Goal: Task Accomplishment & Management: Manage account settings

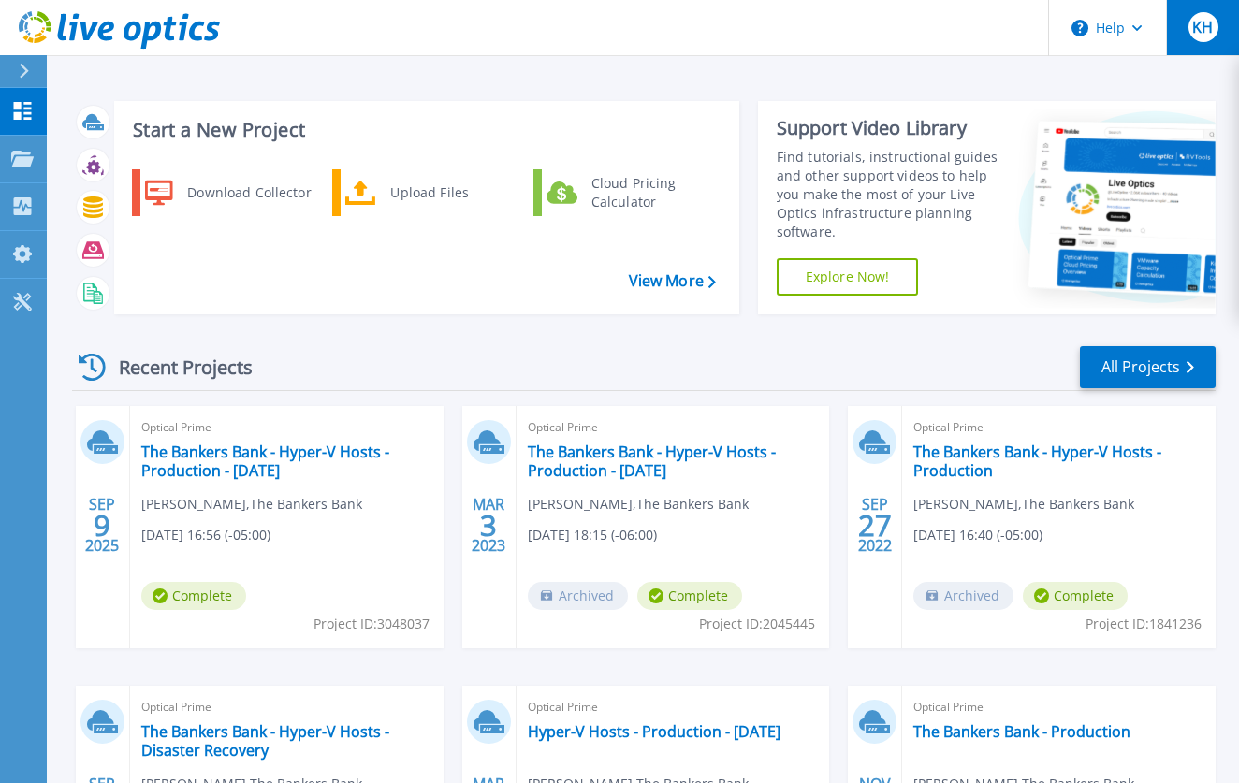
click at [1213, 35] on span "KH" at bounding box center [1202, 27] width 21 height 15
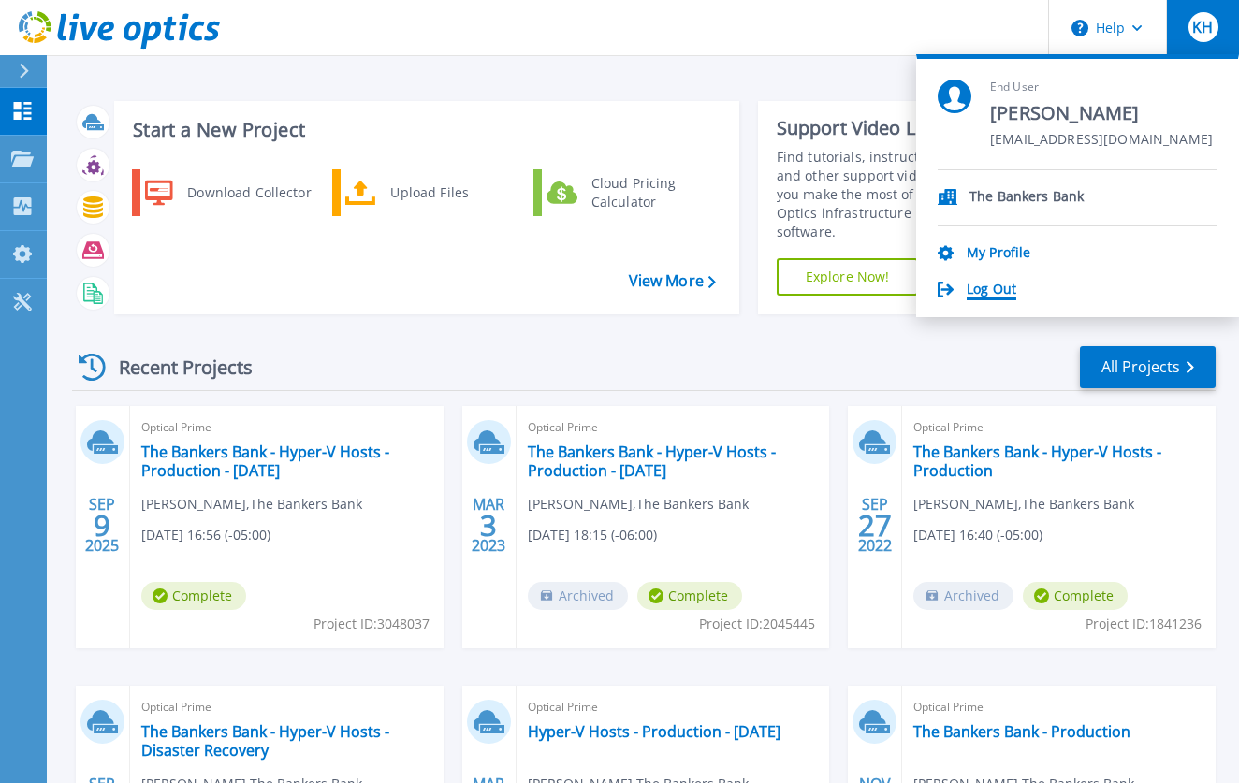
click at [999, 287] on link "Log Out" at bounding box center [992, 291] width 50 height 18
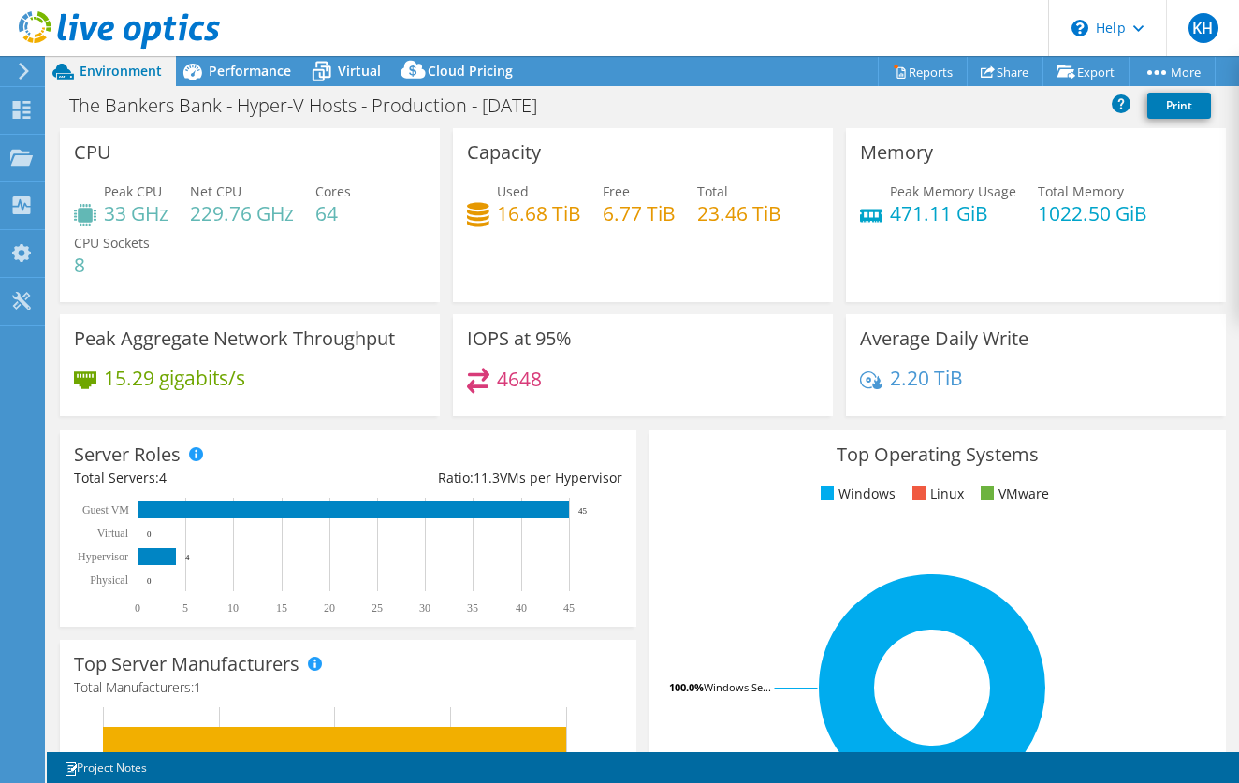
select select "USD"
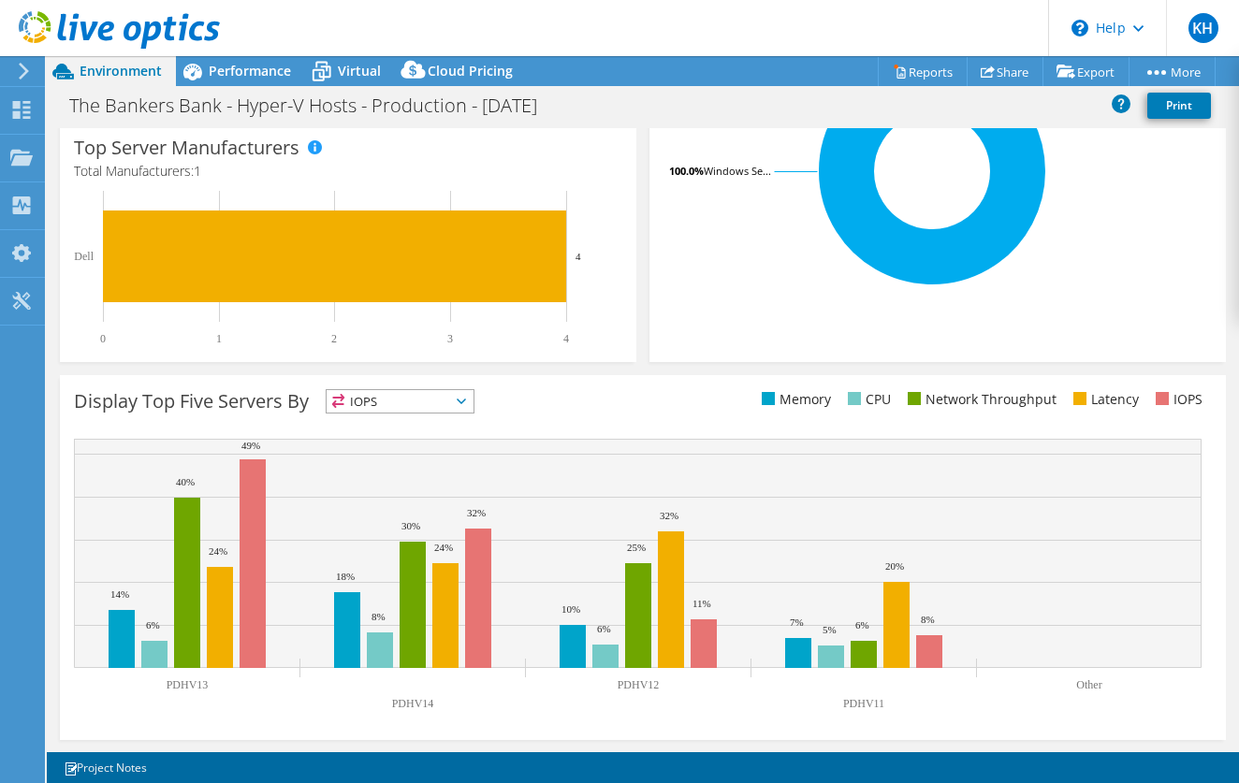
scroll to position [514, 0]
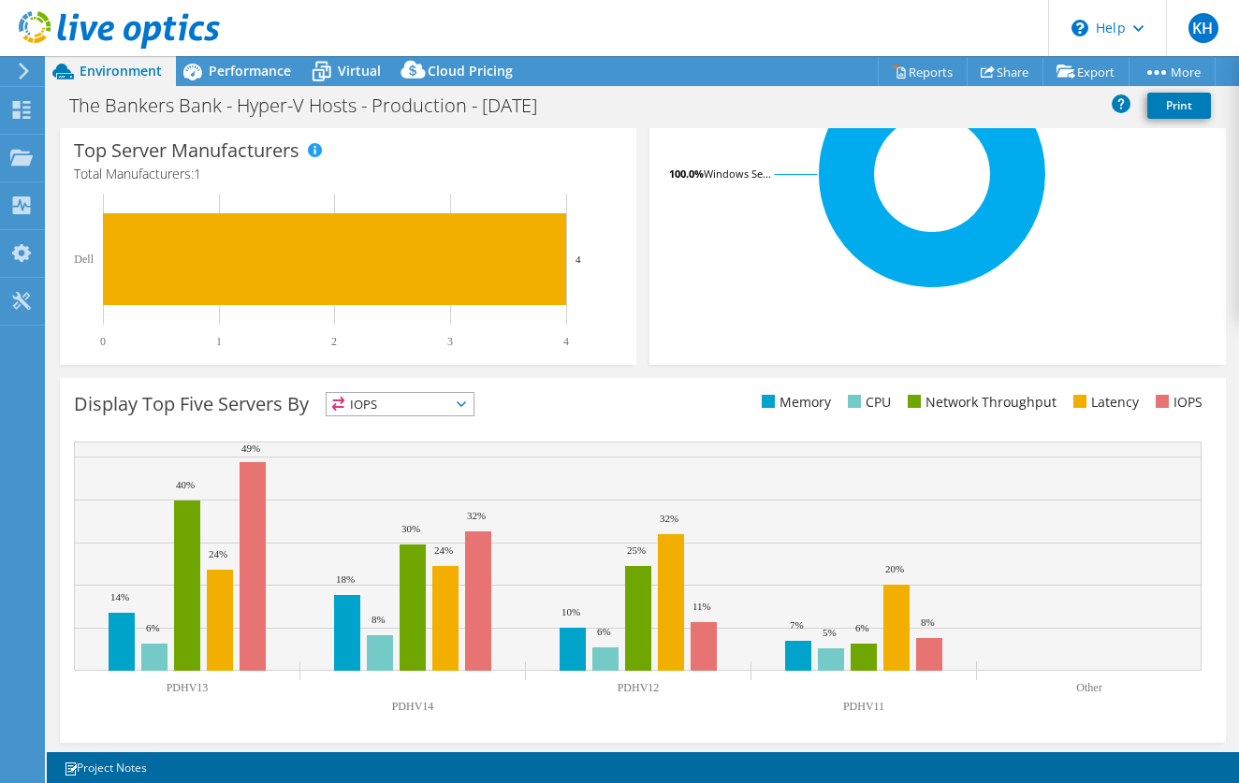
click at [466, 402] on icon at bounding box center [461, 404] width 9 height 6
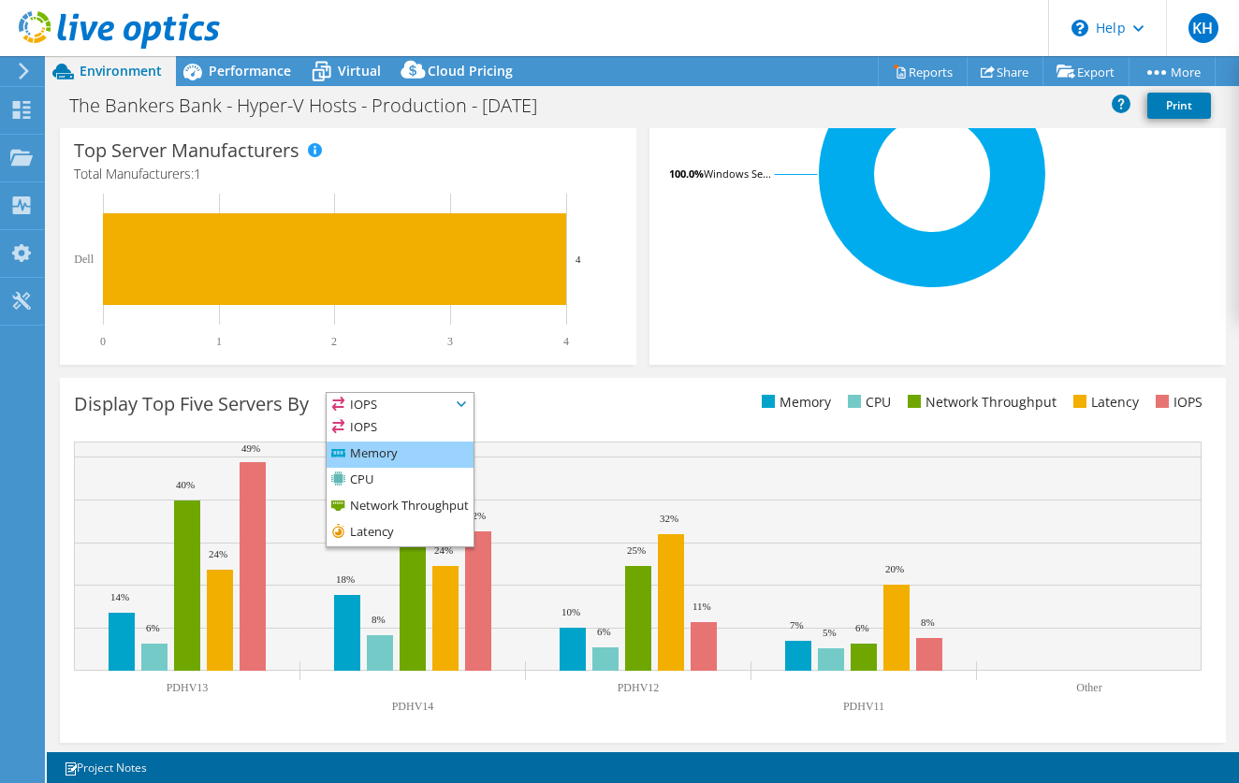
click at [435, 445] on li "Memory" at bounding box center [400, 455] width 147 height 26
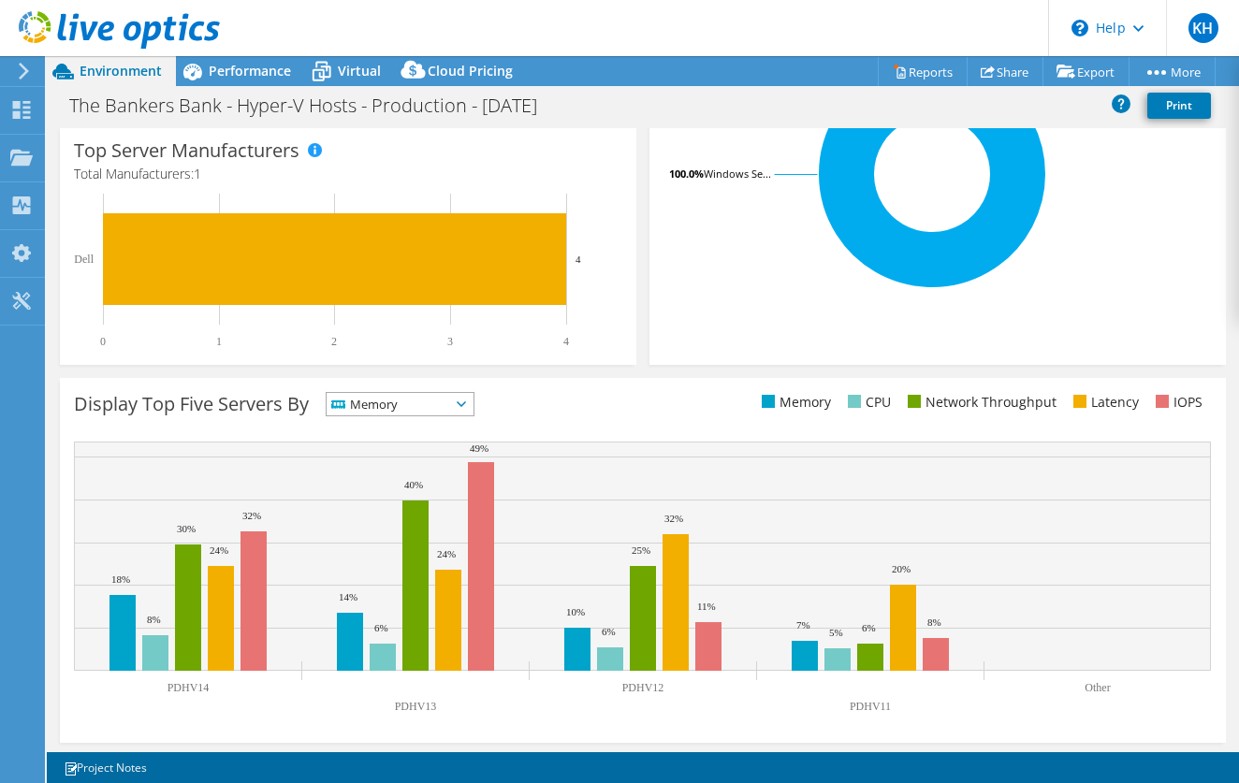
click at [462, 406] on span "Memory" at bounding box center [400, 404] width 147 height 22
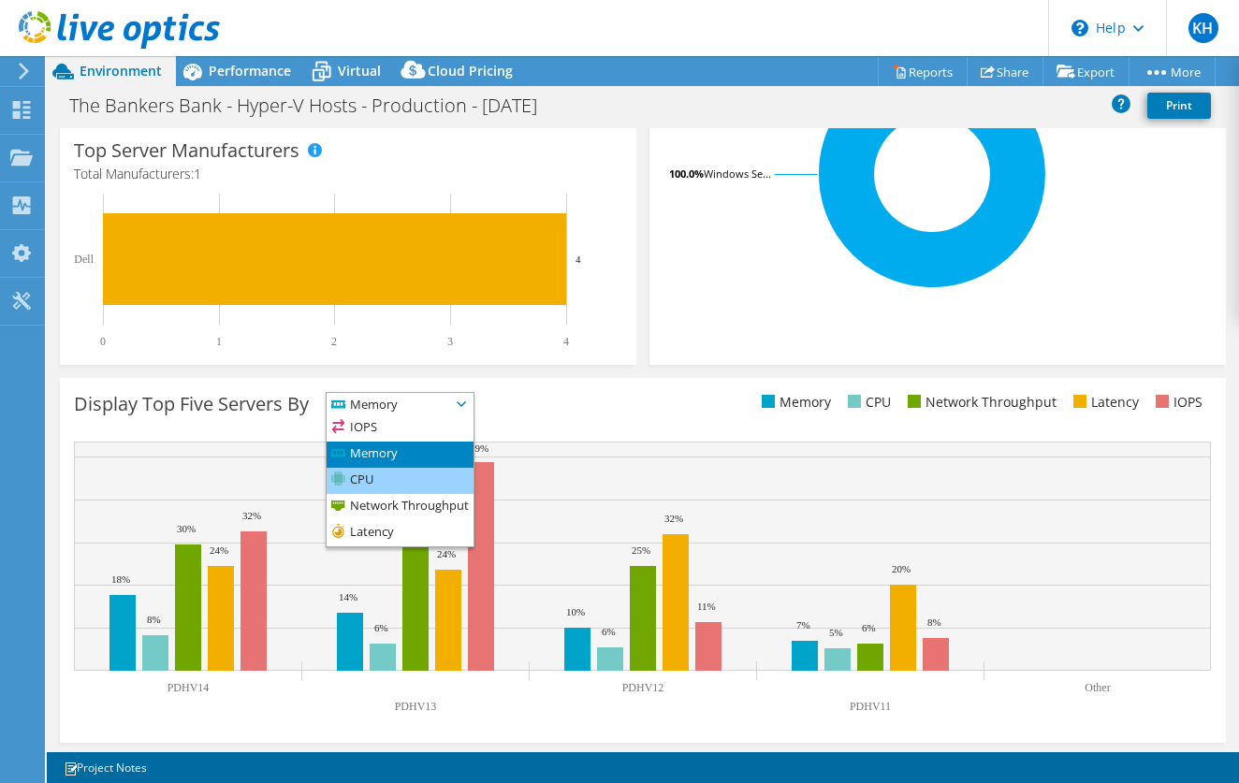
click at [415, 474] on li "CPU" at bounding box center [400, 481] width 147 height 26
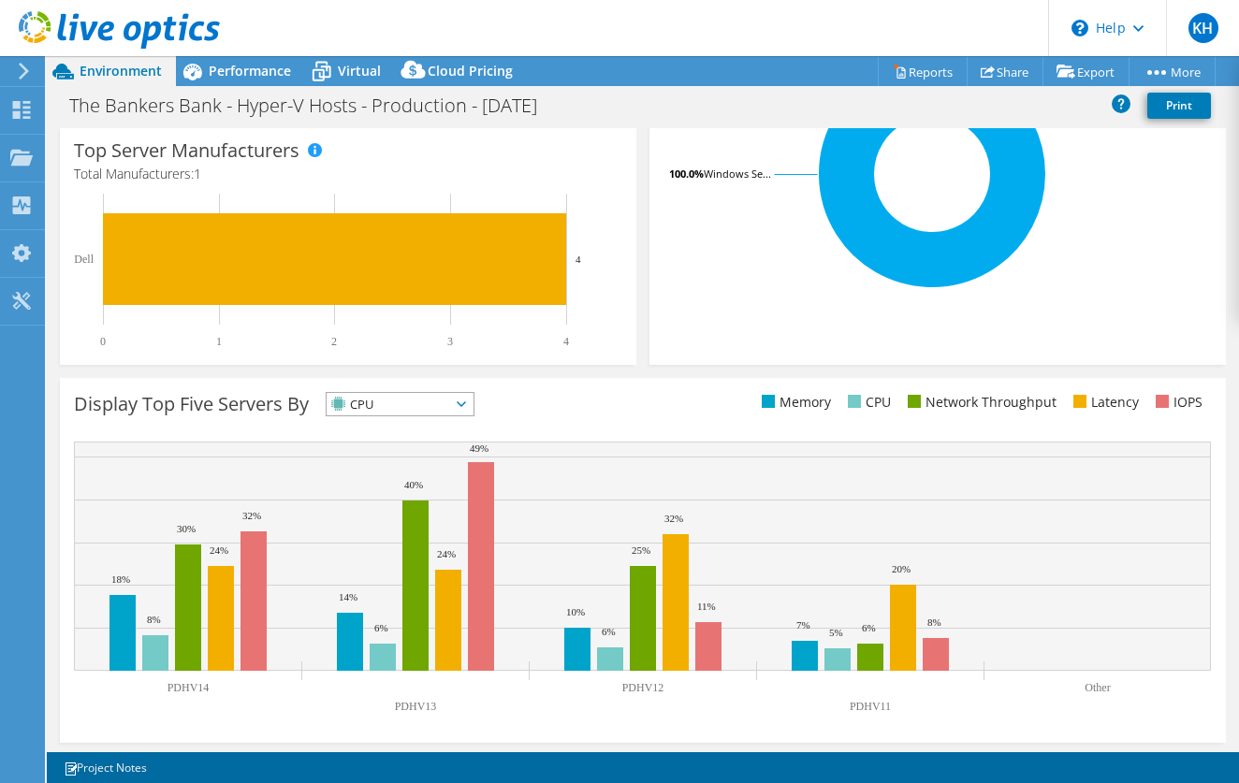
click at [470, 407] on span "CPU" at bounding box center [400, 404] width 147 height 22
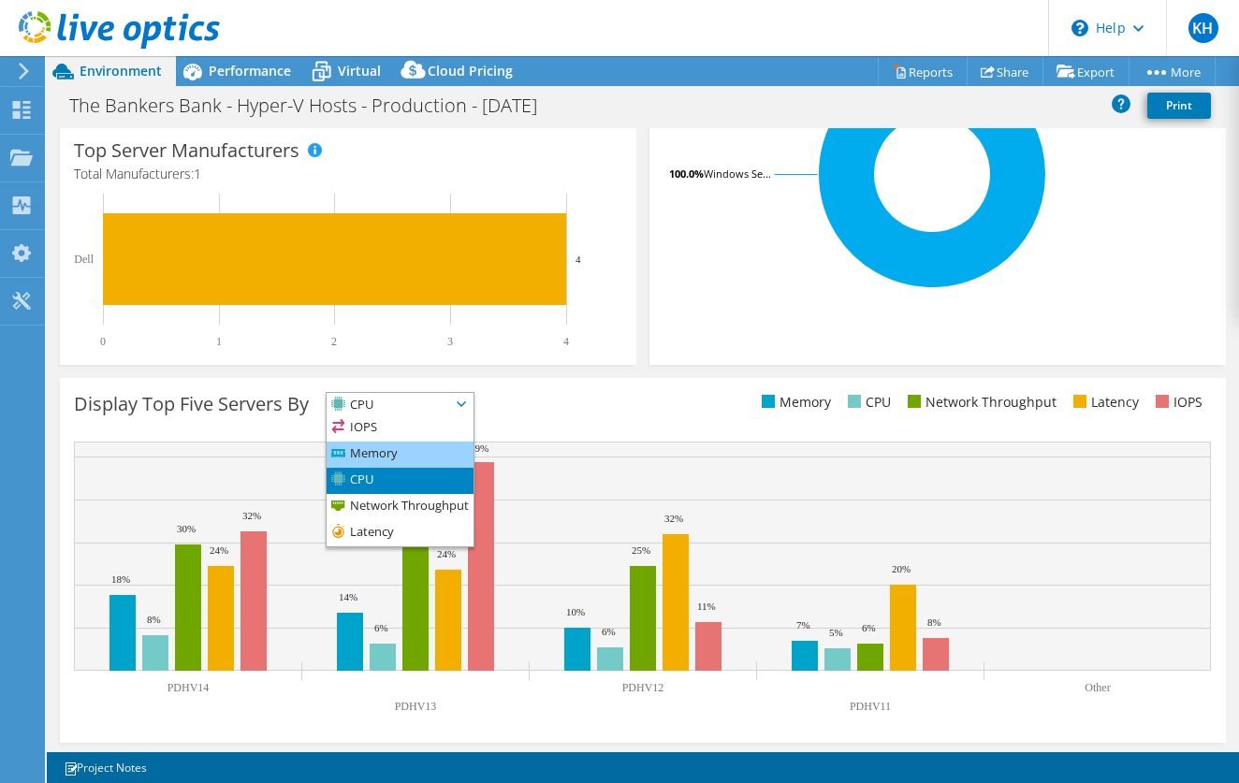
click at [442, 448] on li "Memory" at bounding box center [400, 455] width 147 height 26
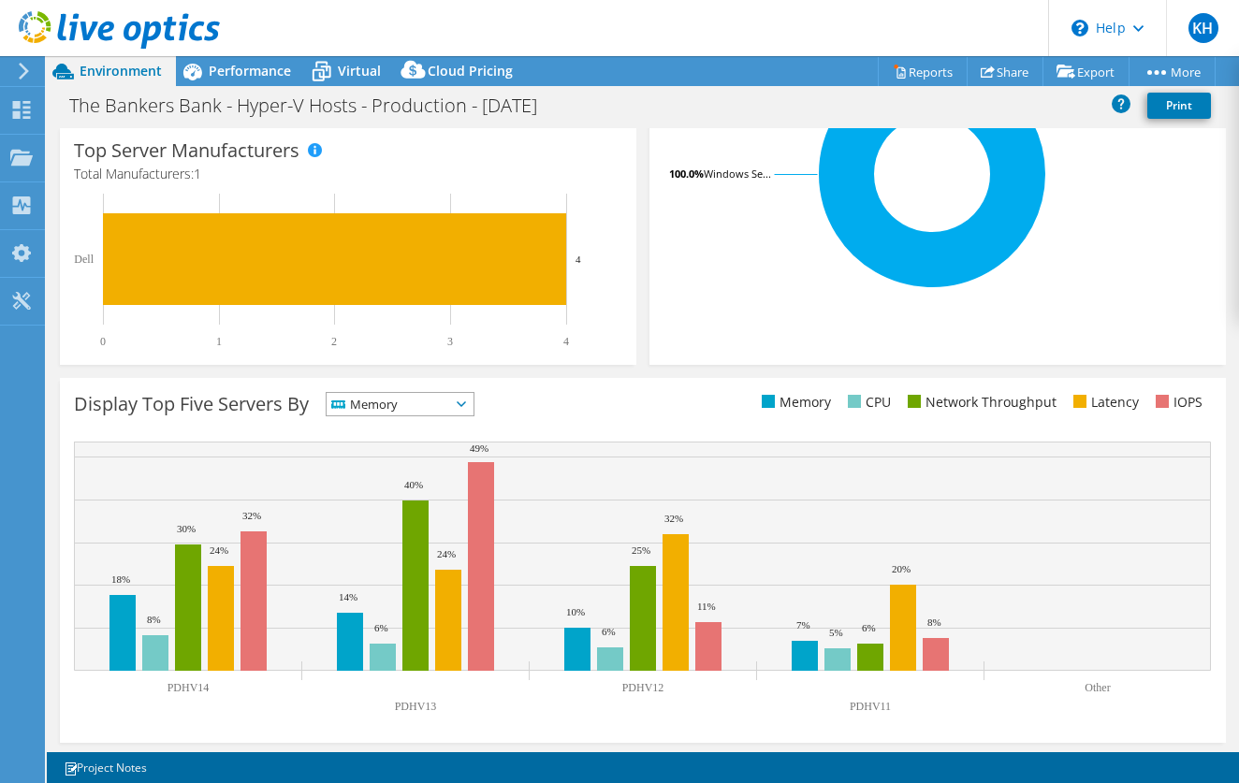
click at [466, 401] on icon at bounding box center [461, 404] width 9 height 6
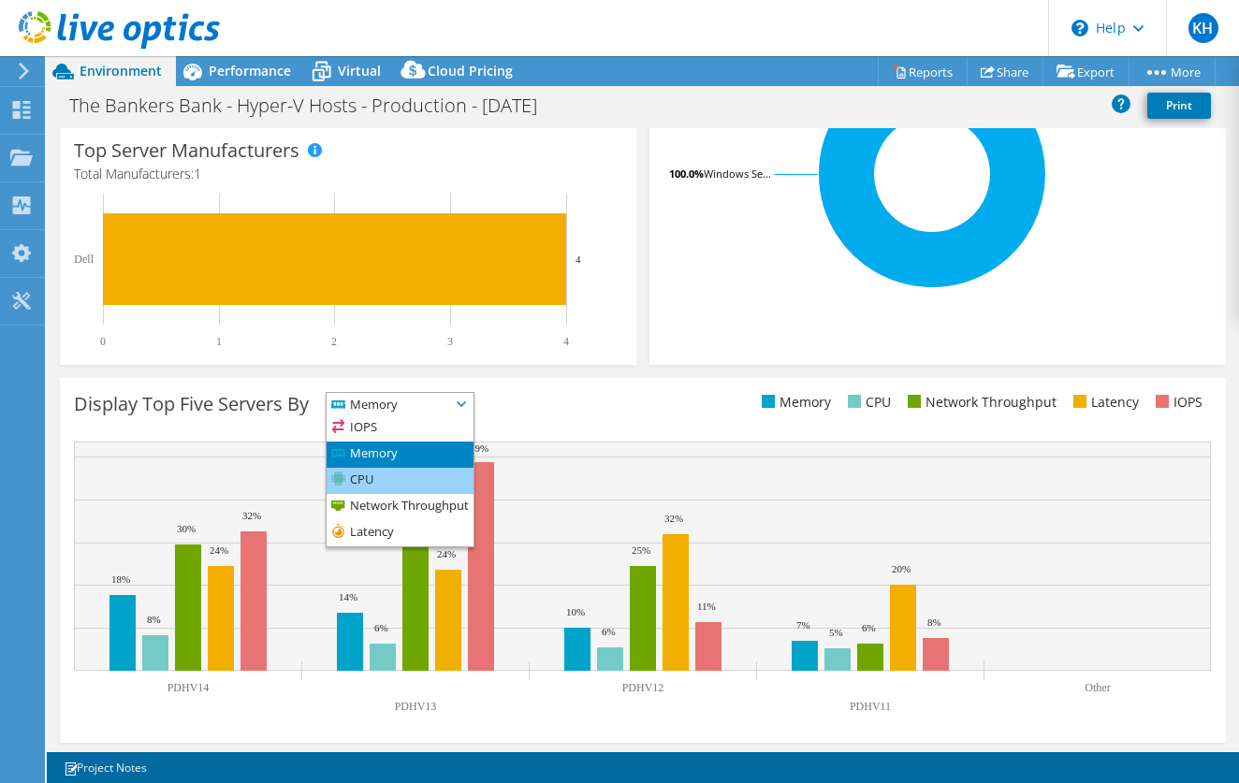
click at [434, 470] on li "CPU" at bounding box center [400, 481] width 147 height 26
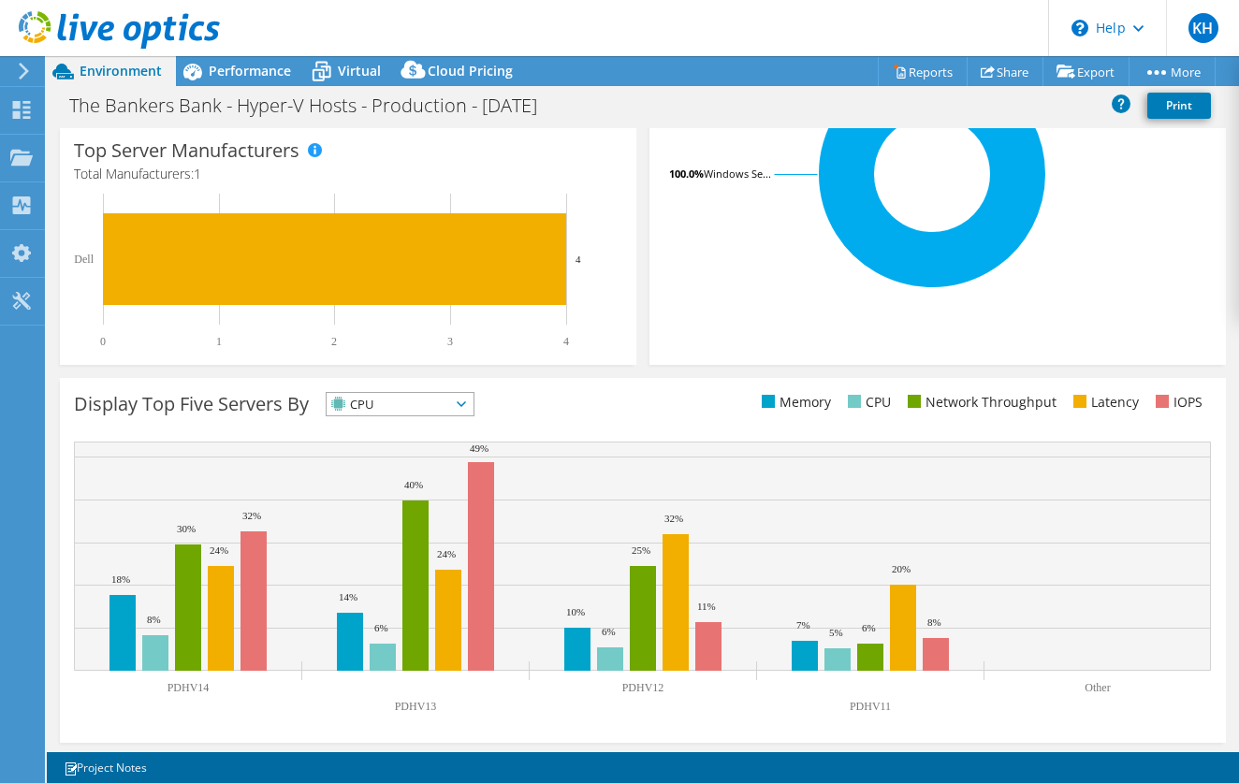
click at [457, 400] on span "CPU" at bounding box center [400, 404] width 147 height 22
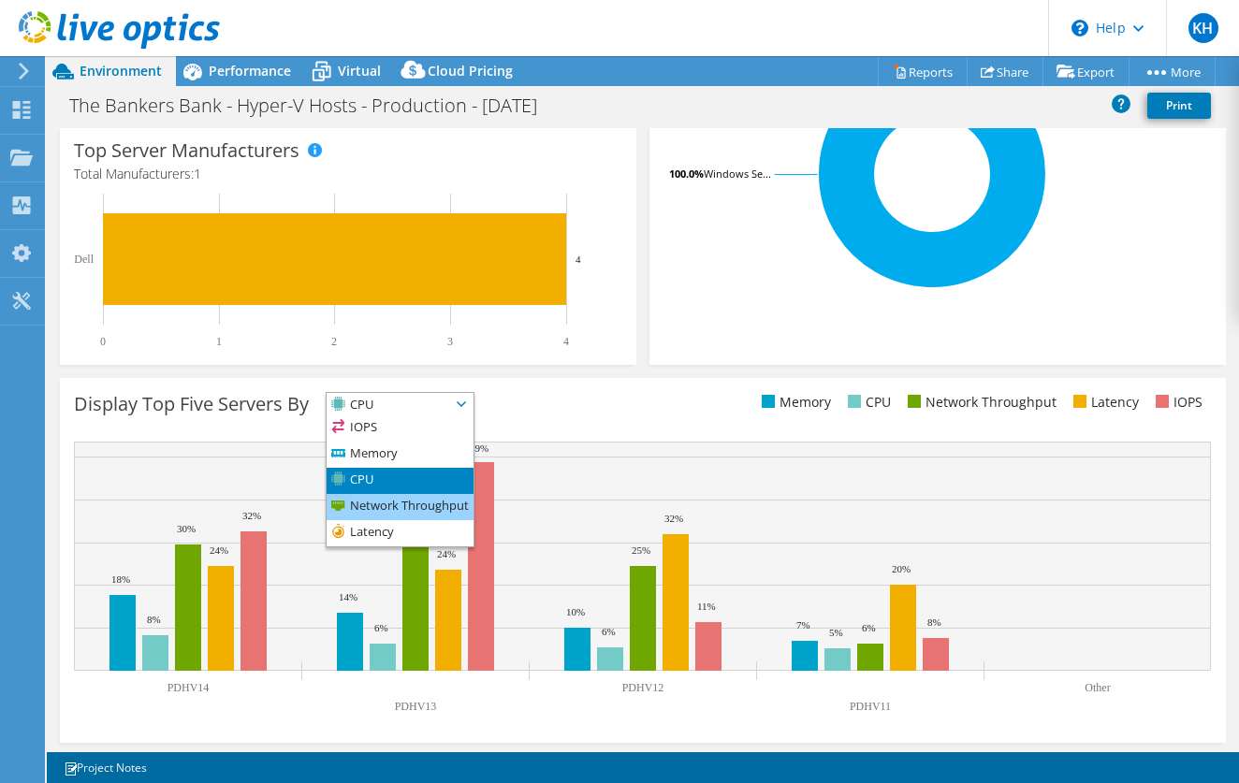
click at [415, 505] on li "Network Throughput" at bounding box center [400, 507] width 147 height 26
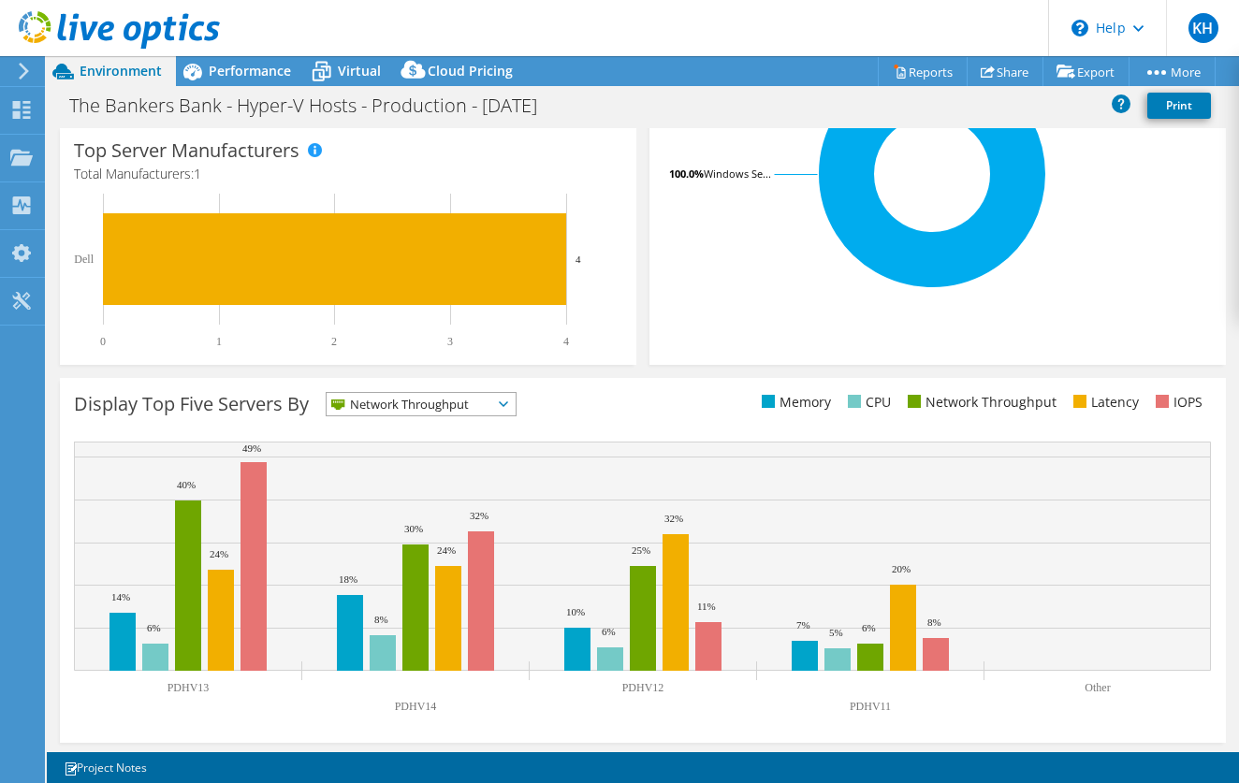
click at [444, 410] on span "Network Throughput" at bounding box center [410, 404] width 166 height 22
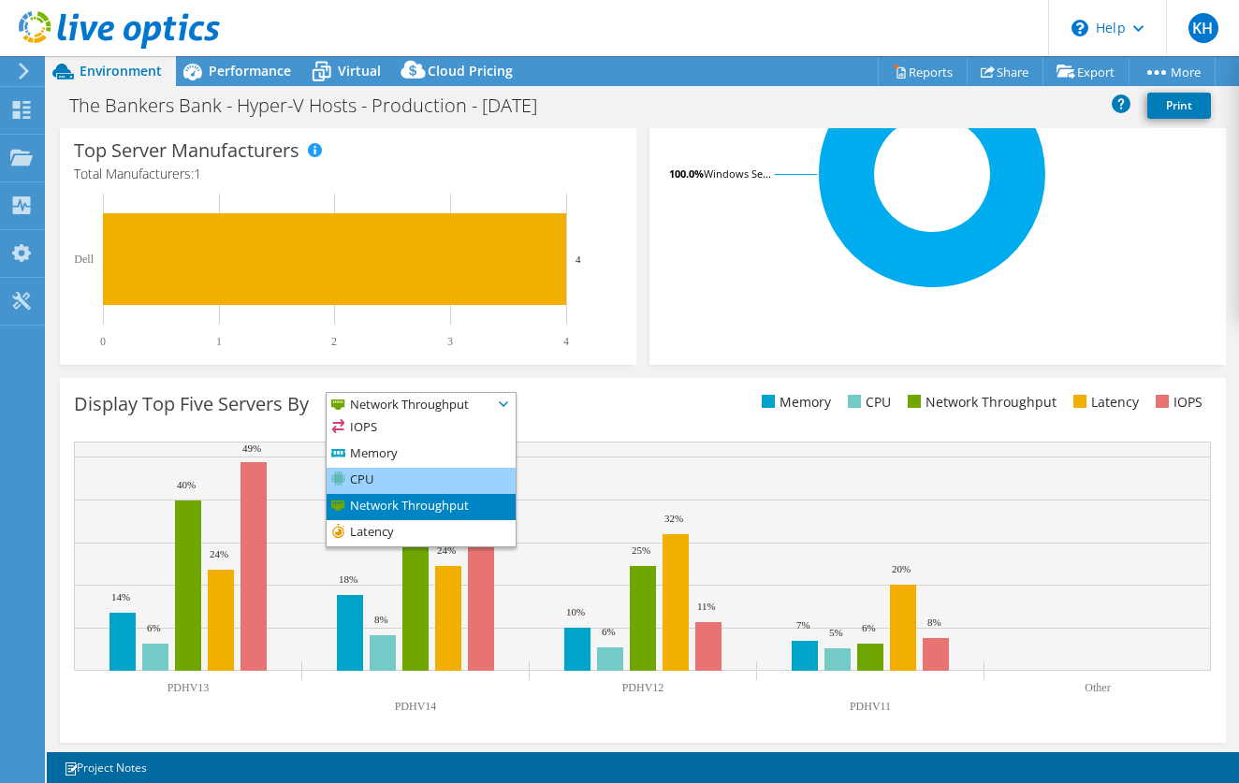
click at [419, 485] on li "CPU" at bounding box center [421, 481] width 189 height 26
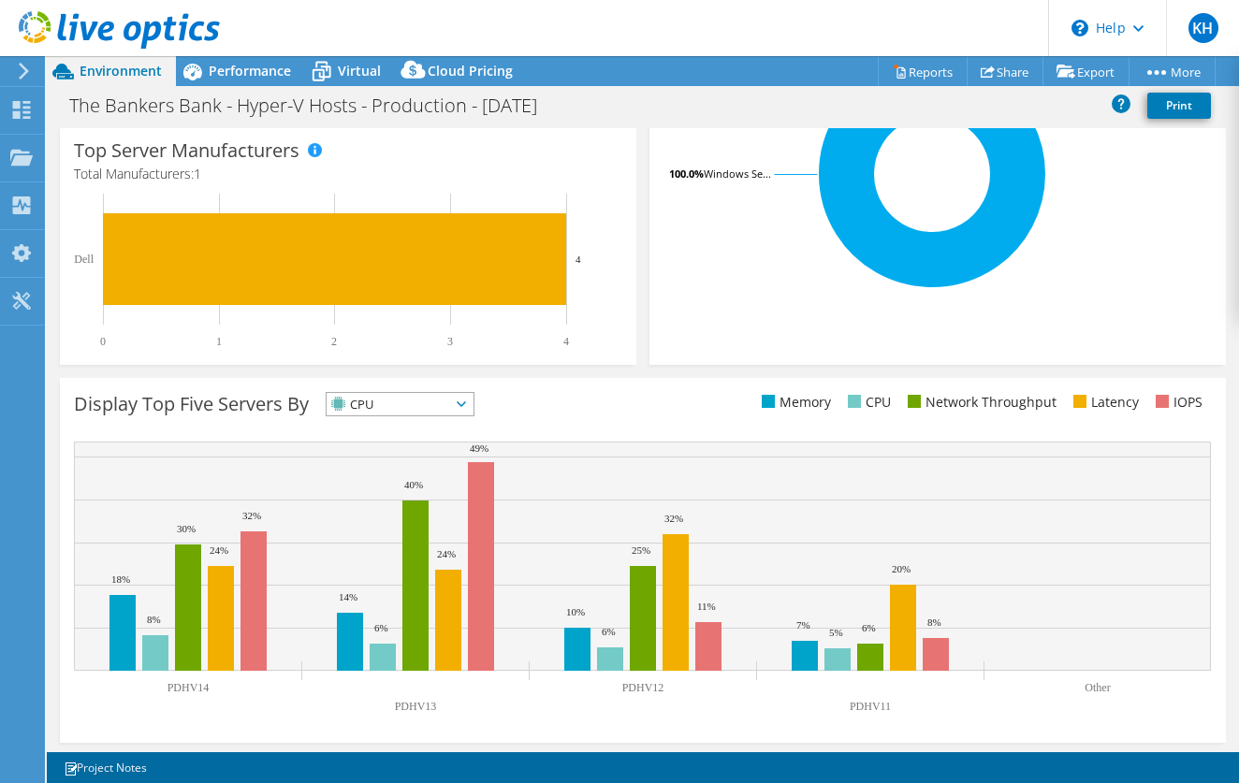
click at [457, 407] on span "CPU" at bounding box center [400, 404] width 147 height 22
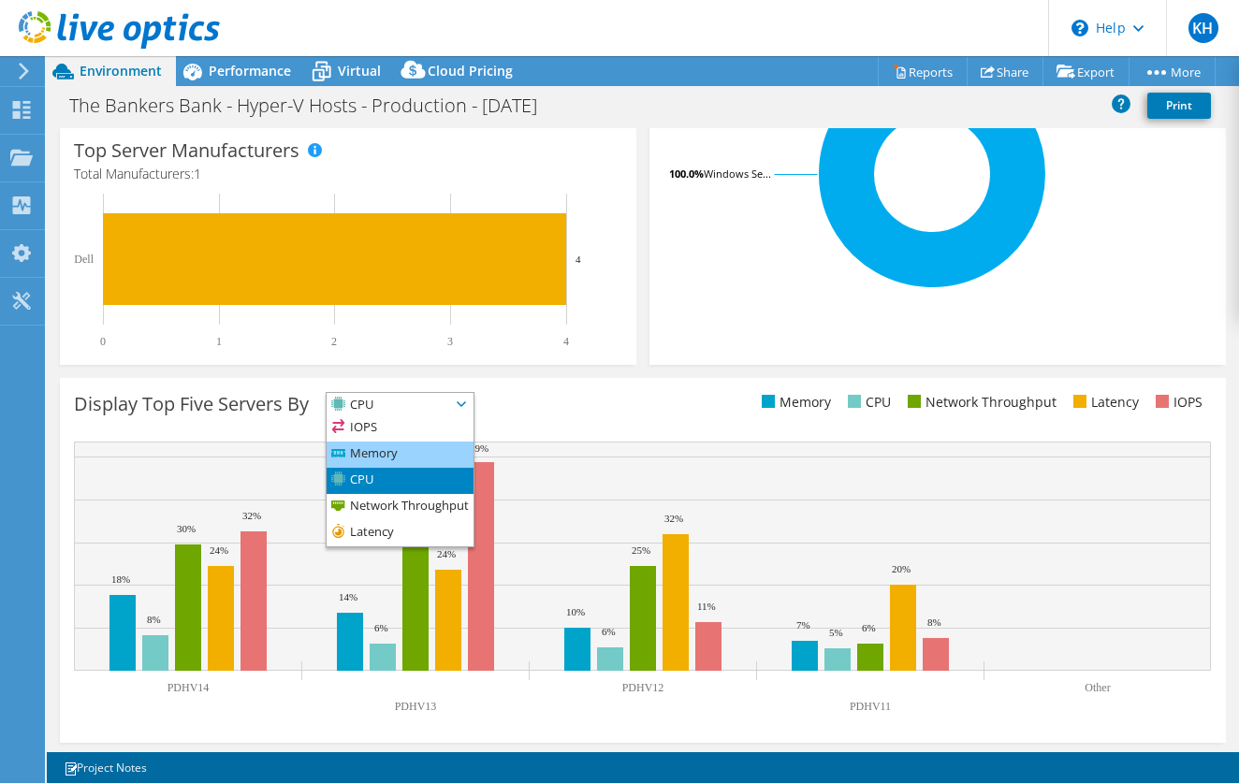
click at [425, 446] on li "Memory" at bounding box center [400, 455] width 147 height 26
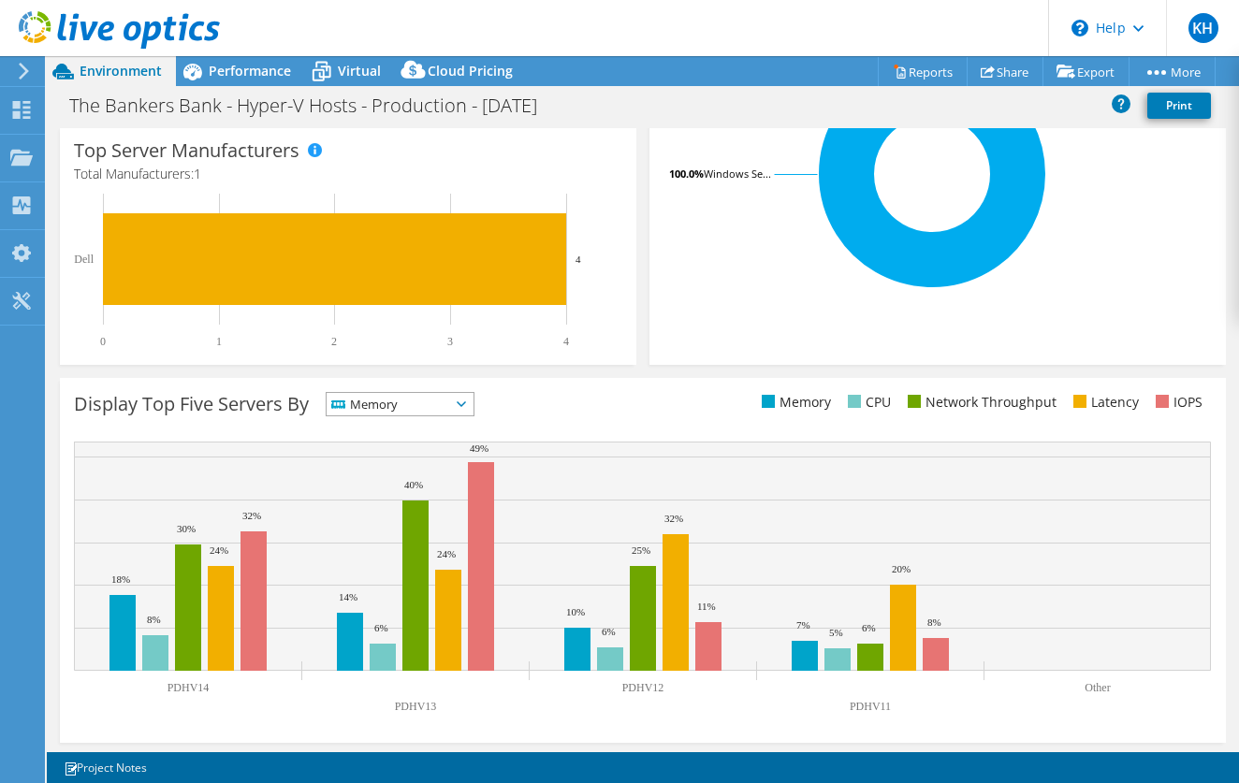
click at [466, 404] on icon at bounding box center [461, 404] width 9 height 6
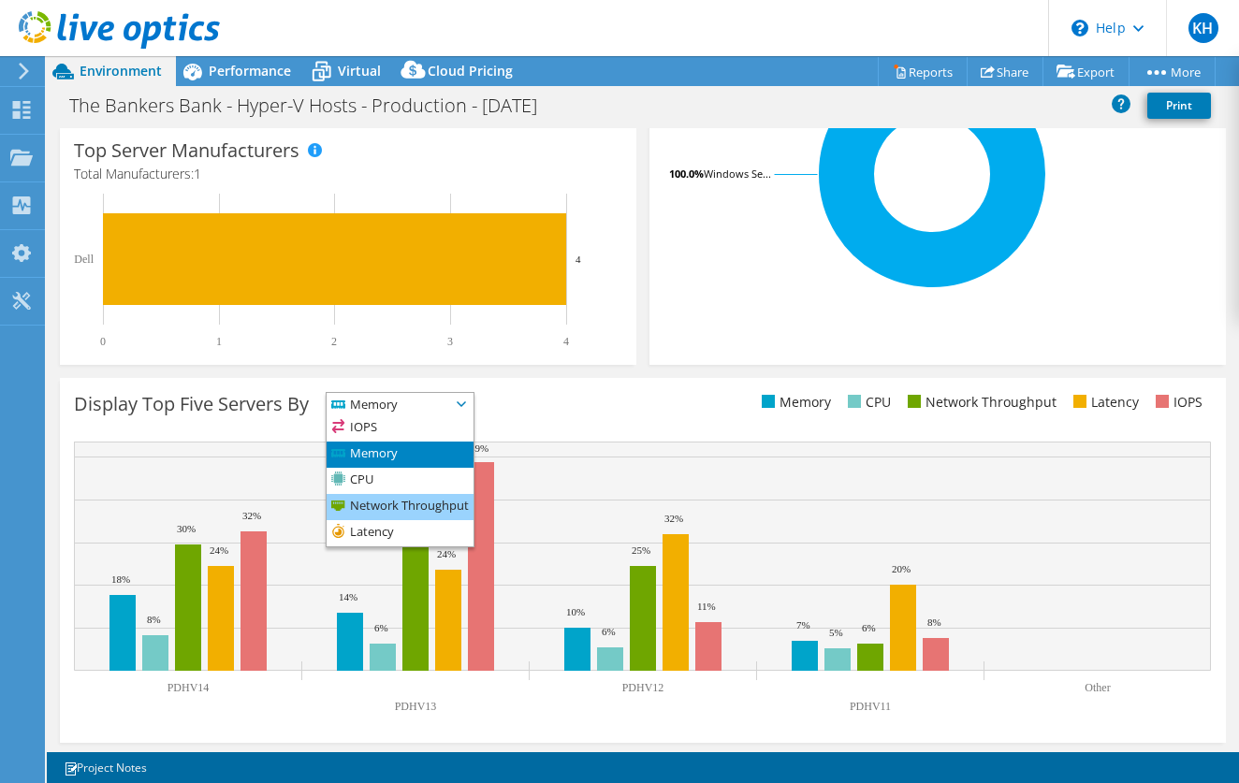
drag, startPoint x: 433, startPoint y: 527, endPoint x: 445, endPoint y: 518, distance: 14.6
click at [433, 527] on li "Latency" at bounding box center [400, 533] width 147 height 26
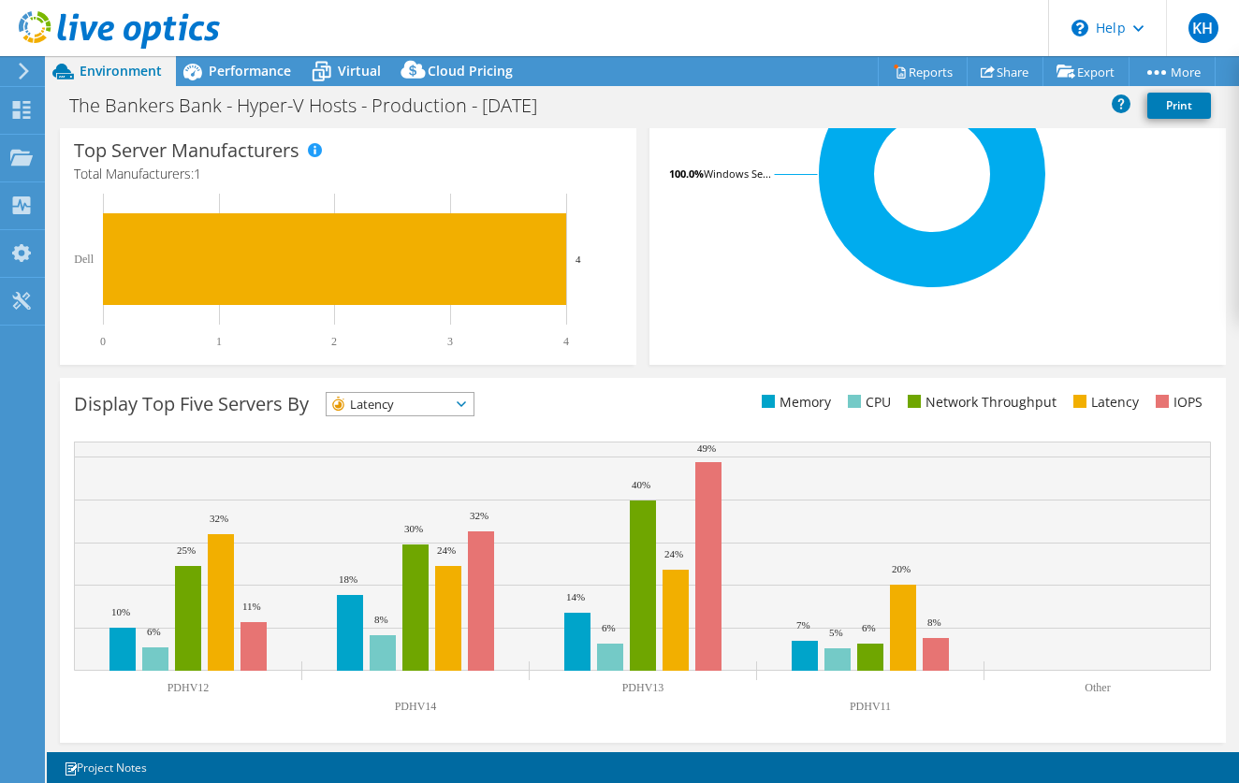
click at [471, 402] on span "Latency" at bounding box center [400, 404] width 147 height 22
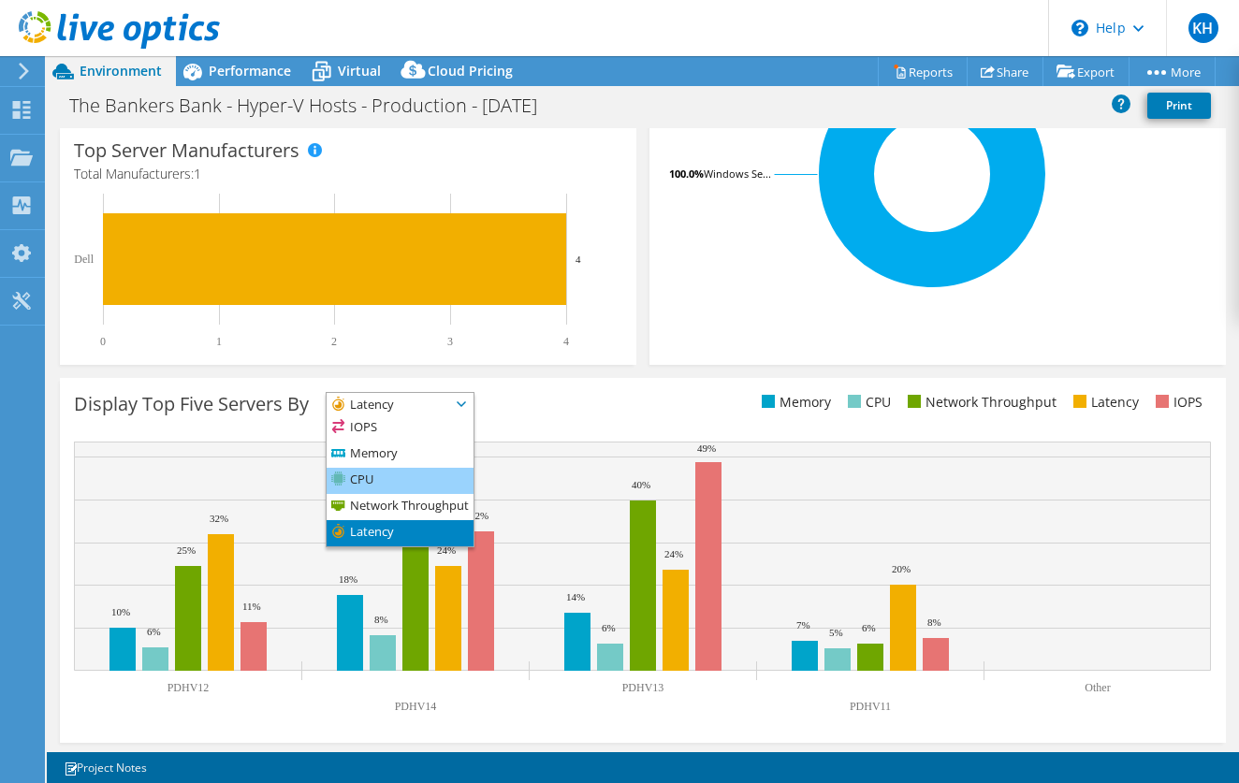
click at [438, 474] on li "CPU" at bounding box center [400, 481] width 147 height 26
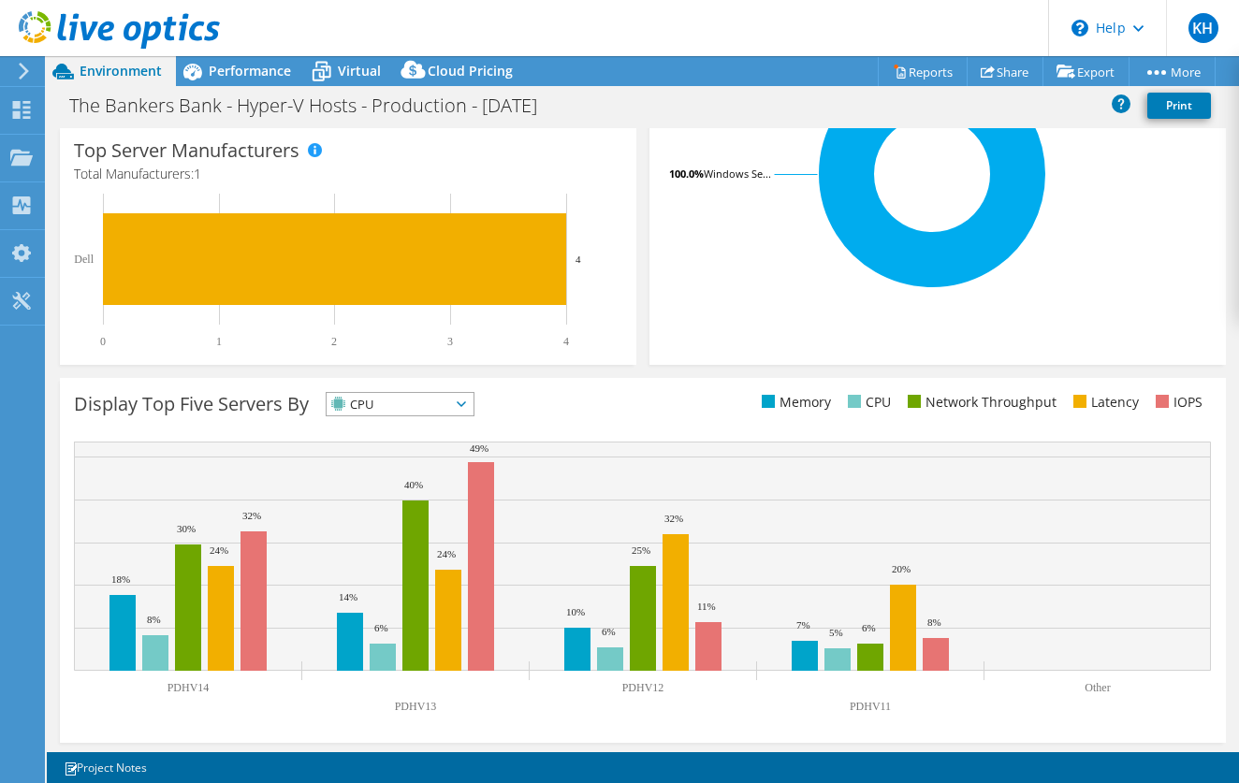
click at [463, 400] on span "CPU" at bounding box center [400, 404] width 147 height 22
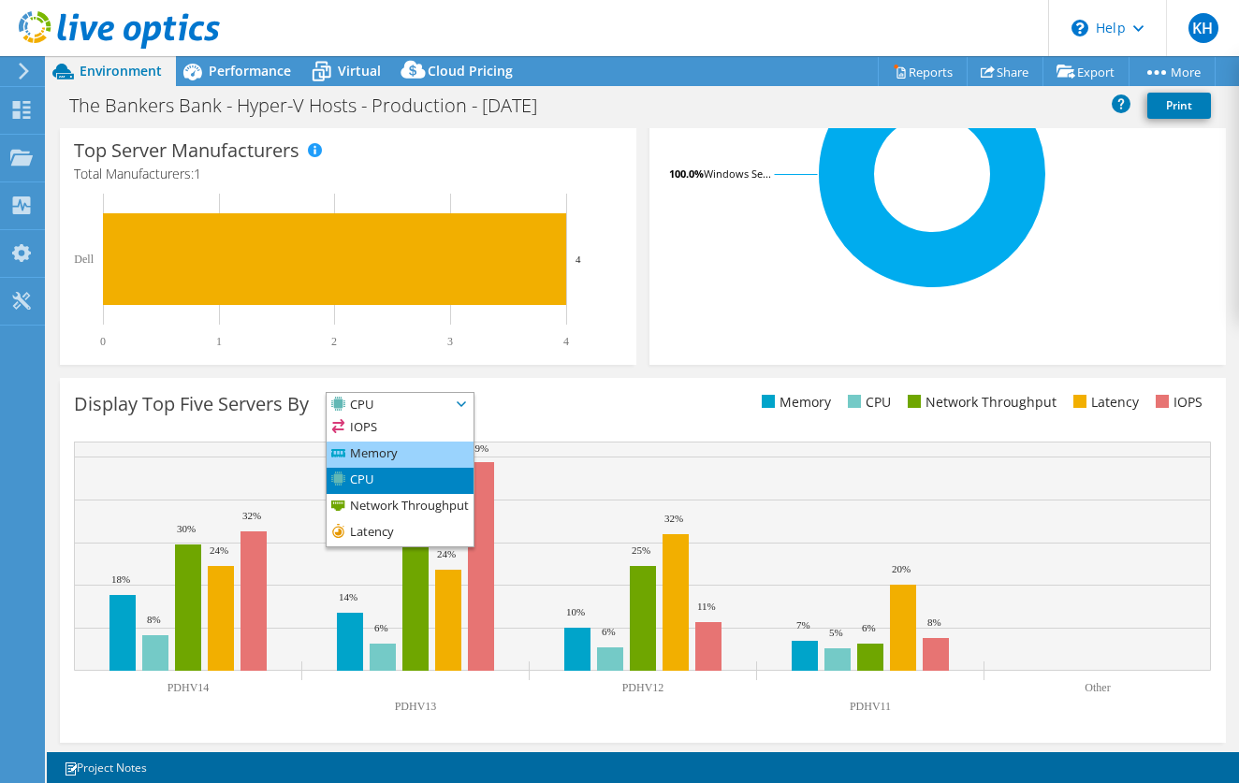
click at [436, 447] on li "Memory" at bounding box center [400, 455] width 147 height 26
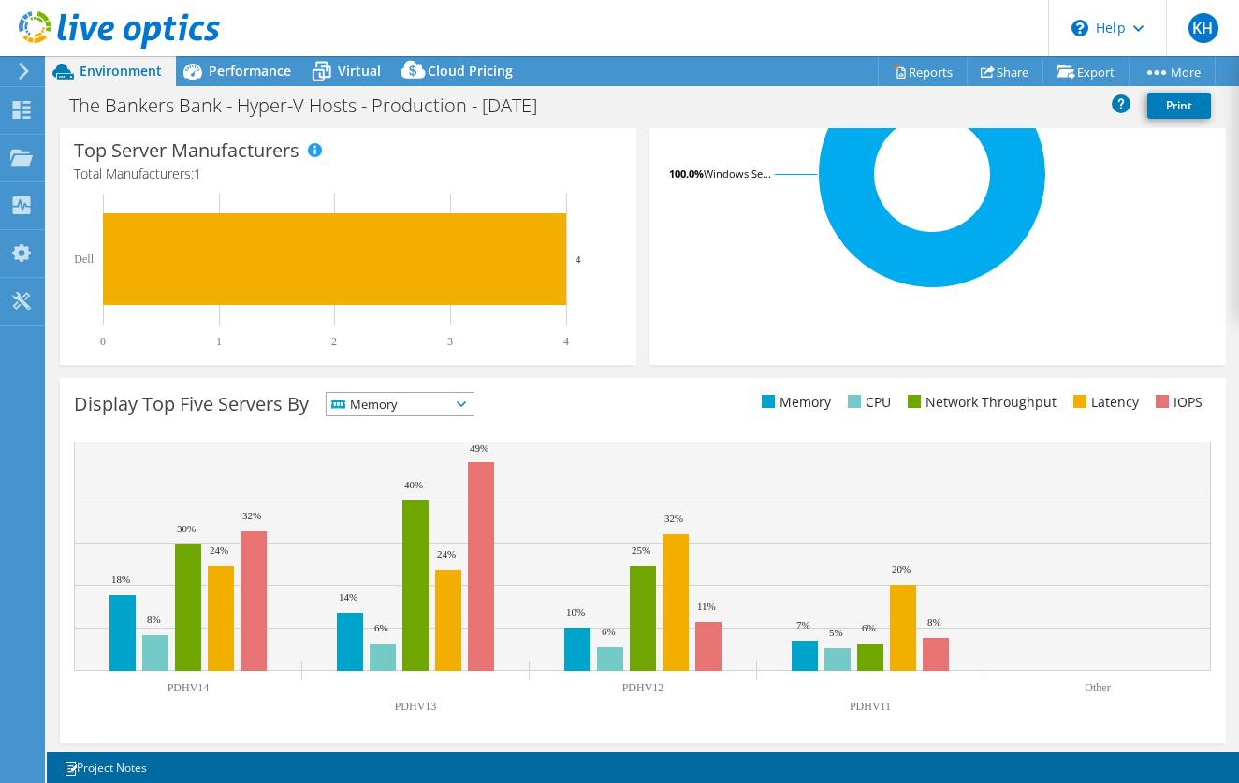
click at [465, 406] on span "Memory" at bounding box center [400, 404] width 147 height 22
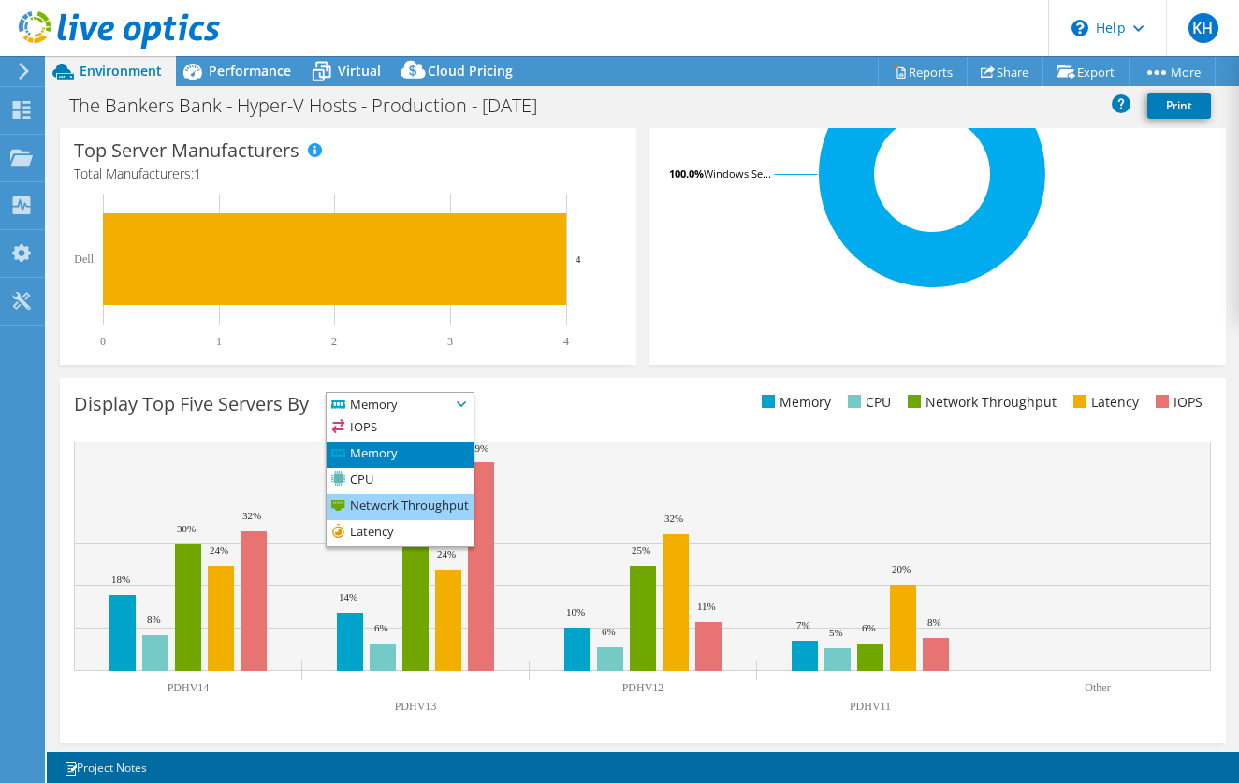
click at [426, 502] on li "Network Throughput" at bounding box center [400, 507] width 147 height 26
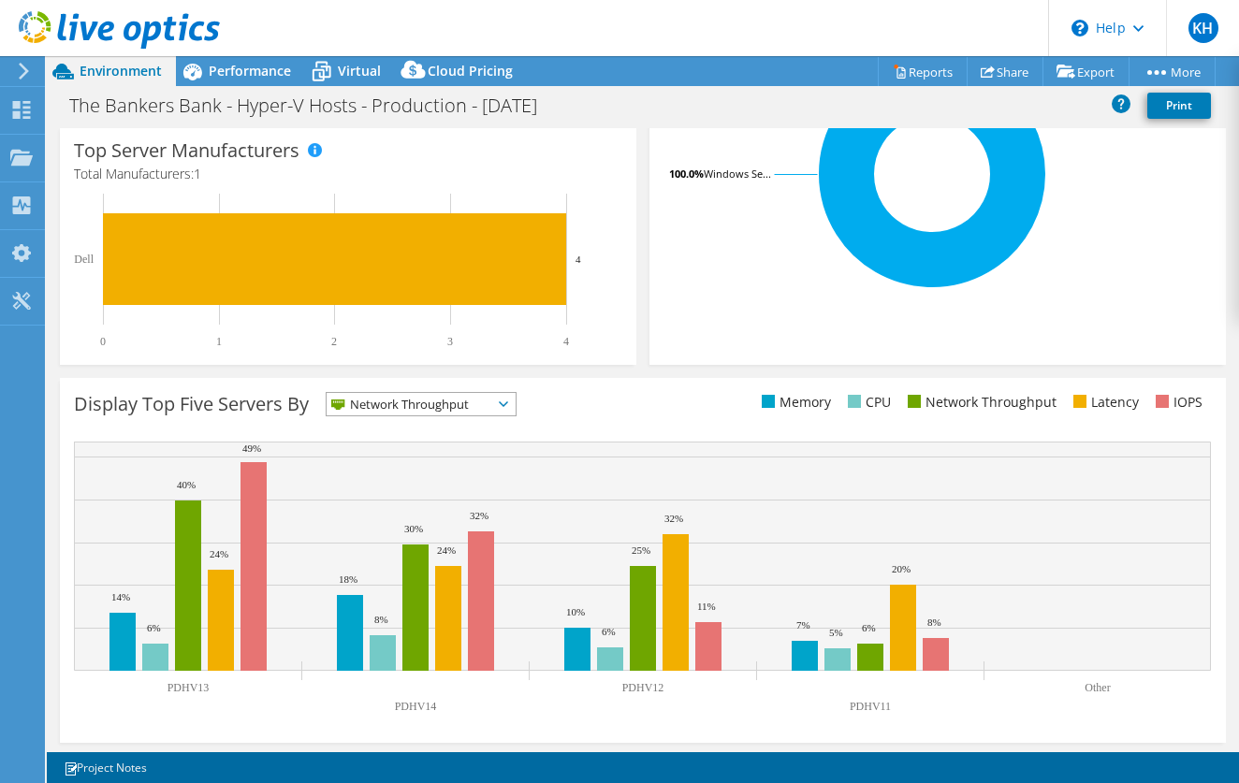
click at [492, 400] on span "Network Throughput" at bounding box center [410, 404] width 166 height 22
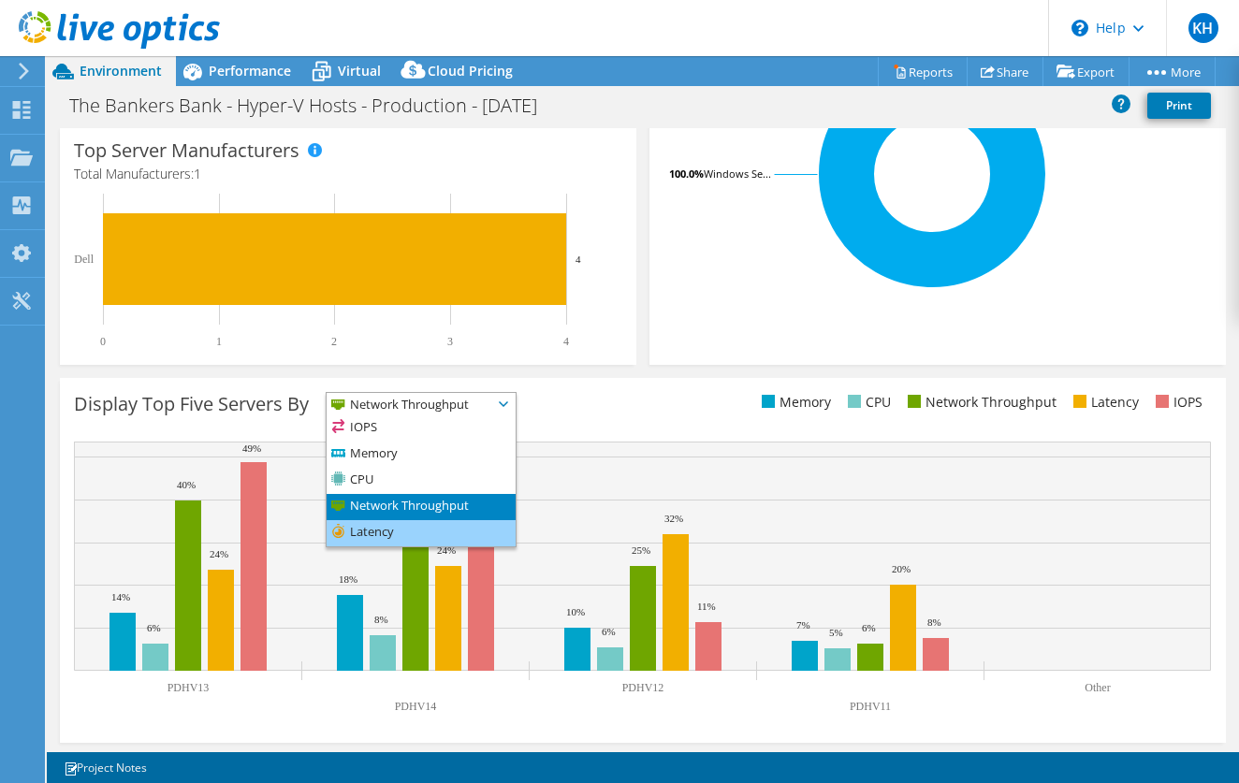
click at [420, 529] on li "Latency" at bounding box center [421, 533] width 189 height 26
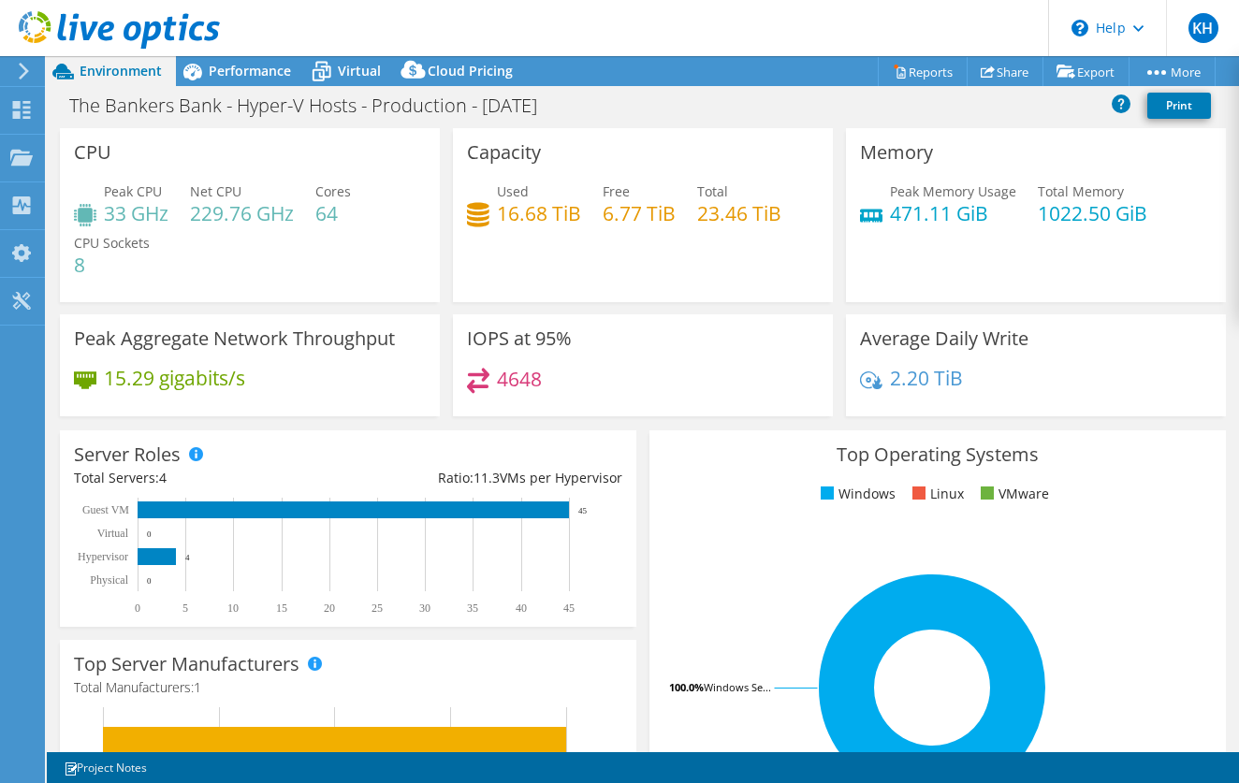
scroll to position [0, 0]
click at [234, 72] on span "Performance" at bounding box center [250, 71] width 82 height 18
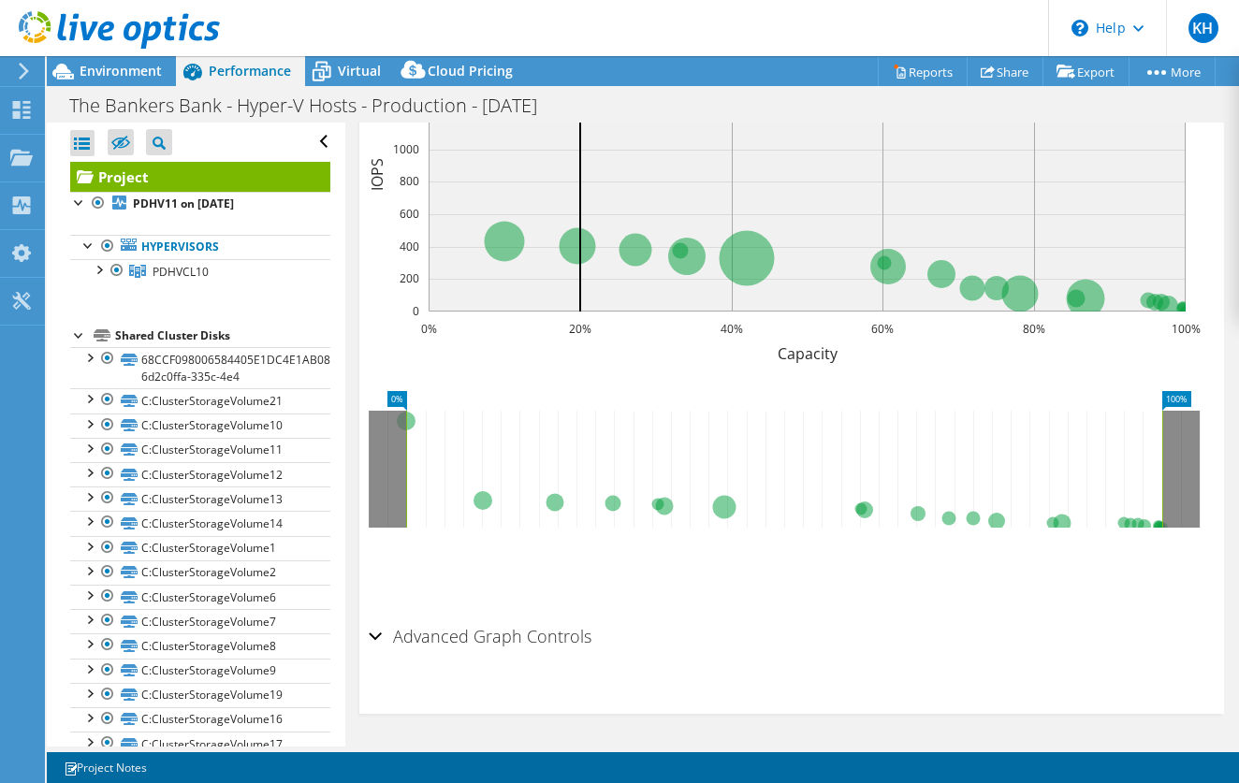
scroll to position [747, 0]
click at [377, 636] on div "Advanced Graph Controls" at bounding box center [792, 638] width 847 height 40
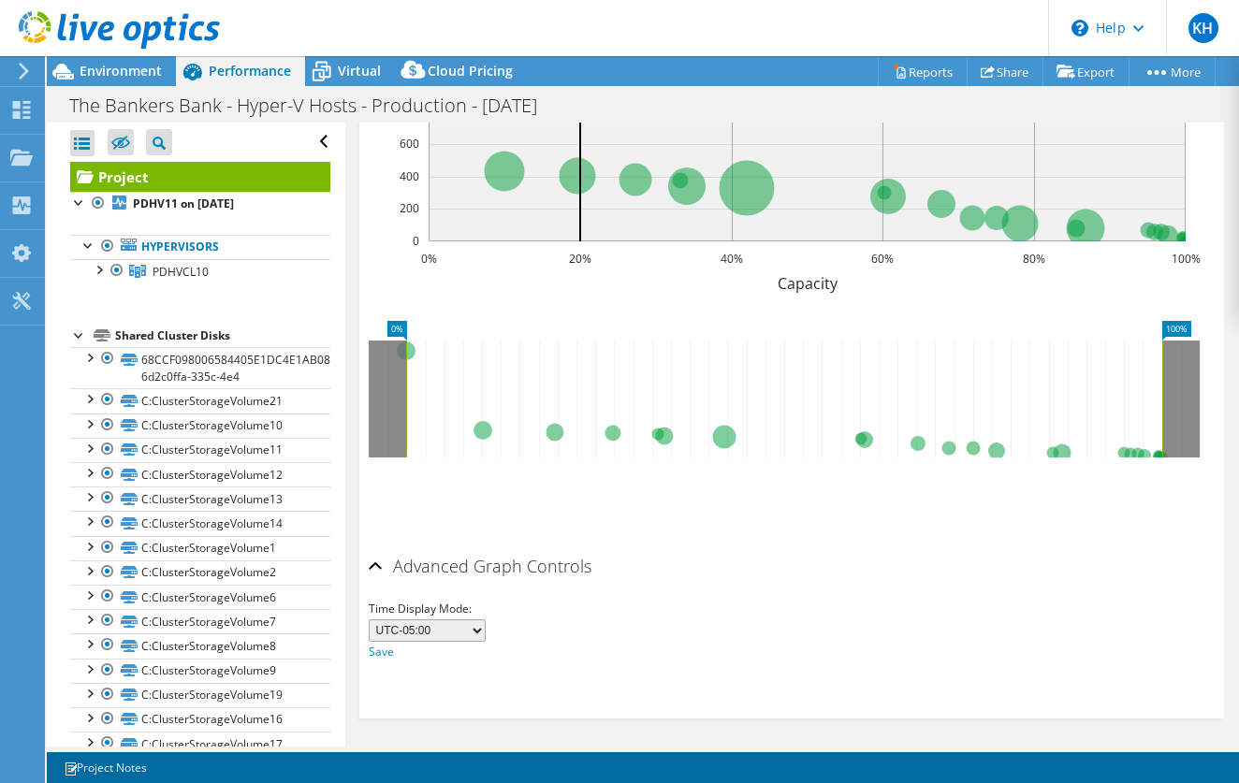
drag, startPoint x: 377, startPoint y: 566, endPoint x: 460, endPoint y: 563, distance: 82.4
click at [377, 566] on div "Advanced Graph Controls" at bounding box center [792, 567] width 847 height 40
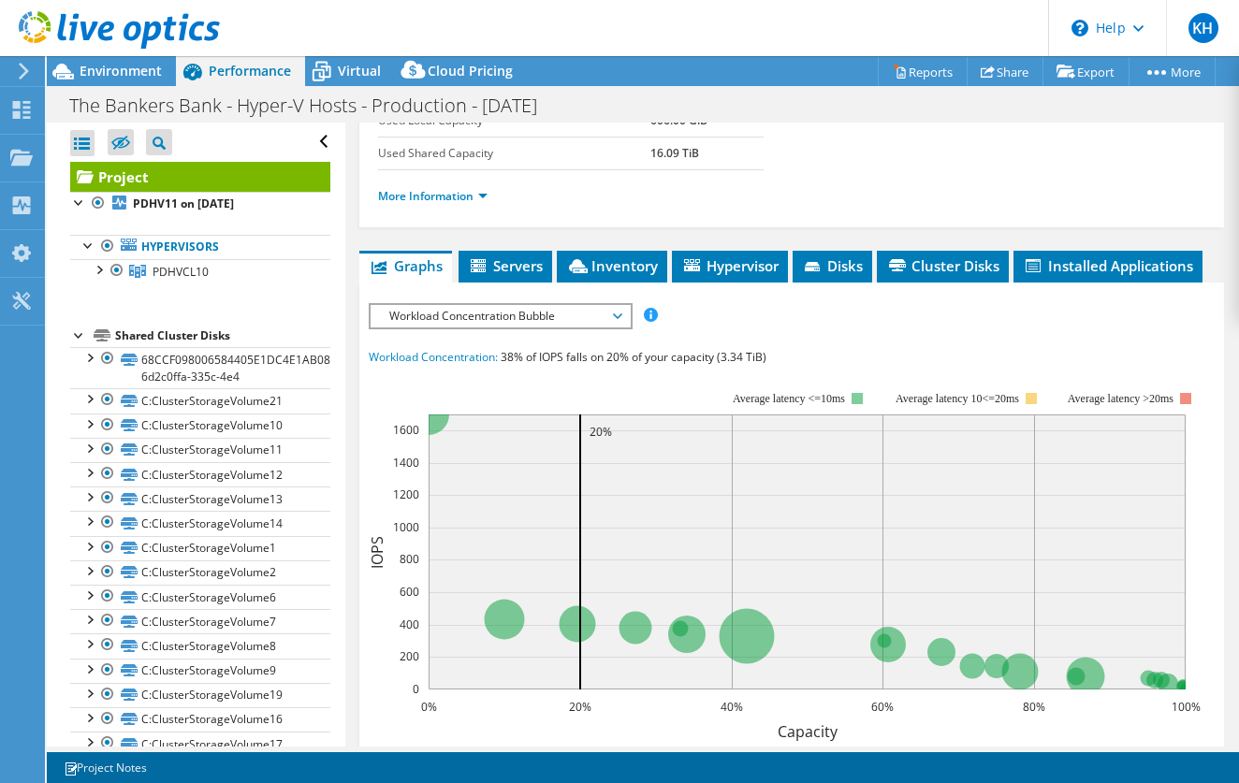
scroll to position [359, 0]
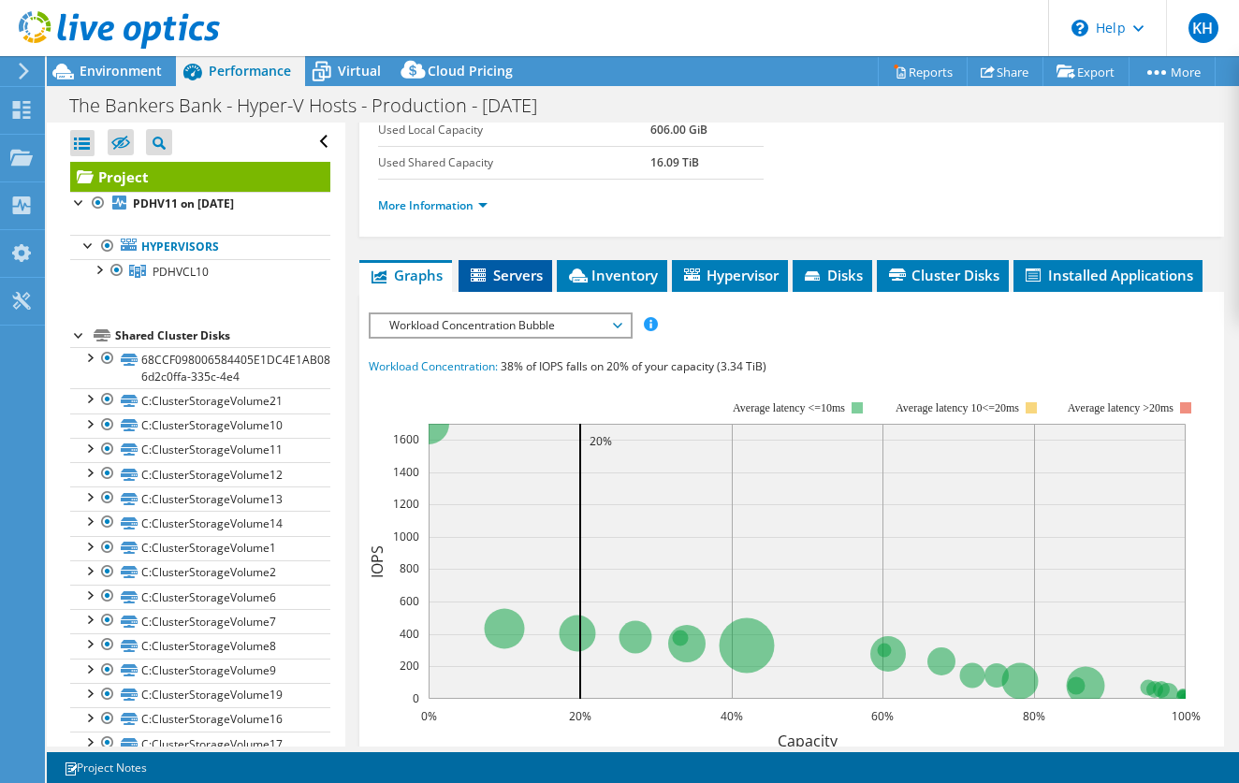
click at [506, 271] on span "Servers" at bounding box center [505, 275] width 75 height 19
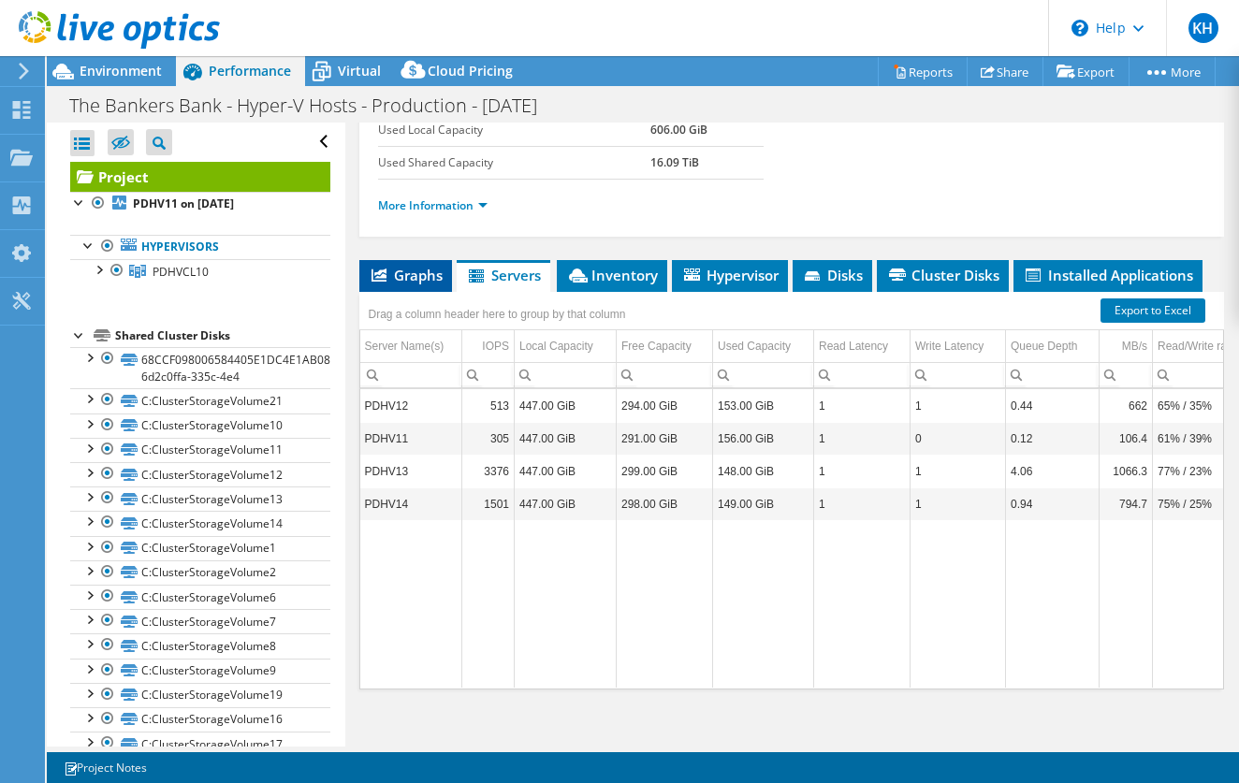
click at [416, 276] on span "Graphs" at bounding box center [406, 275] width 74 height 19
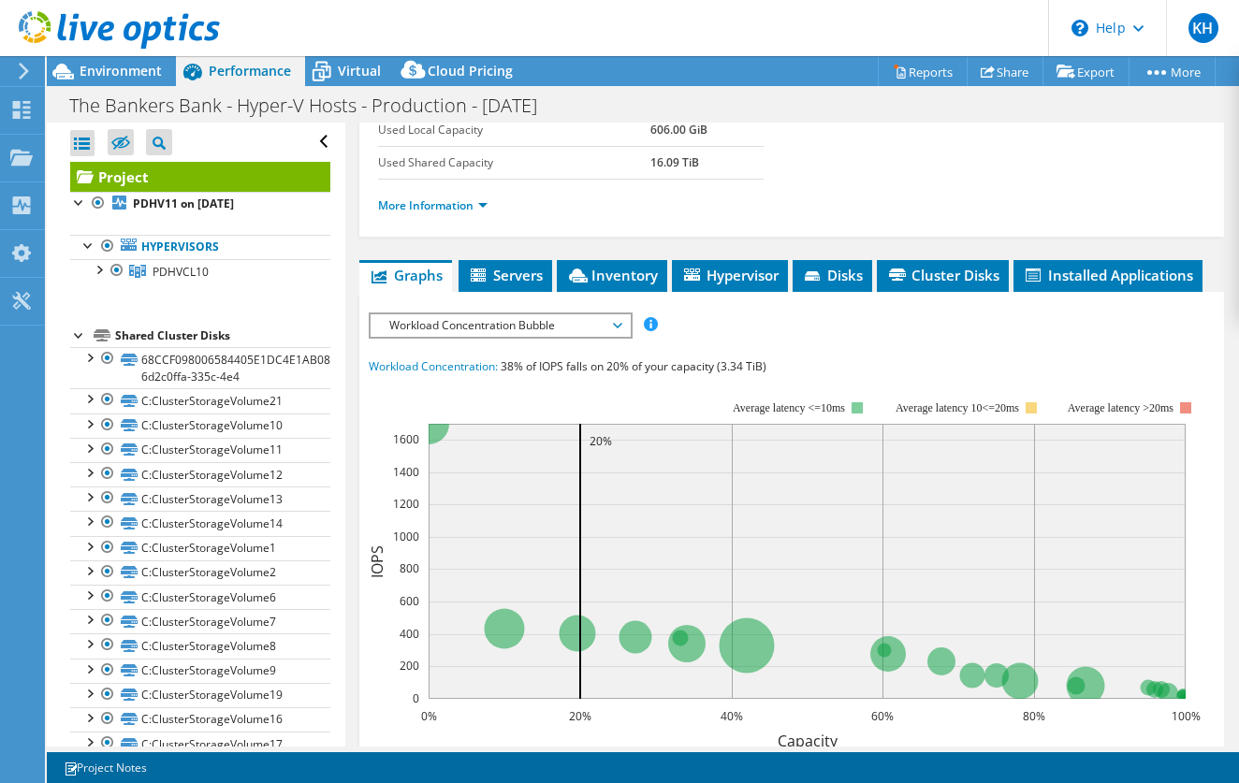
click at [607, 324] on span "Workload Concentration Bubble" at bounding box center [500, 325] width 241 height 22
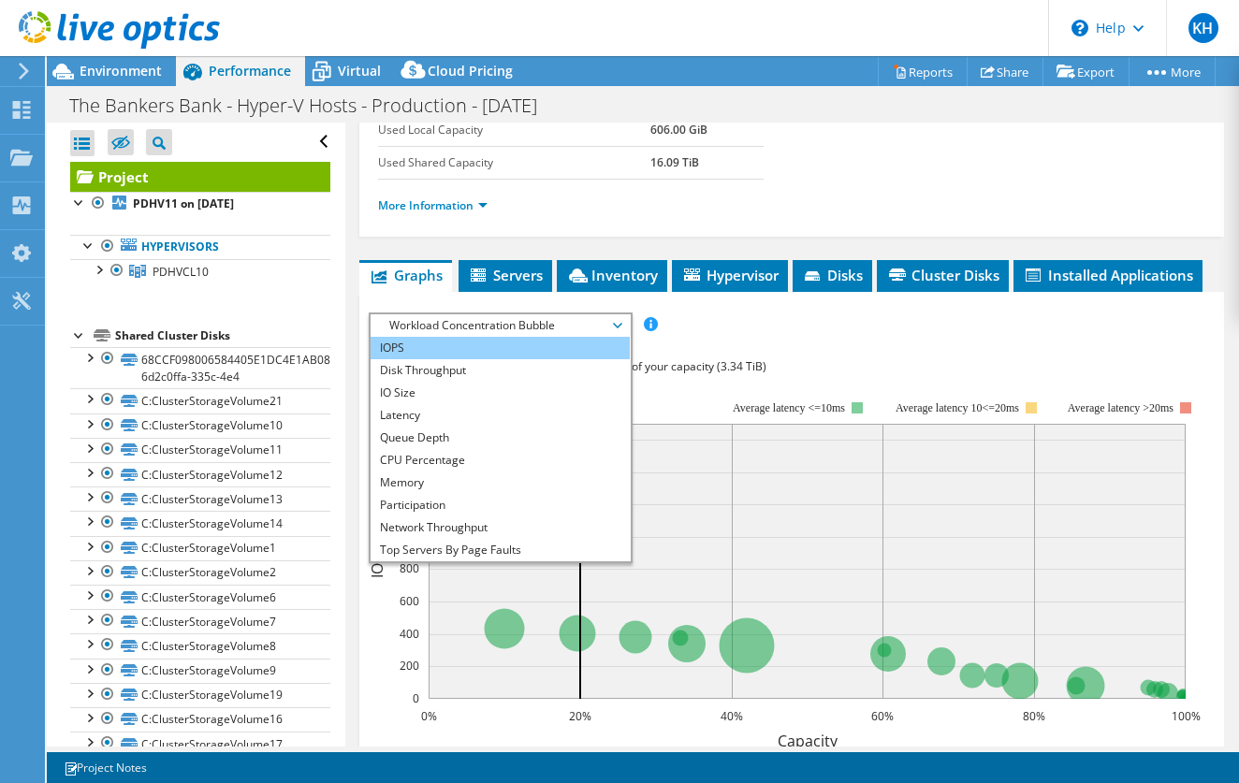
click at [562, 348] on li "IOPS" at bounding box center [500, 348] width 259 height 22
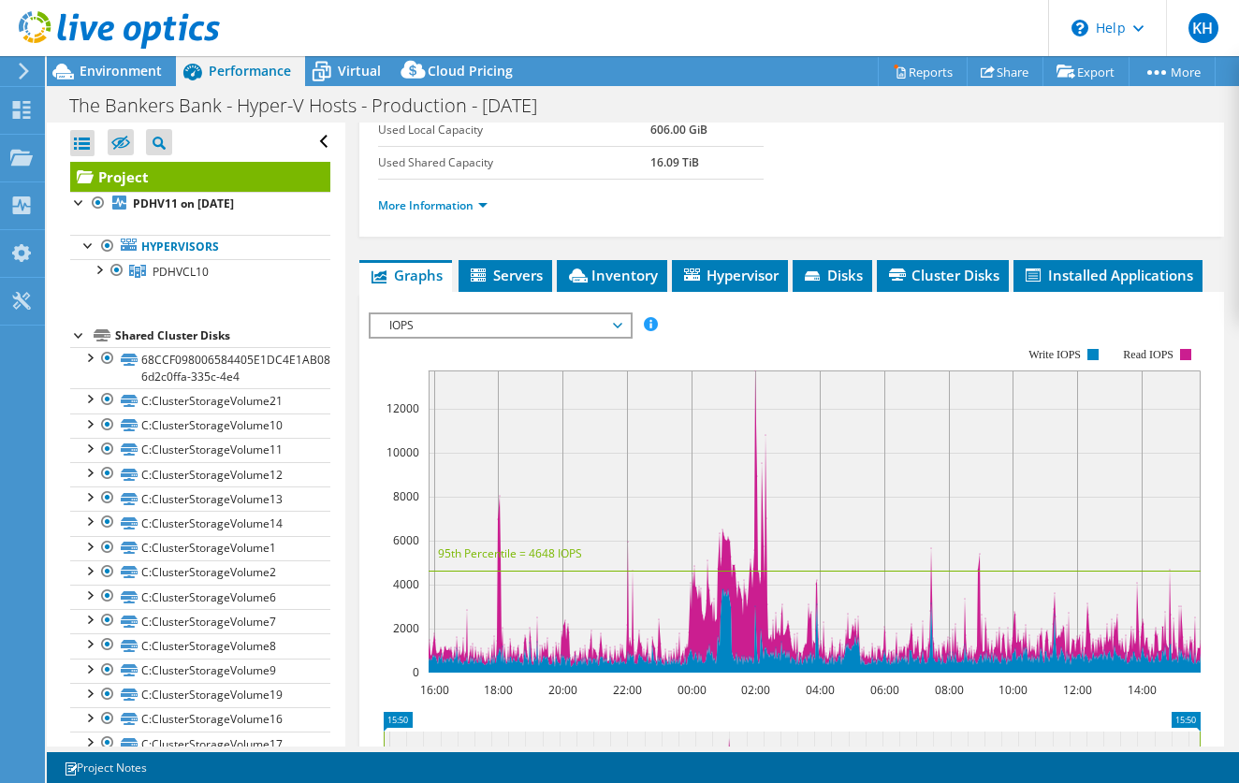
click at [619, 325] on span "IOPS" at bounding box center [500, 325] width 241 height 22
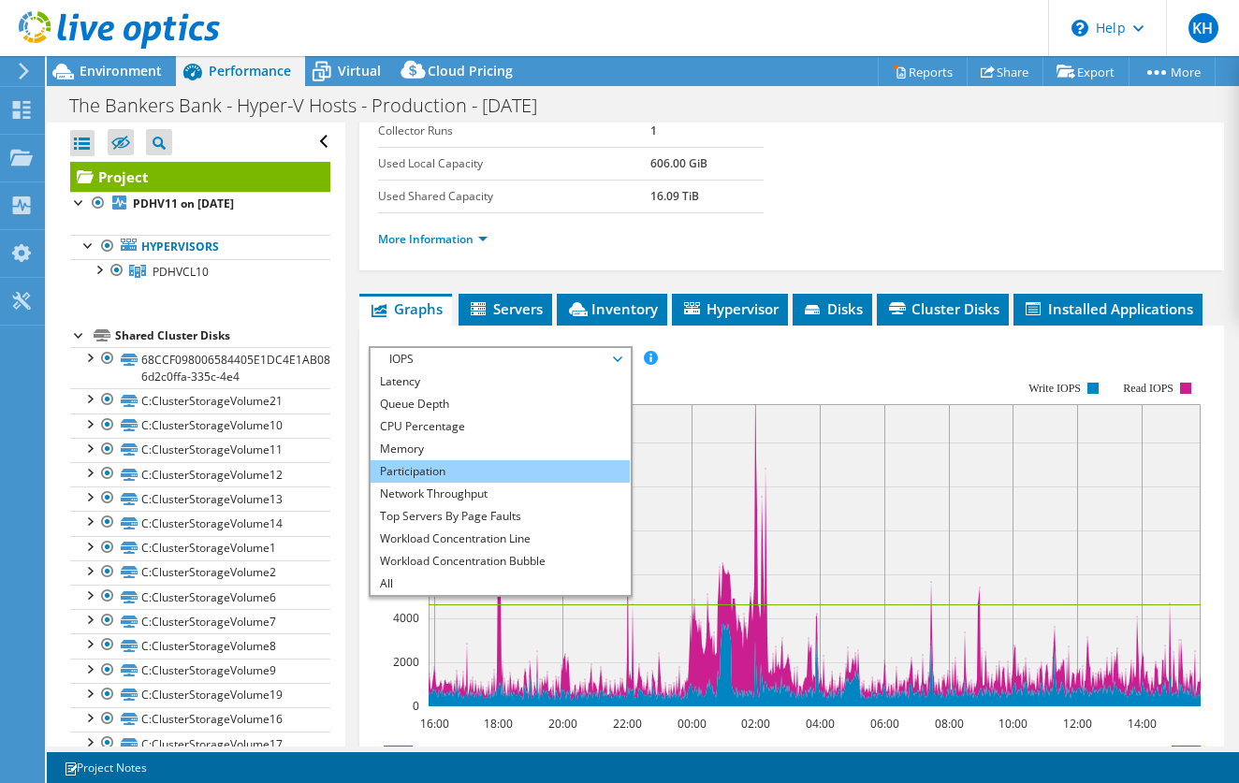
scroll to position [67, 0]
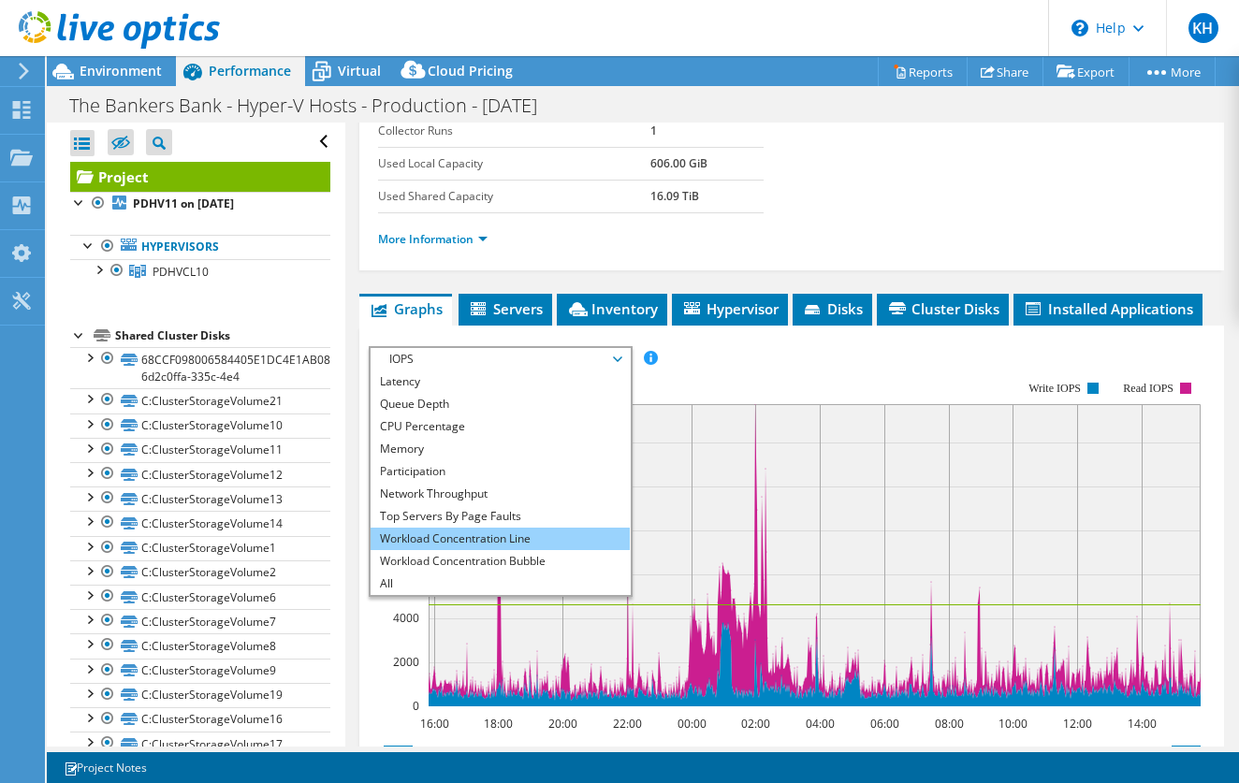
click at [509, 548] on li "Workload Concentration Line" at bounding box center [500, 539] width 259 height 22
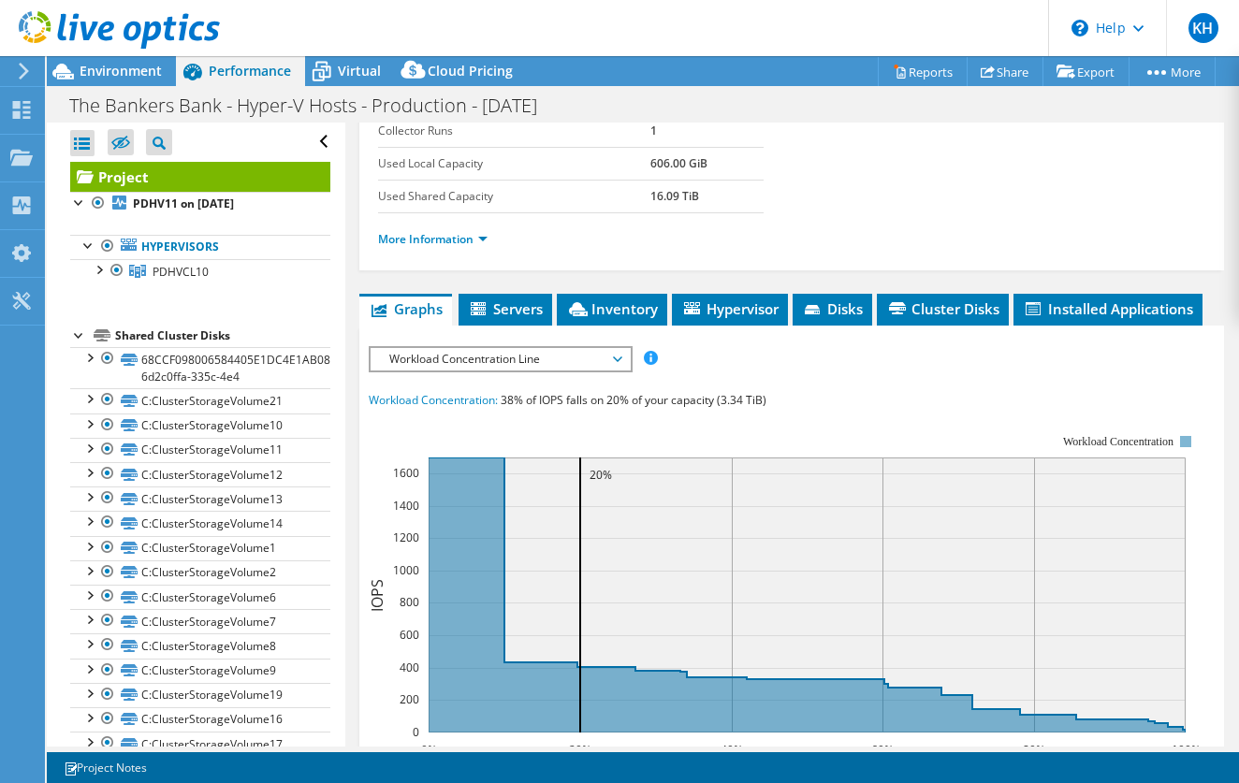
click at [611, 360] on span "Workload Concentration Line" at bounding box center [500, 359] width 241 height 22
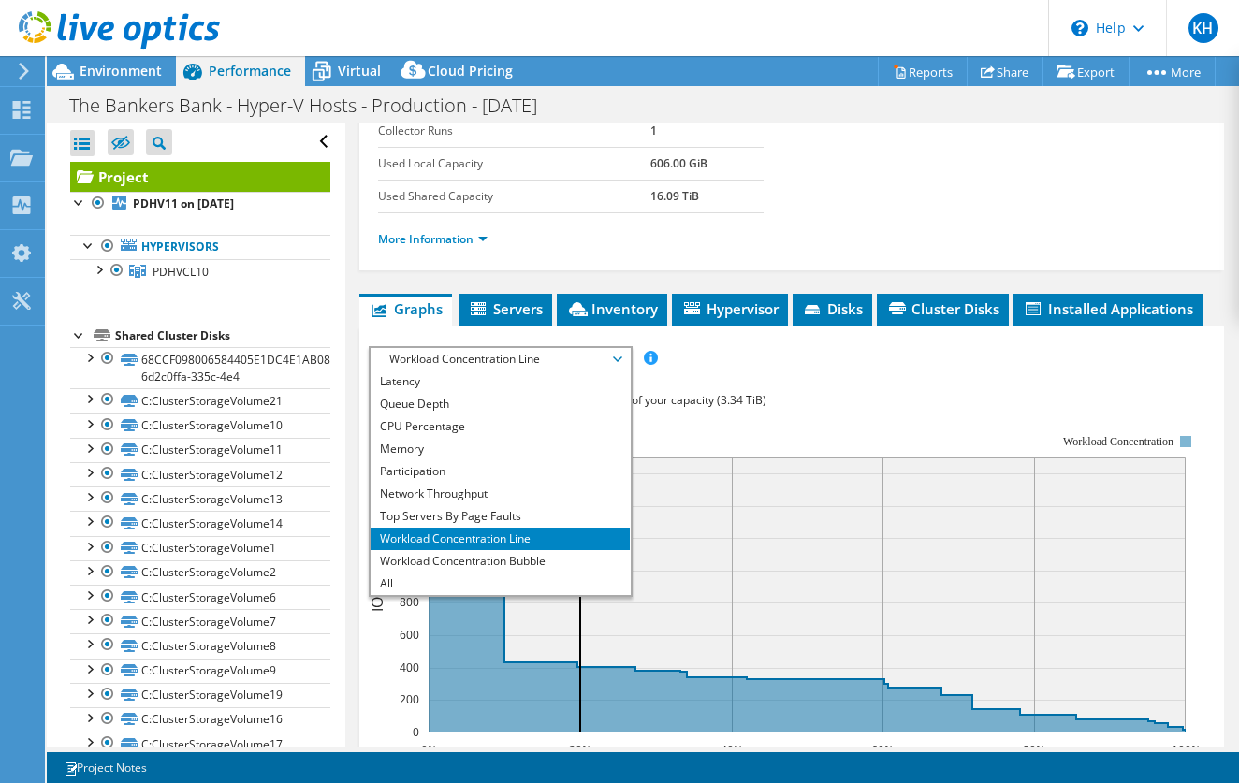
click at [699, 438] on rect at bounding box center [785, 598] width 832 height 374
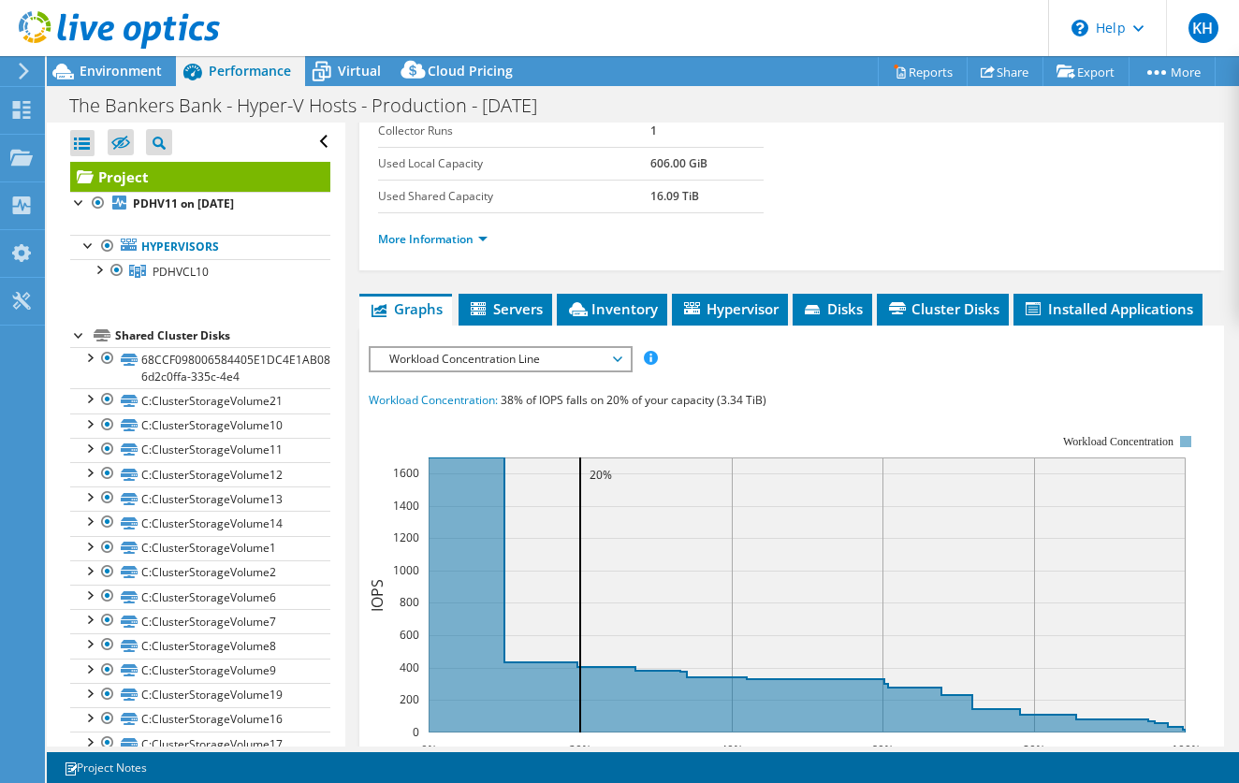
click at [615, 357] on span "Workload Concentration Line" at bounding box center [500, 359] width 241 height 22
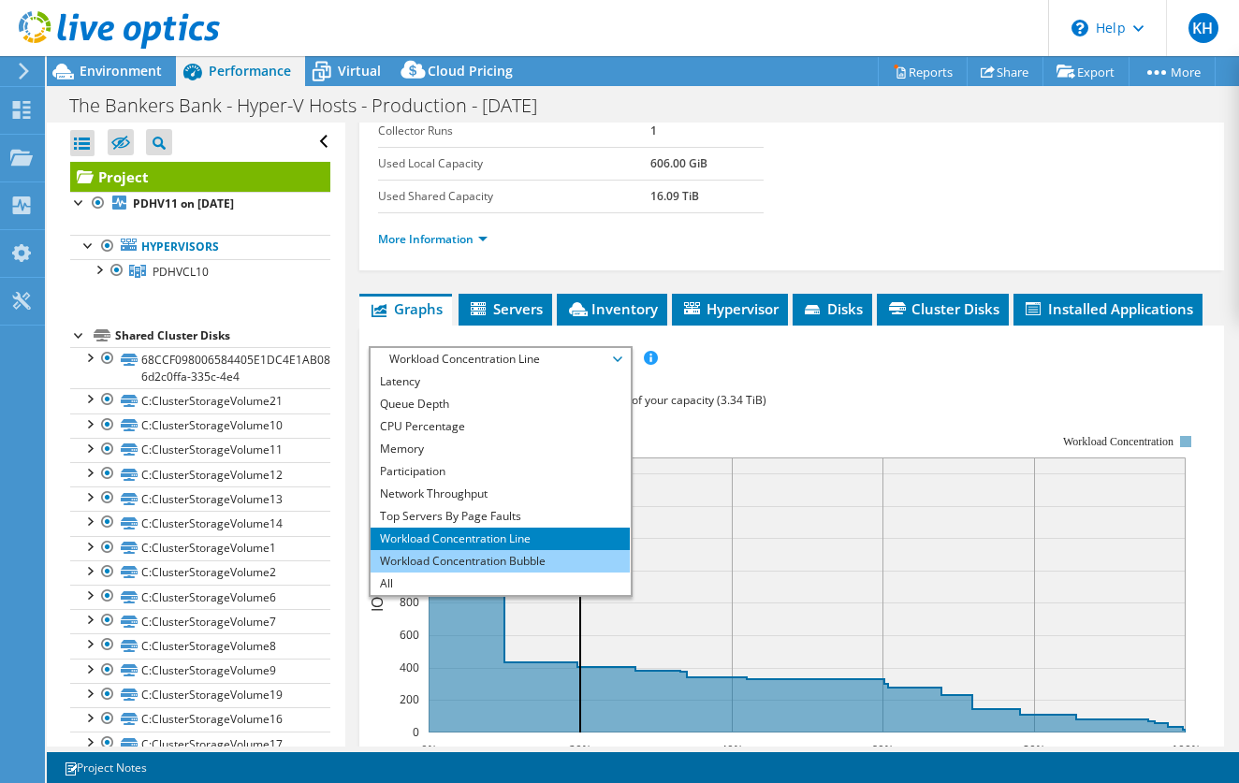
click at [532, 567] on li "Workload Concentration Bubble" at bounding box center [500, 561] width 259 height 22
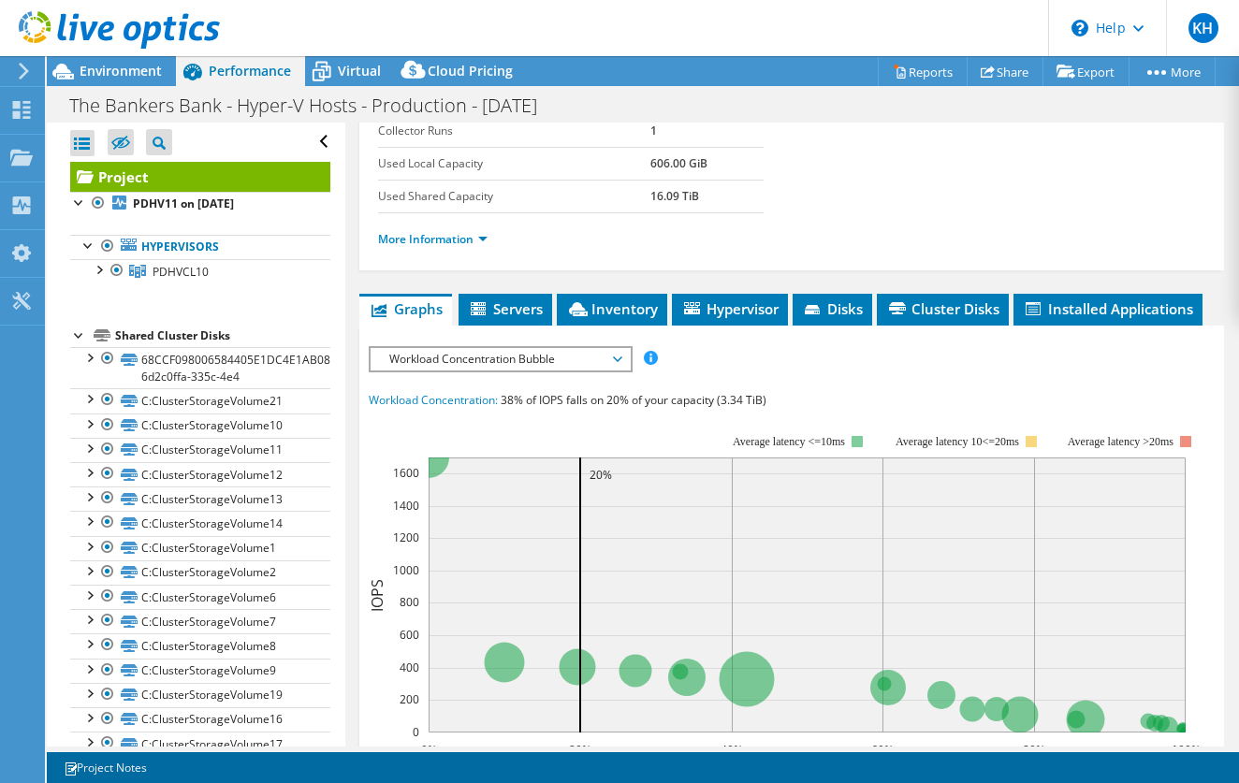
click at [614, 362] on span "Workload Concentration Bubble" at bounding box center [500, 359] width 241 height 22
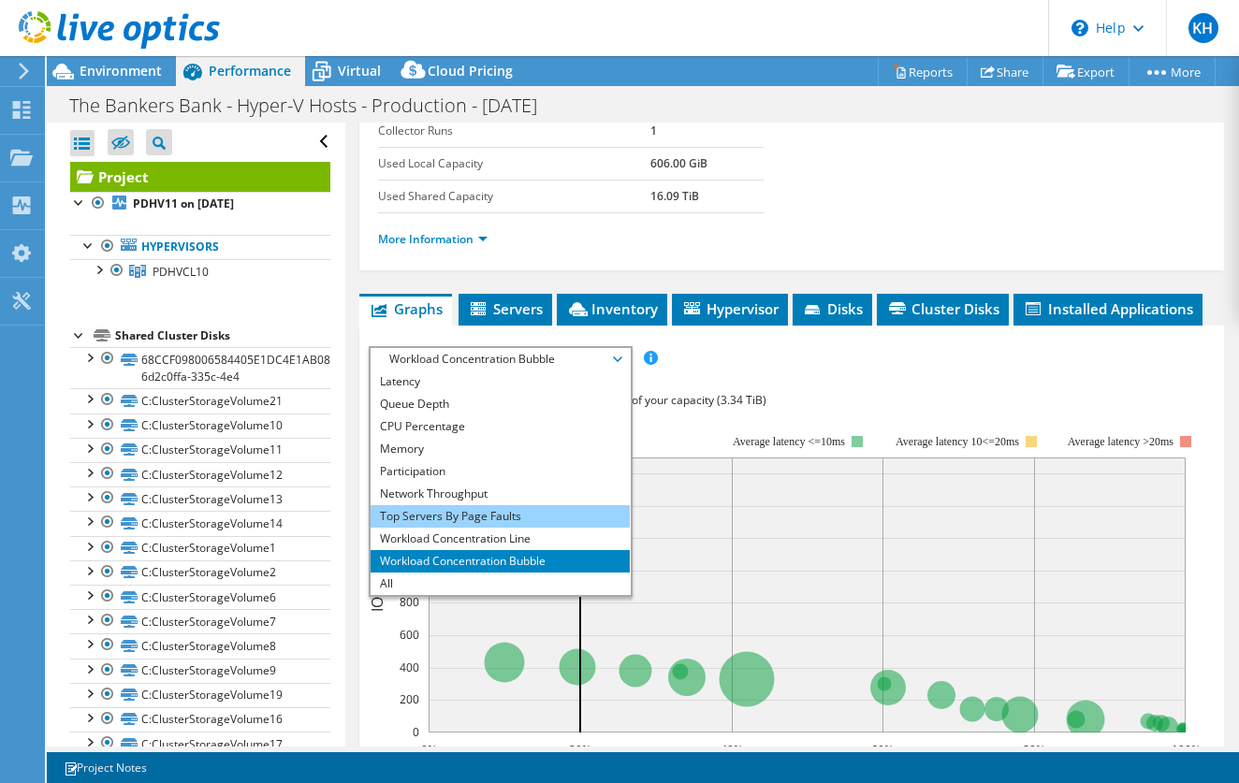
click at [537, 512] on li "Top Servers By Page Faults" at bounding box center [500, 516] width 259 height 22
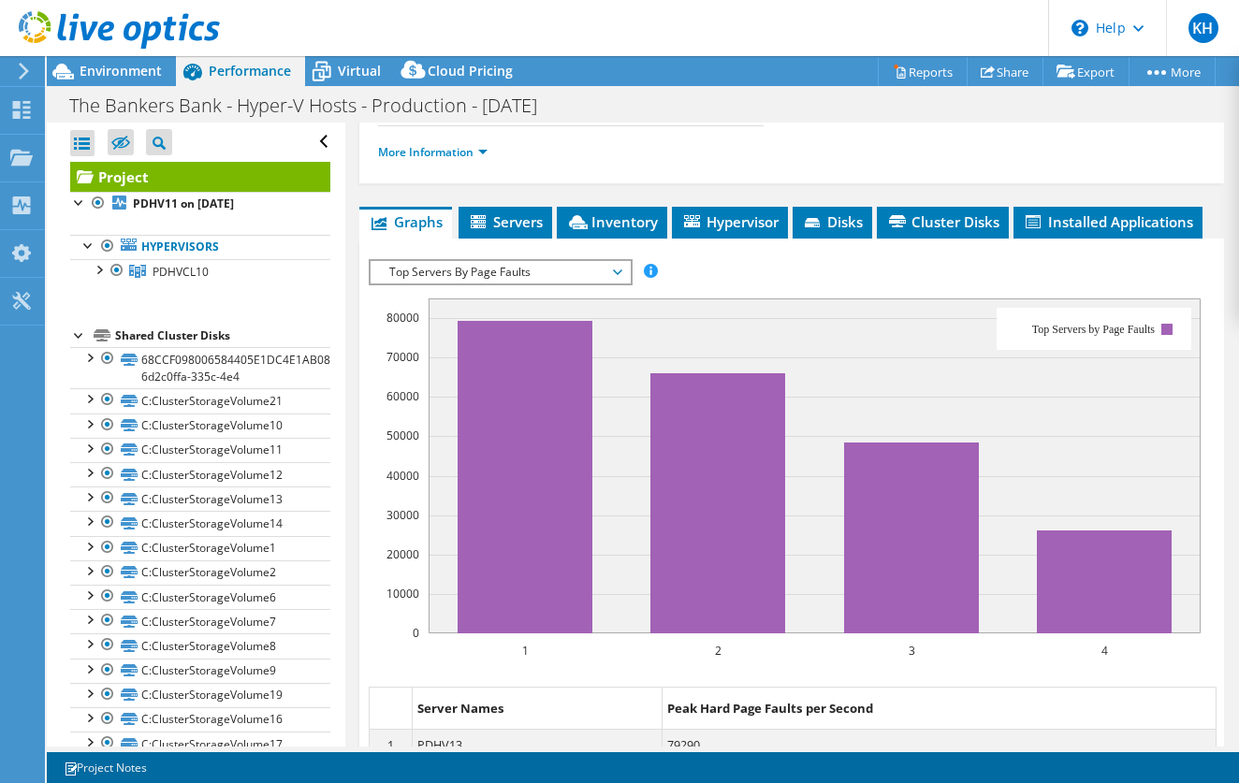
scroll to position [411, 0]
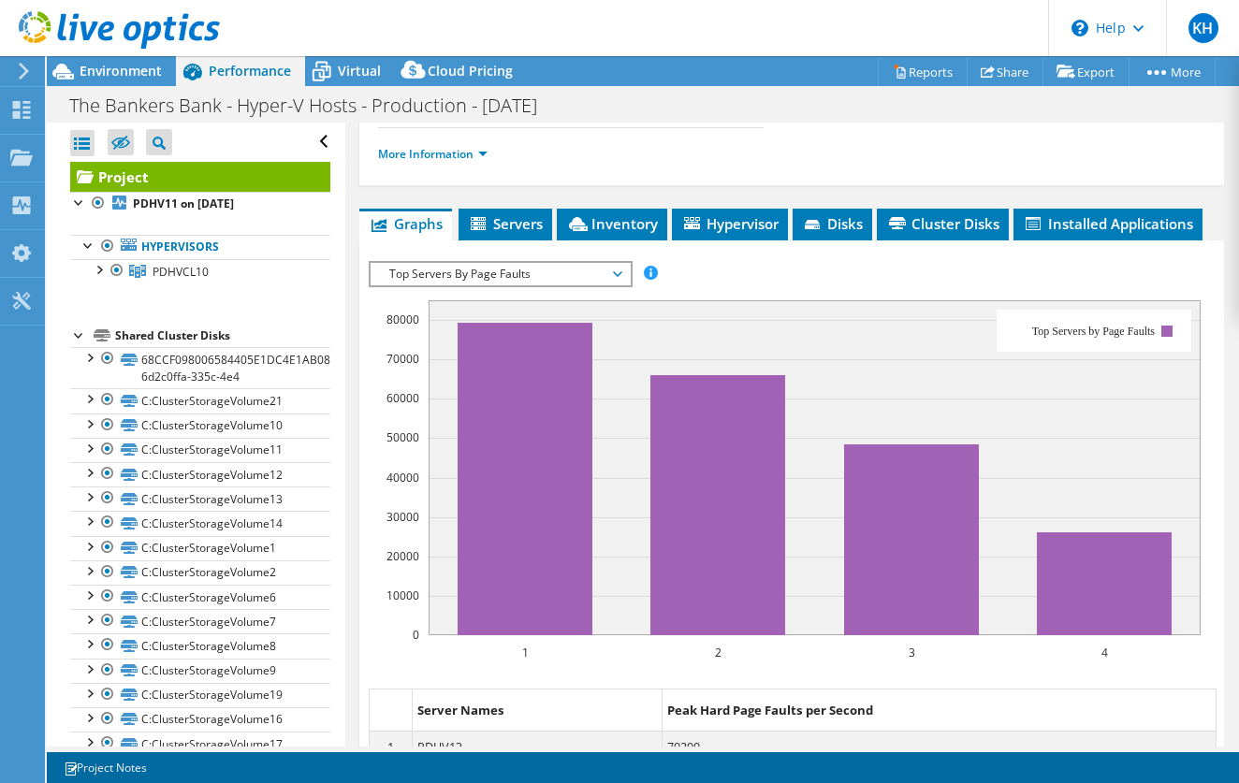
click at [614, 274] on span "Top Servers By Page Faults" at bounding box center [500, 274] width 241 height 22
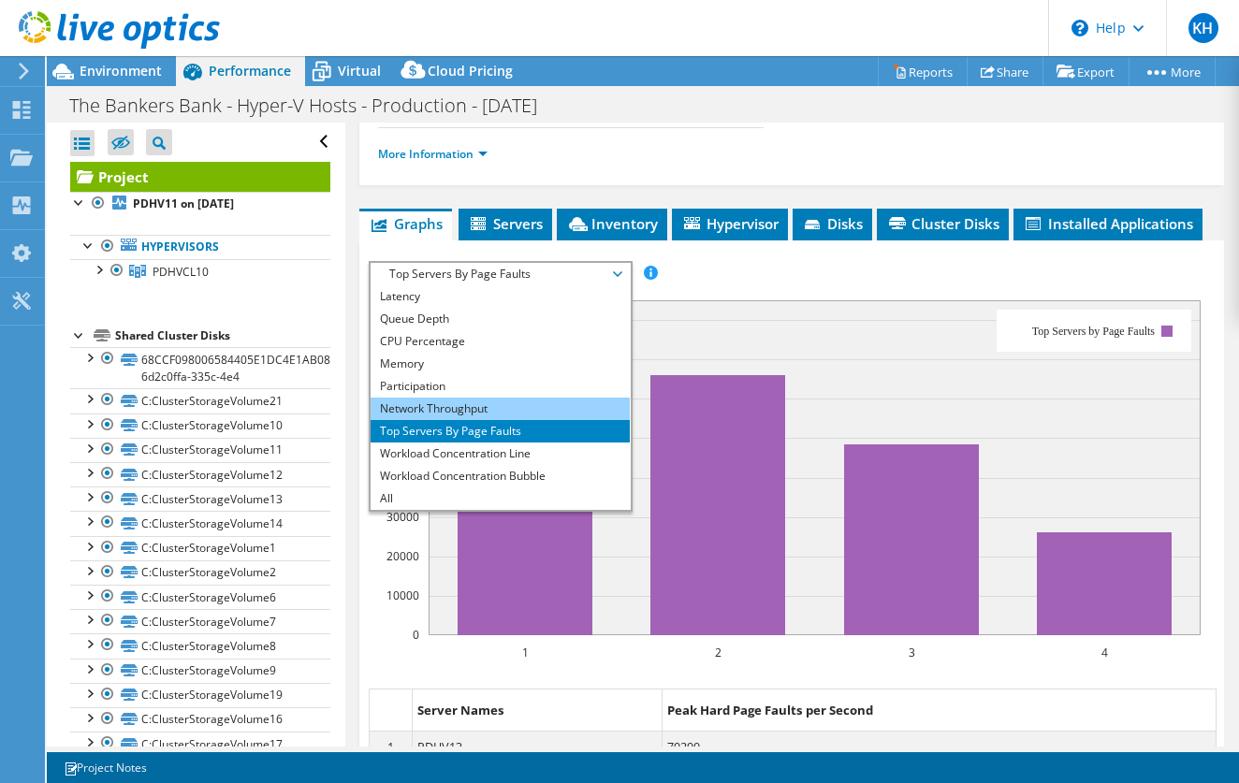
click at [536, 400] on li "Network Throughput" at bounding box center [500, 409] width 259 height 22
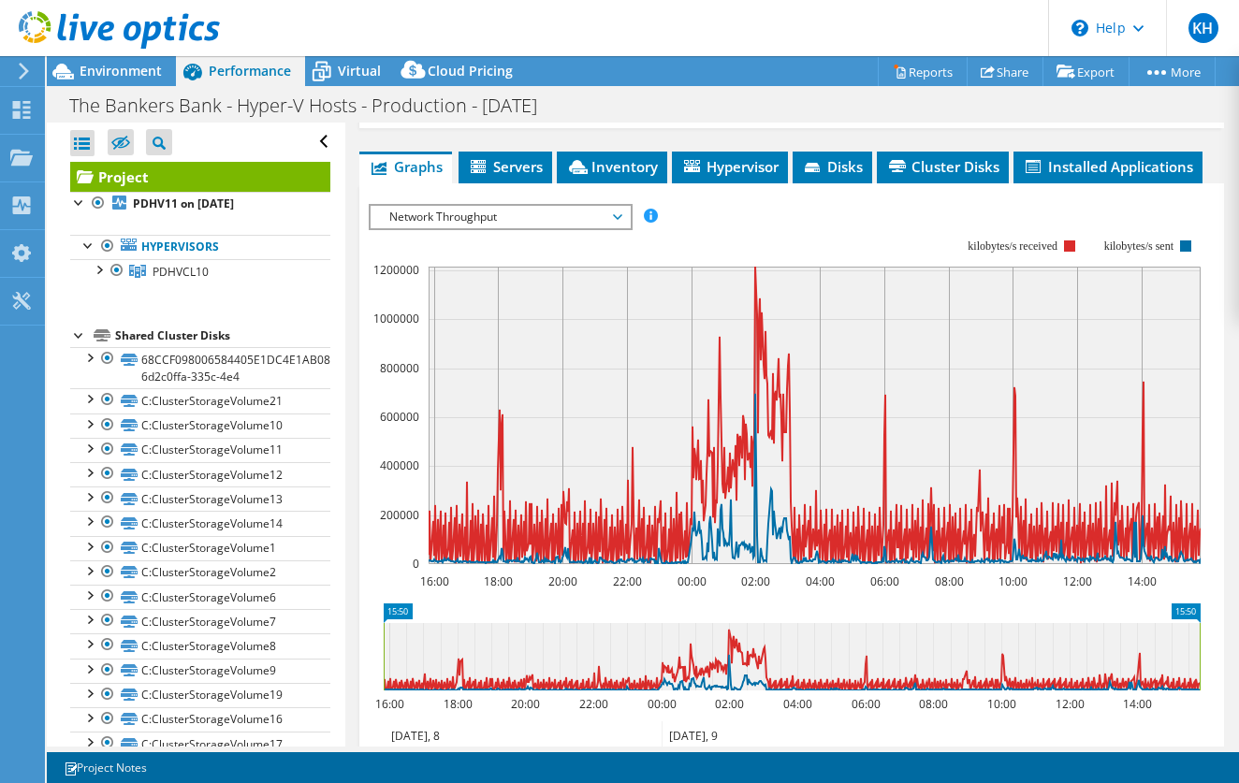
scroll to position [464, 0]
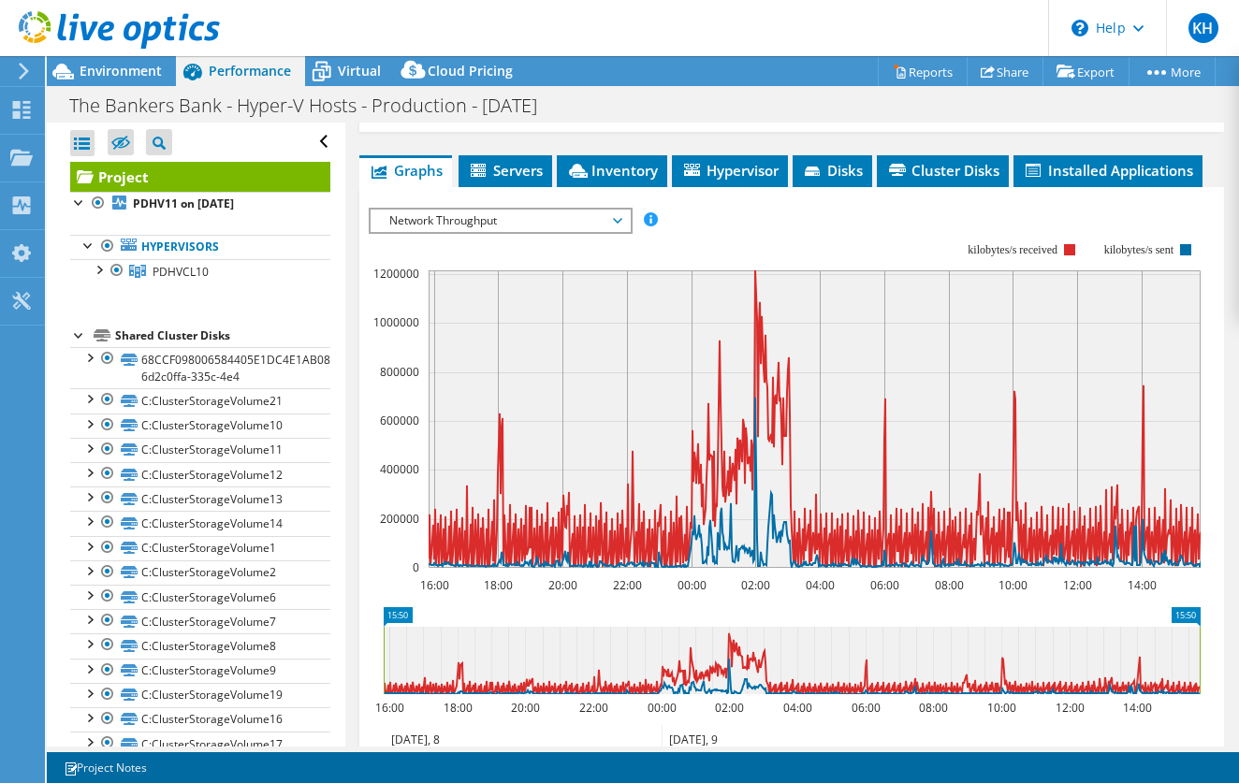
click at [609, 208] on div "Network Throughput IOPS Disk Throughput IO Size Latency Queue Depth CPU Percent…" at bounding box center [501, 221] width 264 height 26
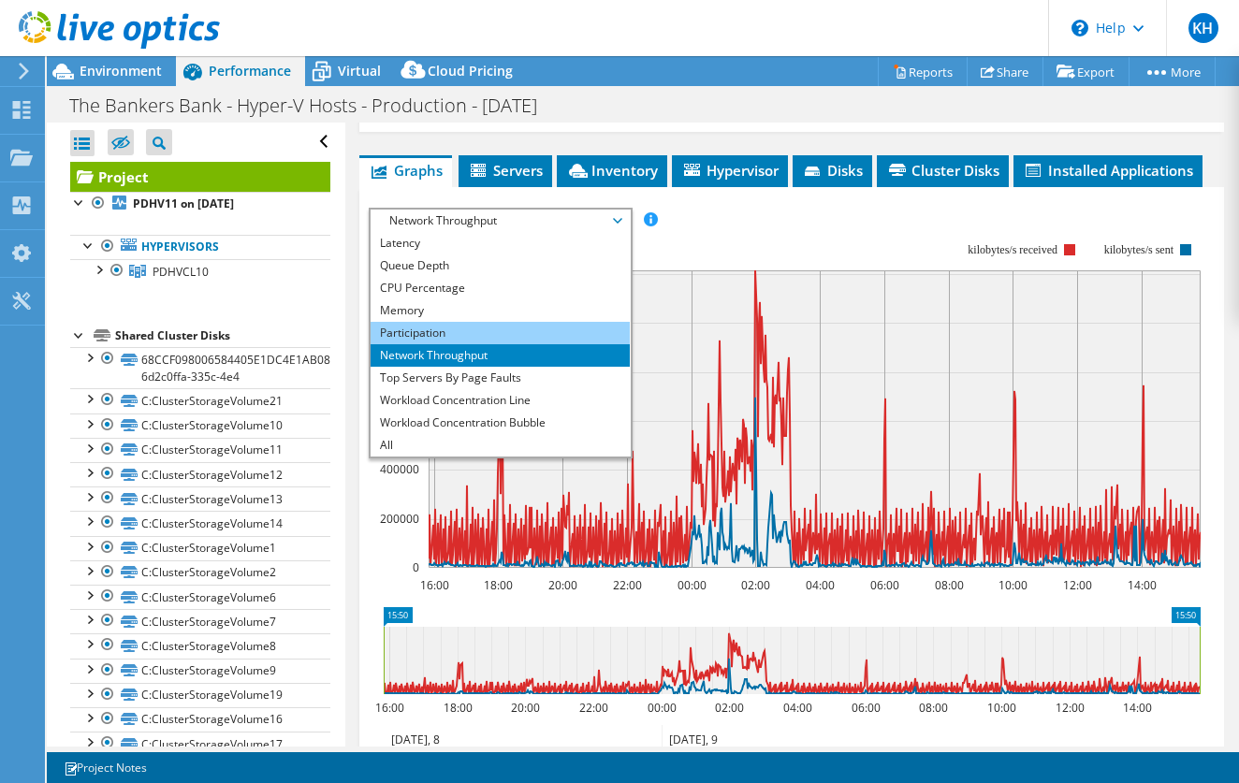
click at [532, 339] on li "Participation" at bounding box center [500, 333] width 259 height 22
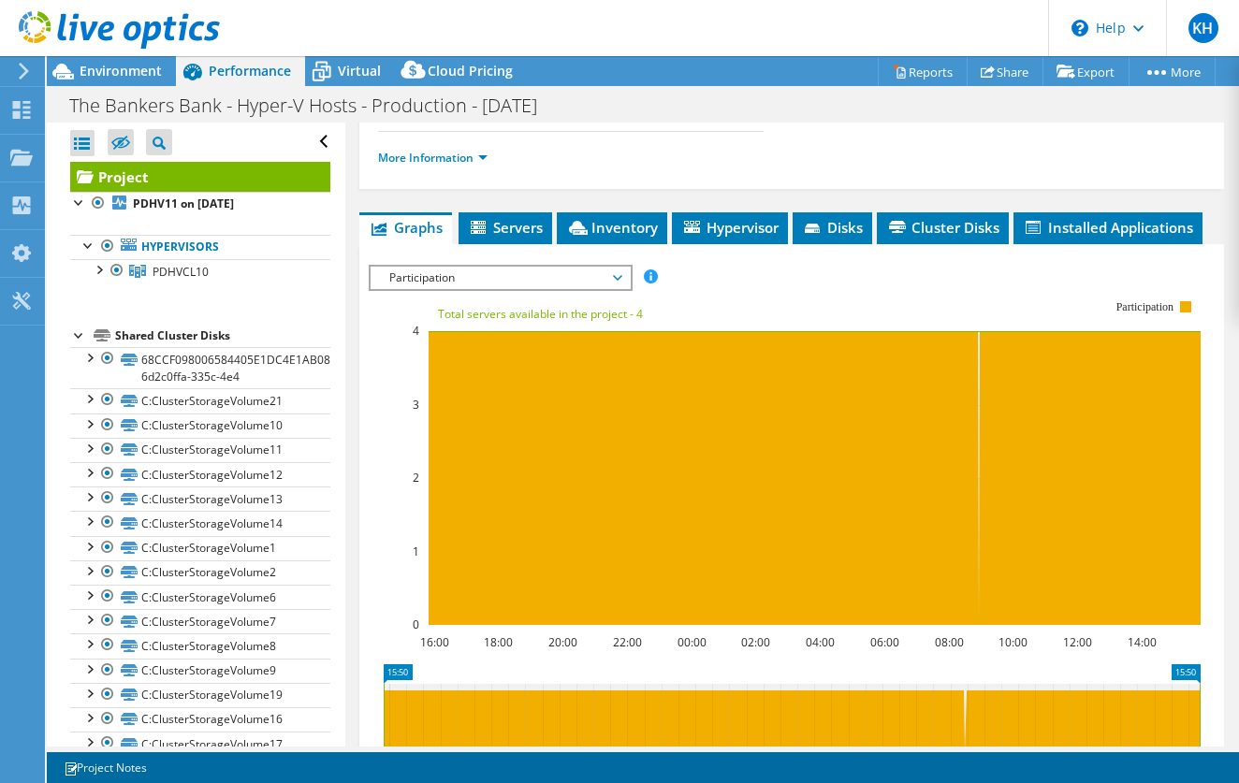
scroll to position [401, 0]
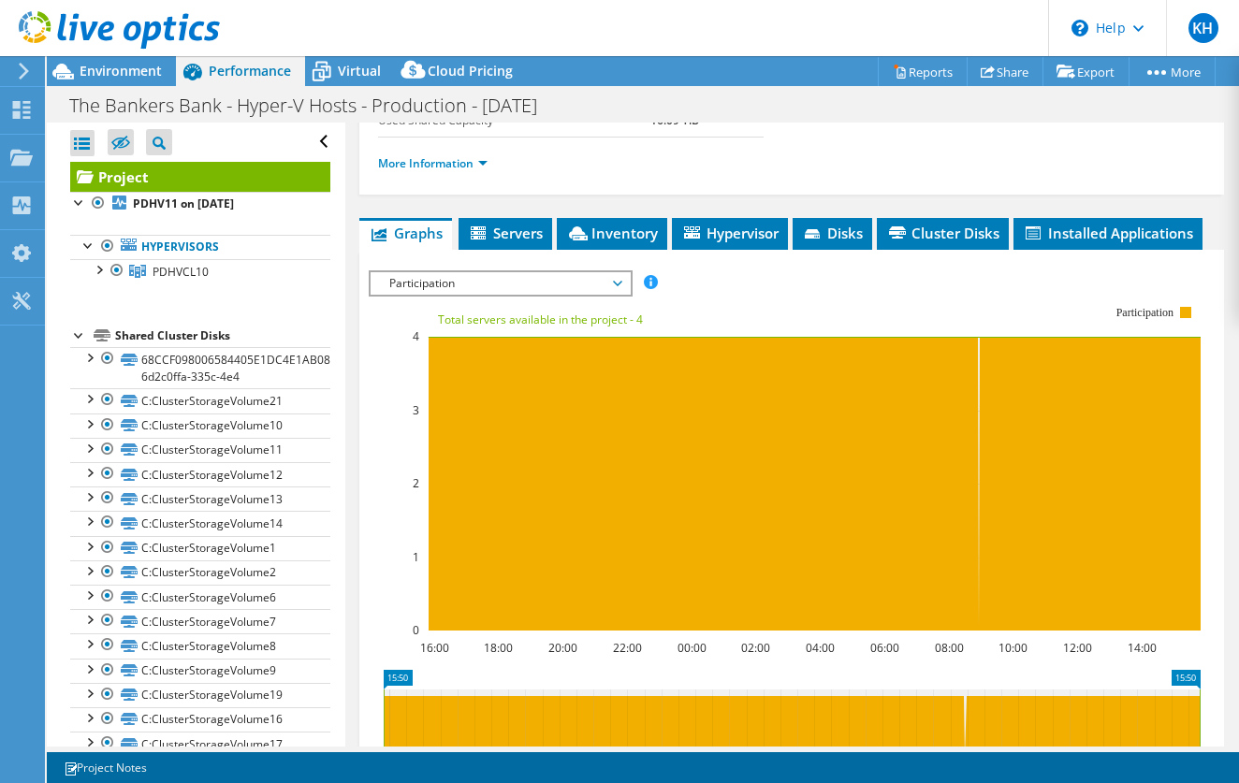
click at [612, 281] on span "Participation" at bounding box center [500, 283] width 241 height 22
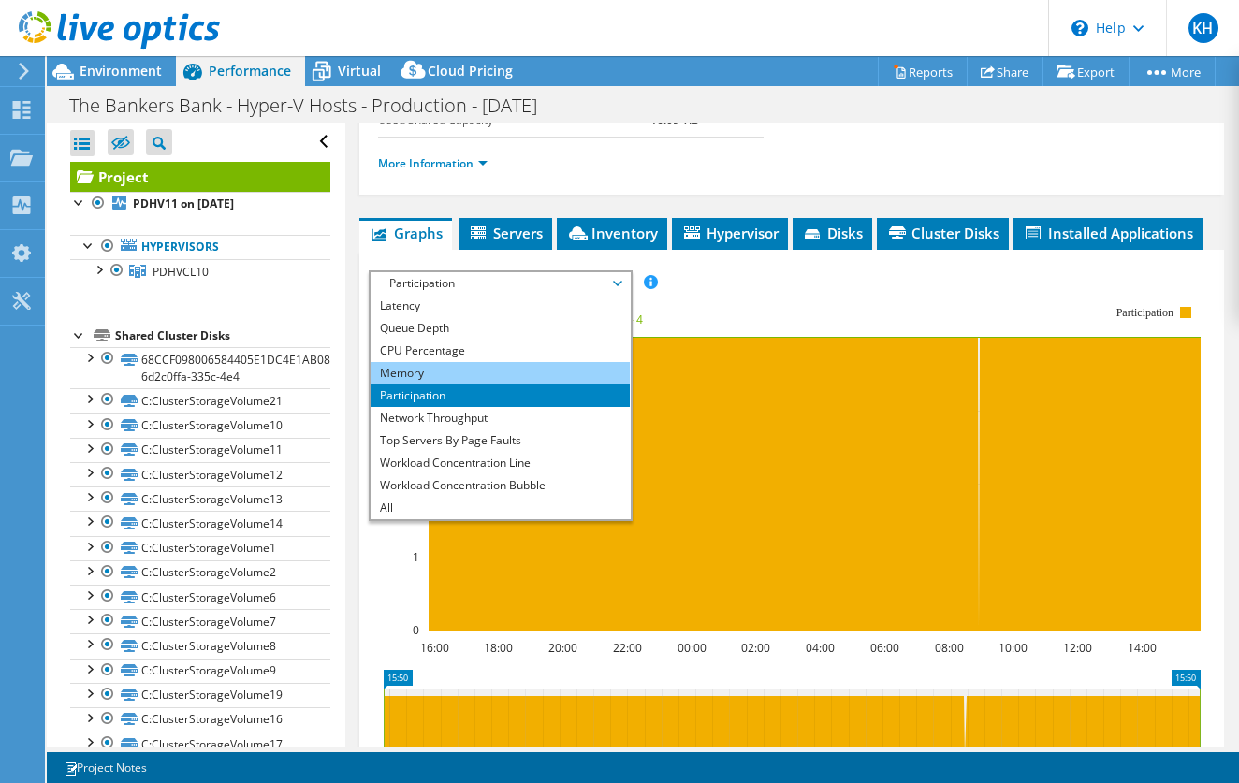
click at [533, 366] on li "Memory" at bounding box center [500, 373] width 259 height 22
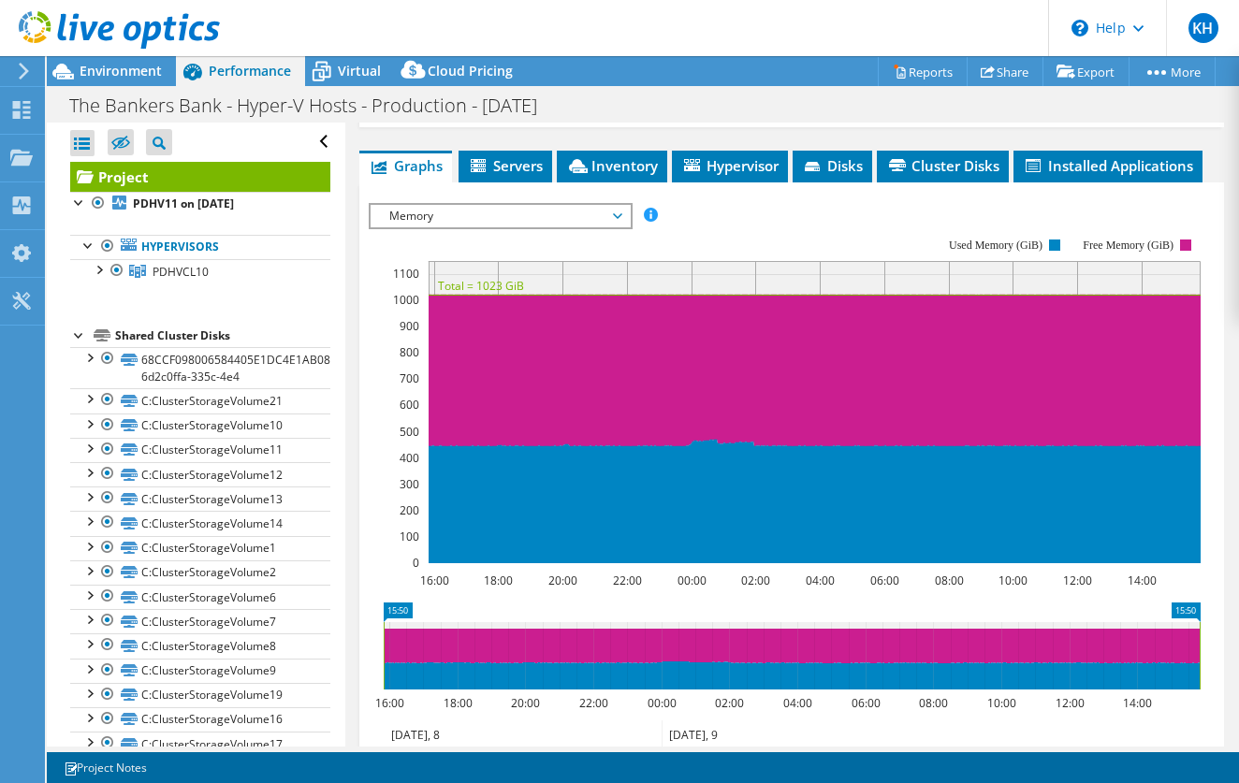
scroll to position [463, 0]
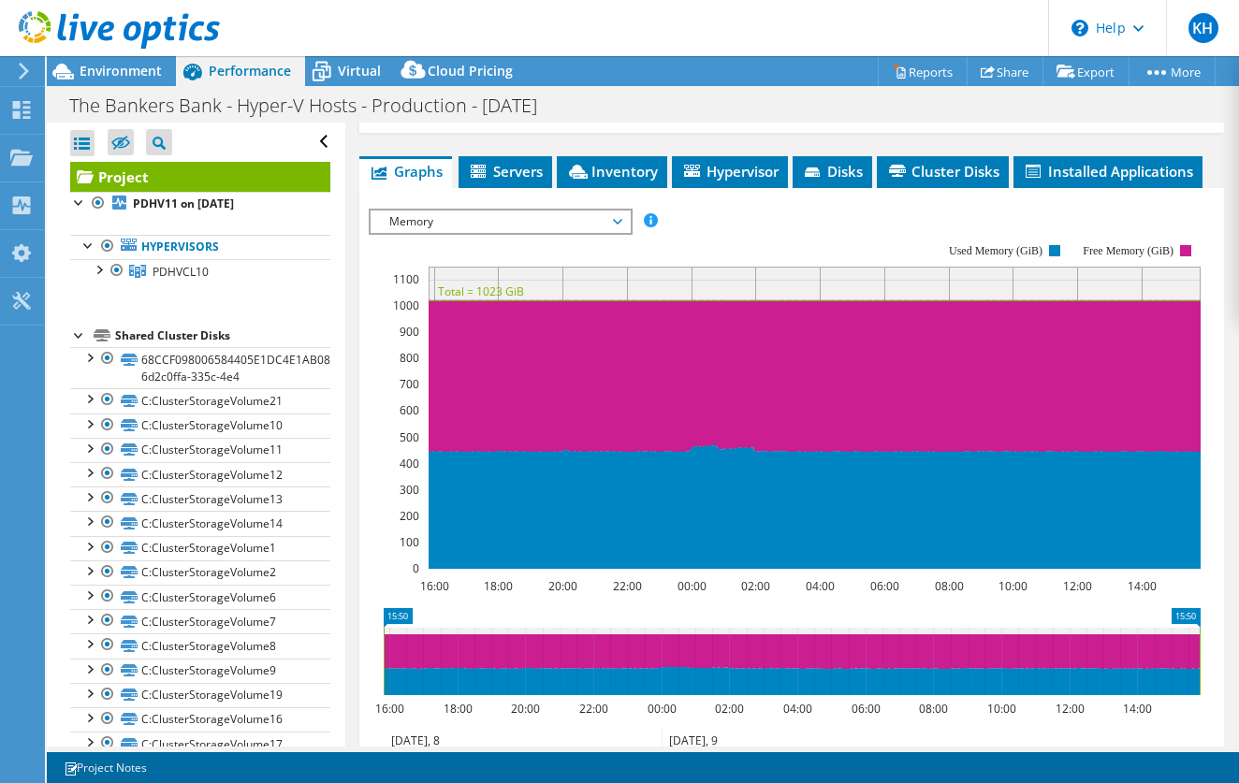
click at [613, 222] on span "Memory" at bounding box center [500, 222] width 241 height 22
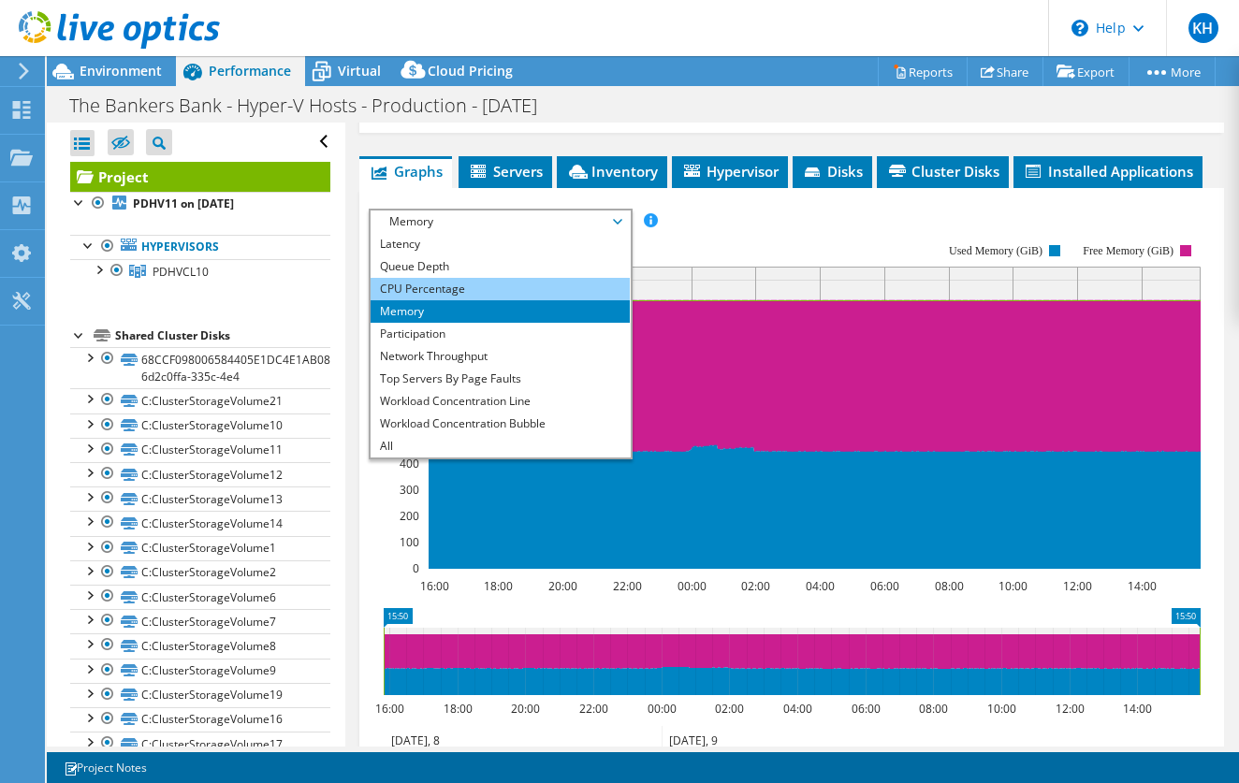
click at [563, 279] on li "CPU Percentage" at bounding box center [500, 289] width 259 height 22
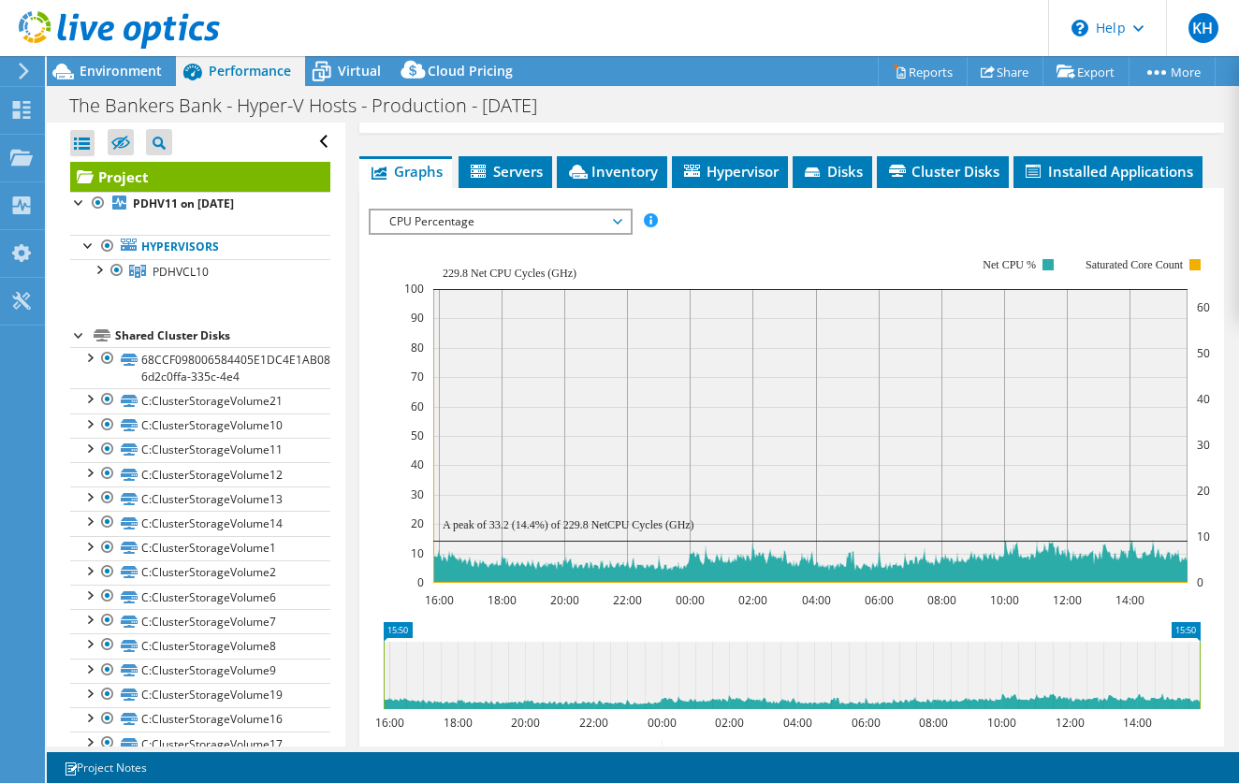
click at [606, 224] on span "CPU Percentage" at bounding box center [500, 222] width 241 height 22
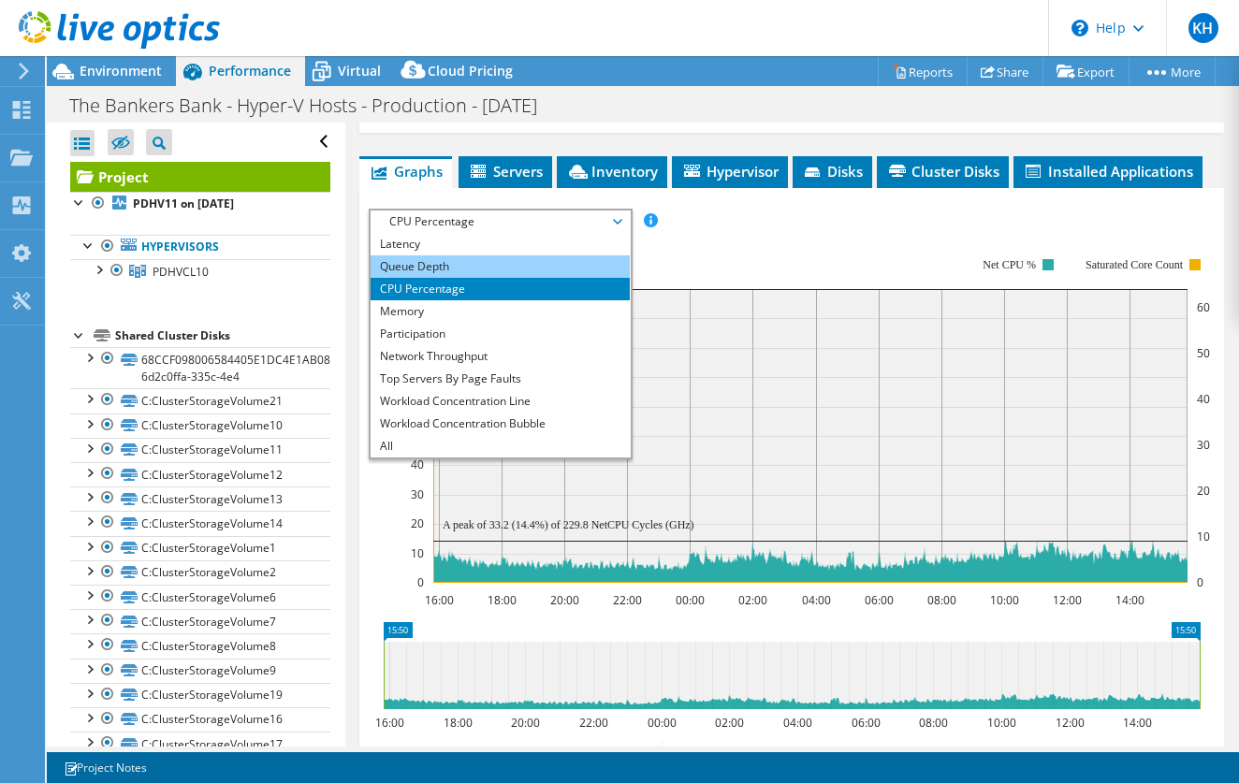
click at [566, 266] on li "Queue Depth" at bounding box center [500, 266] width 259 height 22
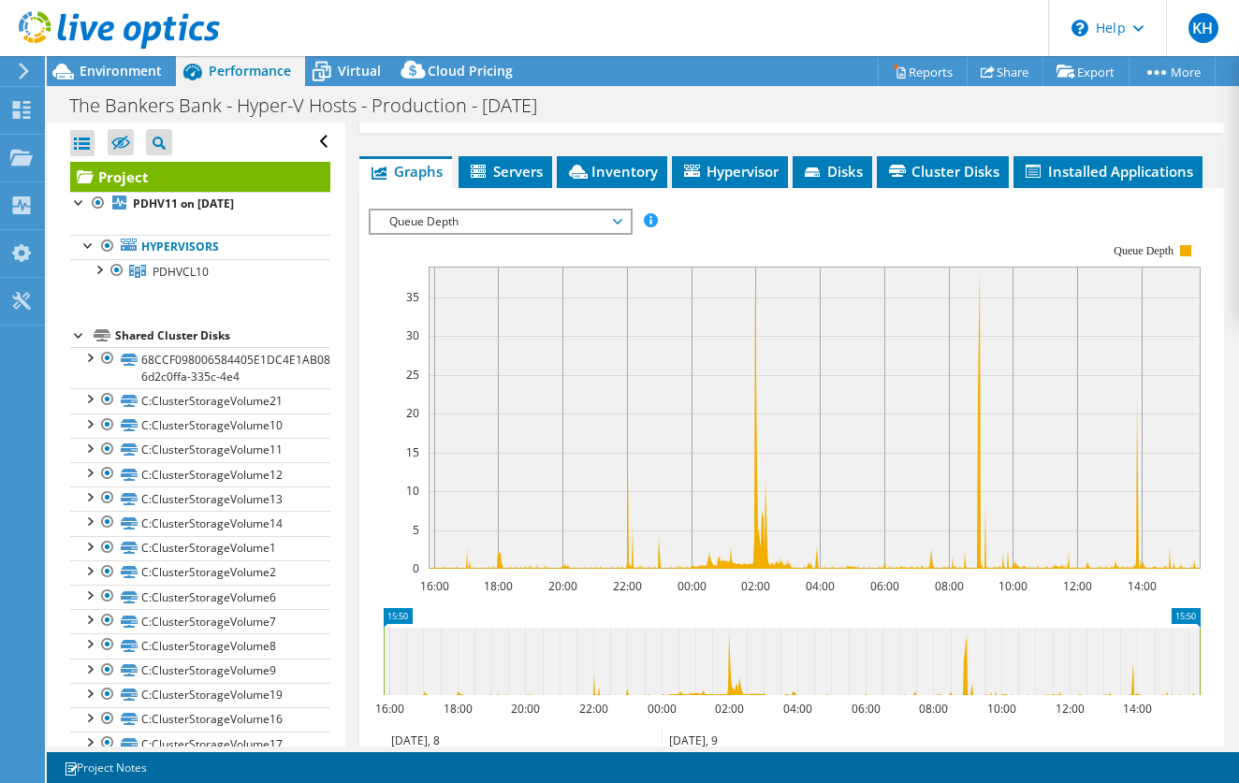
click at [617, 227] on span "Queue Depth" at bounding box center [500, 222] width 241 height 22
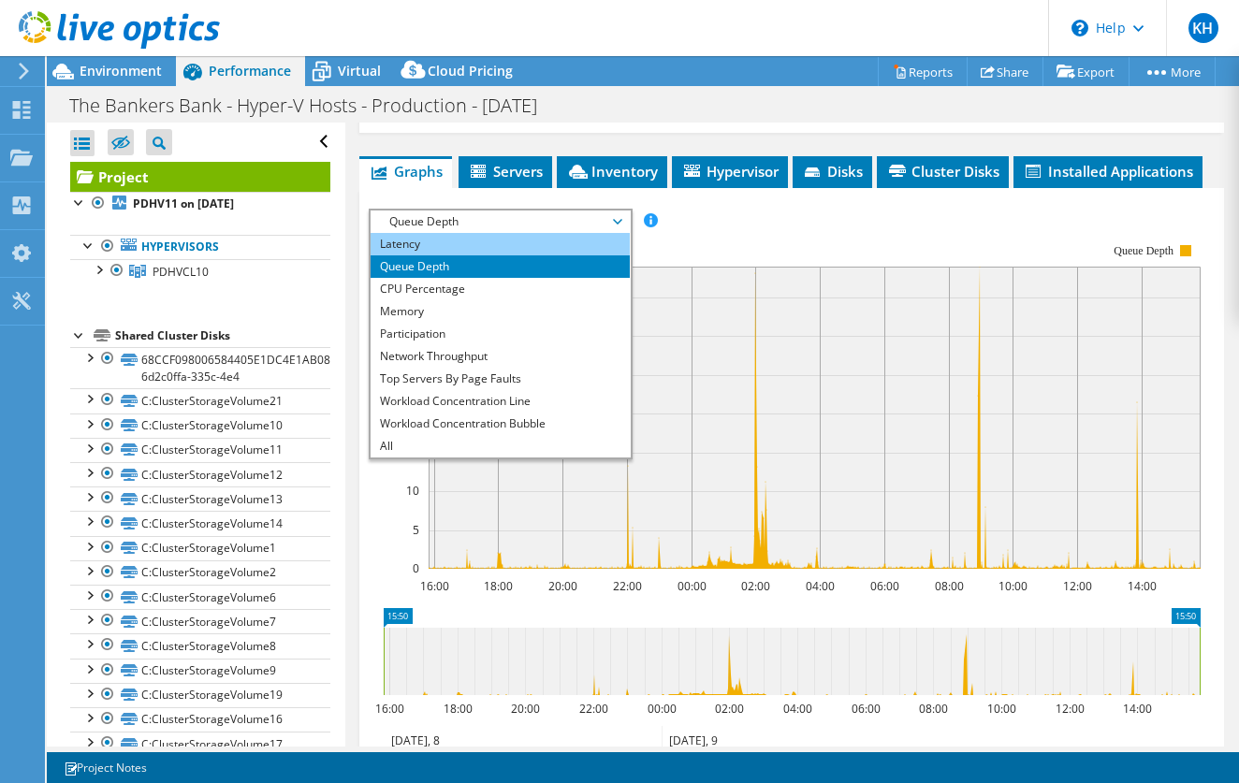
click at [589, 251] on li "Latency" at bounding box center [500, 244] width 259 height 22
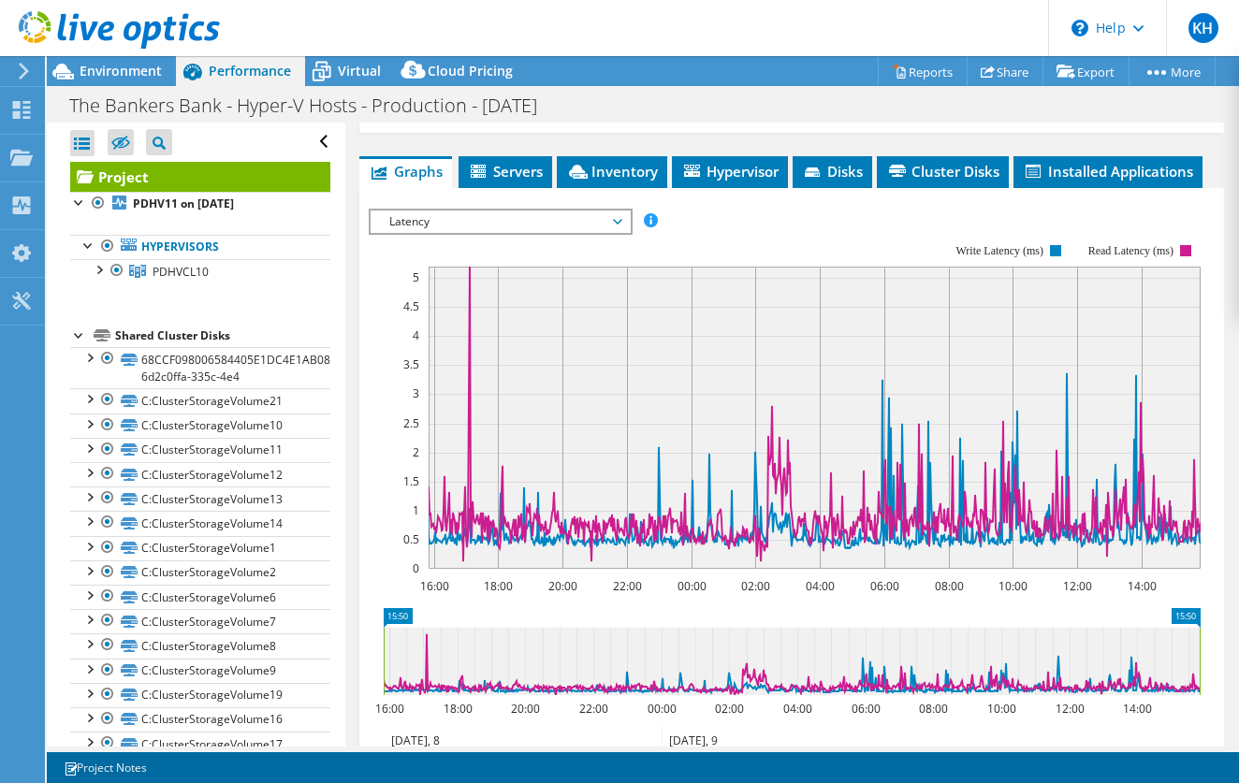
click at [623, 223] on span "Latency" at bounding box center [500, 222] width 259 height 22
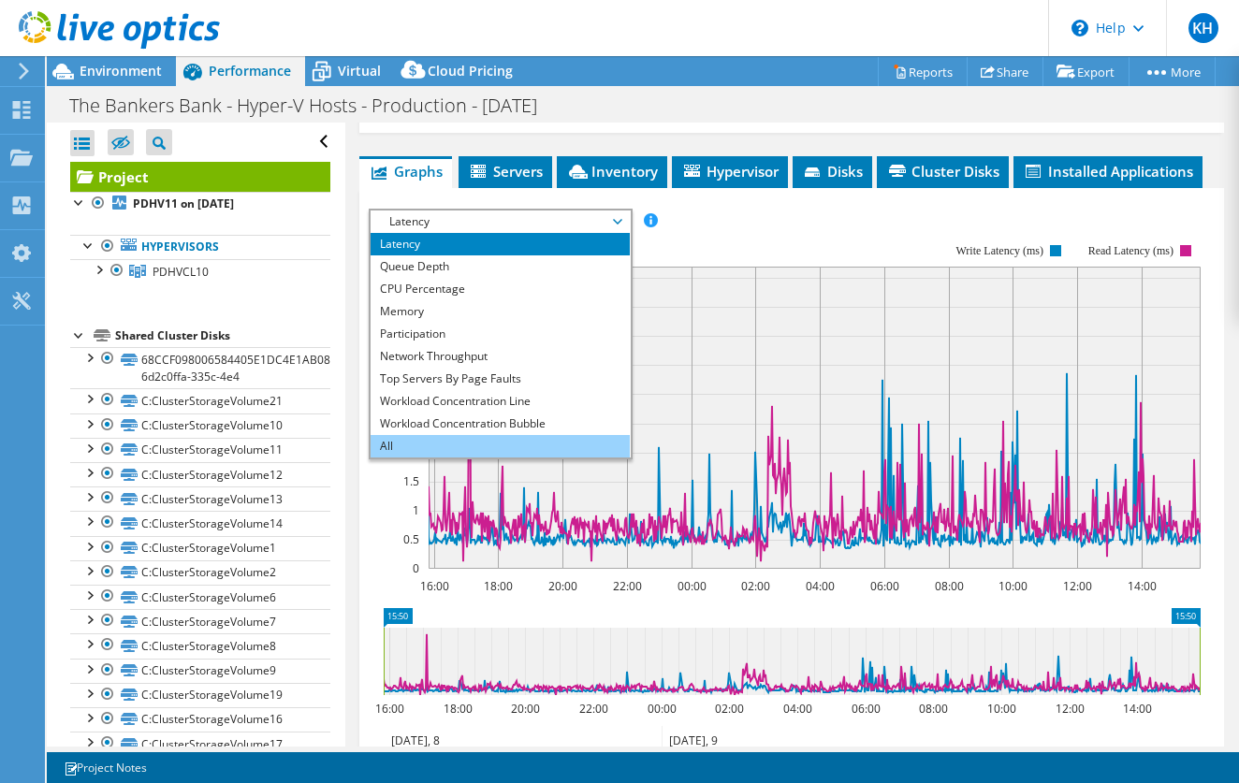
click at [544, 439] on li "All" at bounding box center [500, 446] width 259 height 22
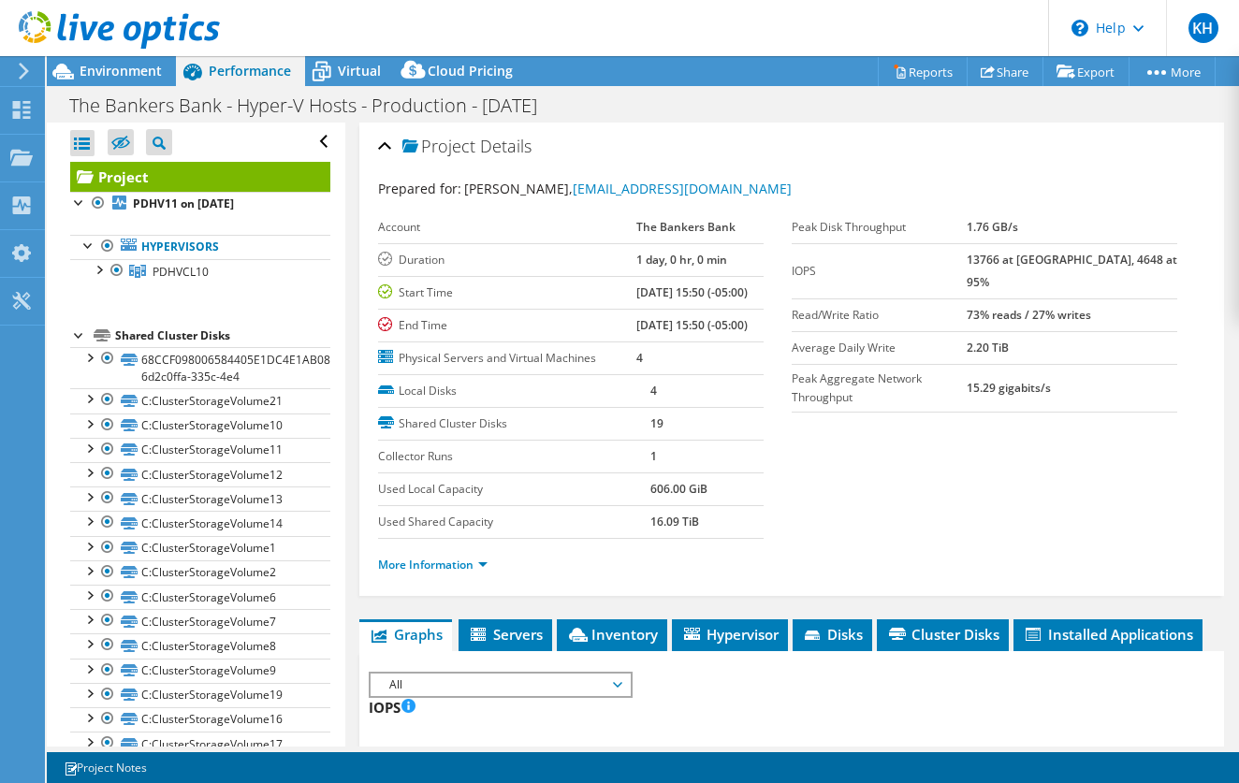
scroll to position [0, 0]
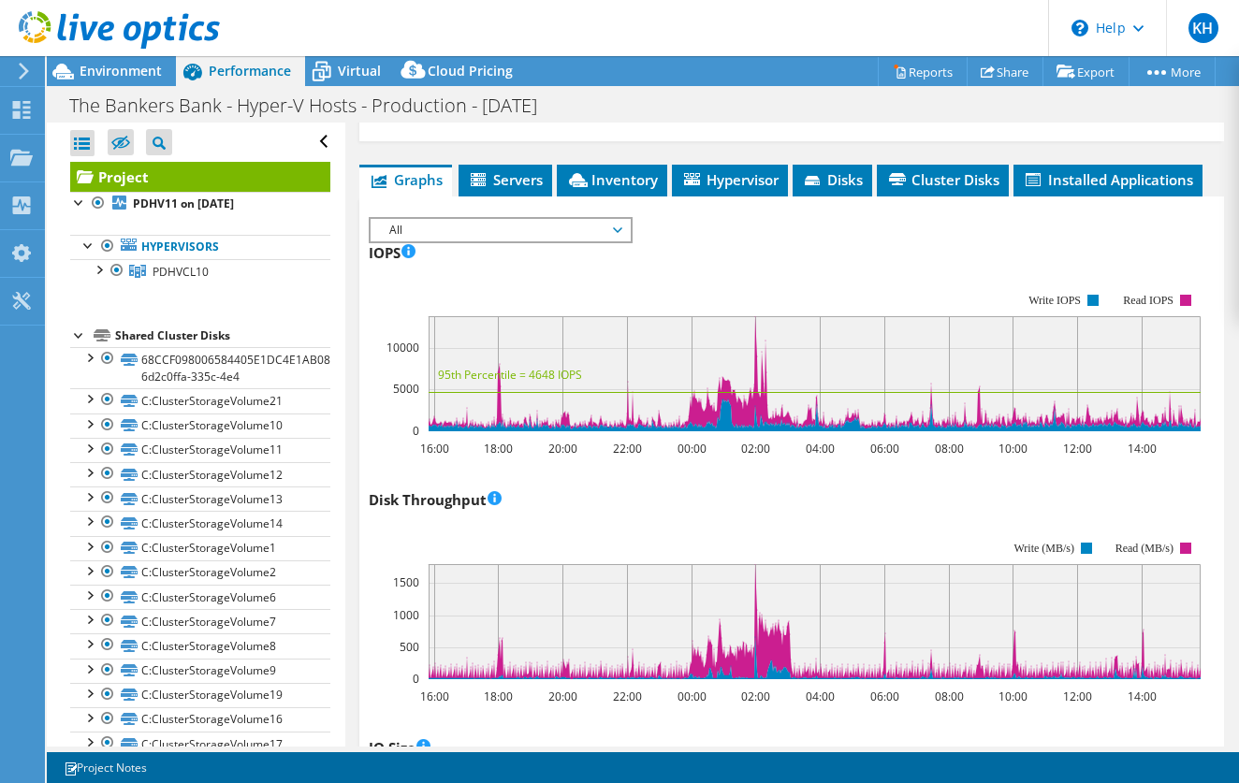
click at [506, 182] on span "Servers" at bounding box center [505, 179] width 75 height 19
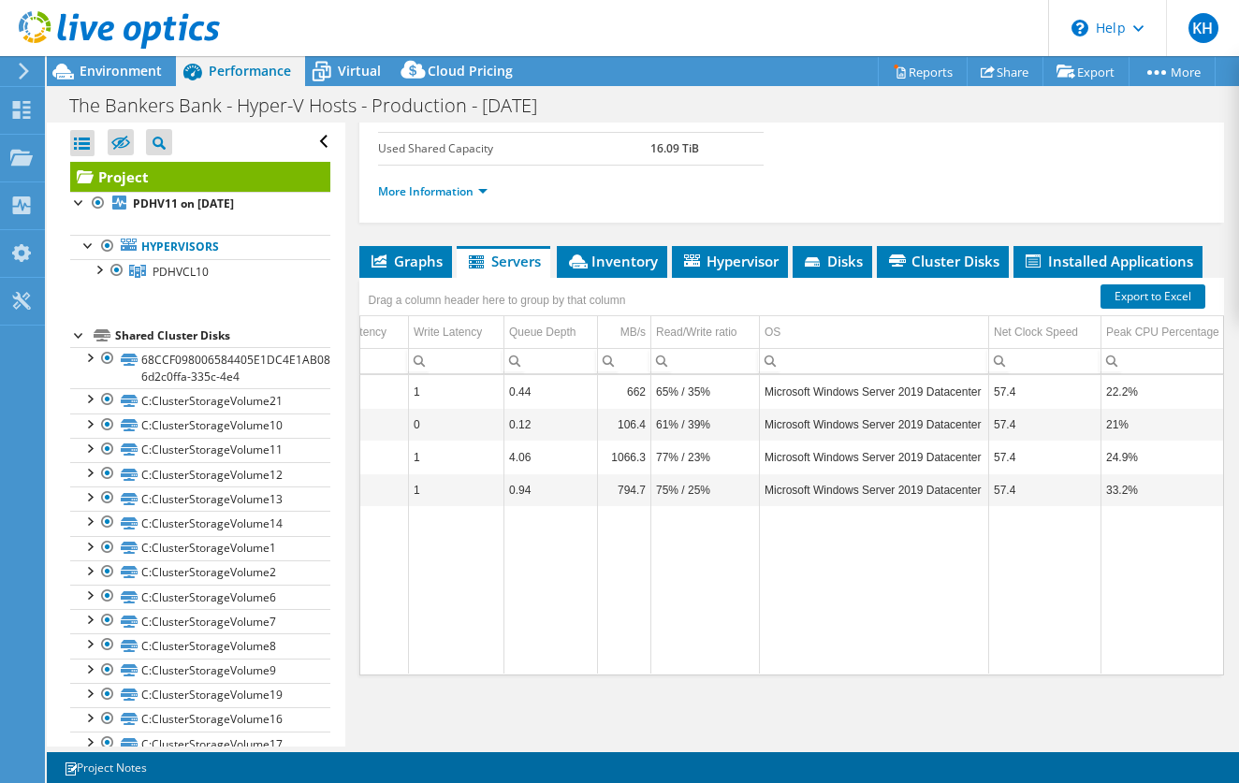
scroll to position [0, 518]
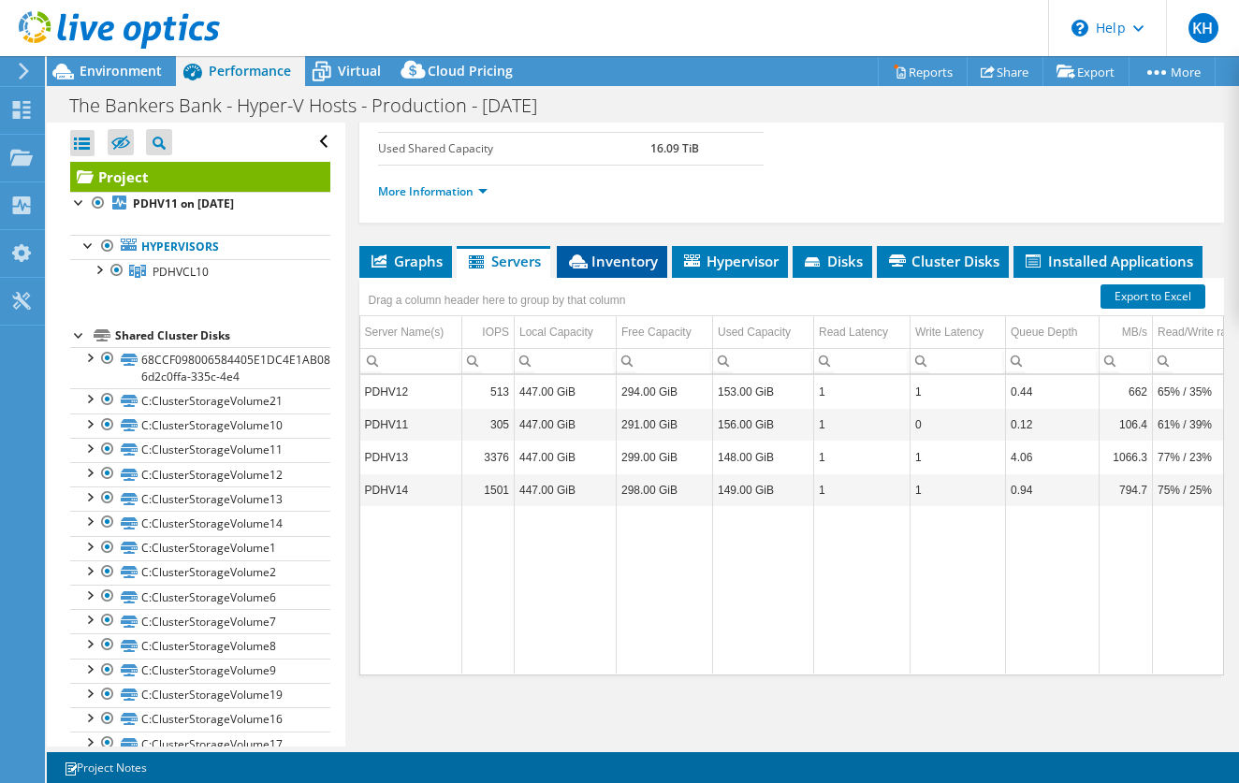
click at [610, 260] on span "Inventory" at bounding box center [612, 261] width 92 height 19
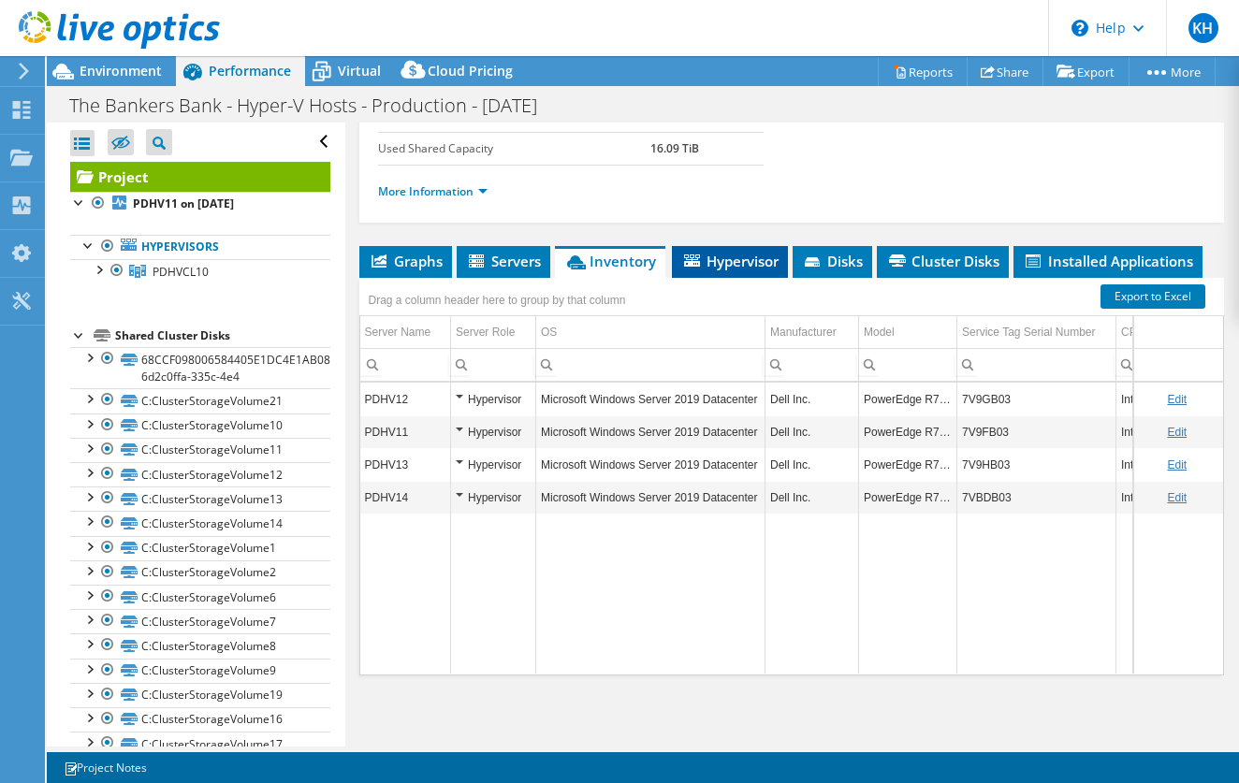
click at [745, 265] on span "Hypervisor" at bounding box center [729, 261] width 97 height 19
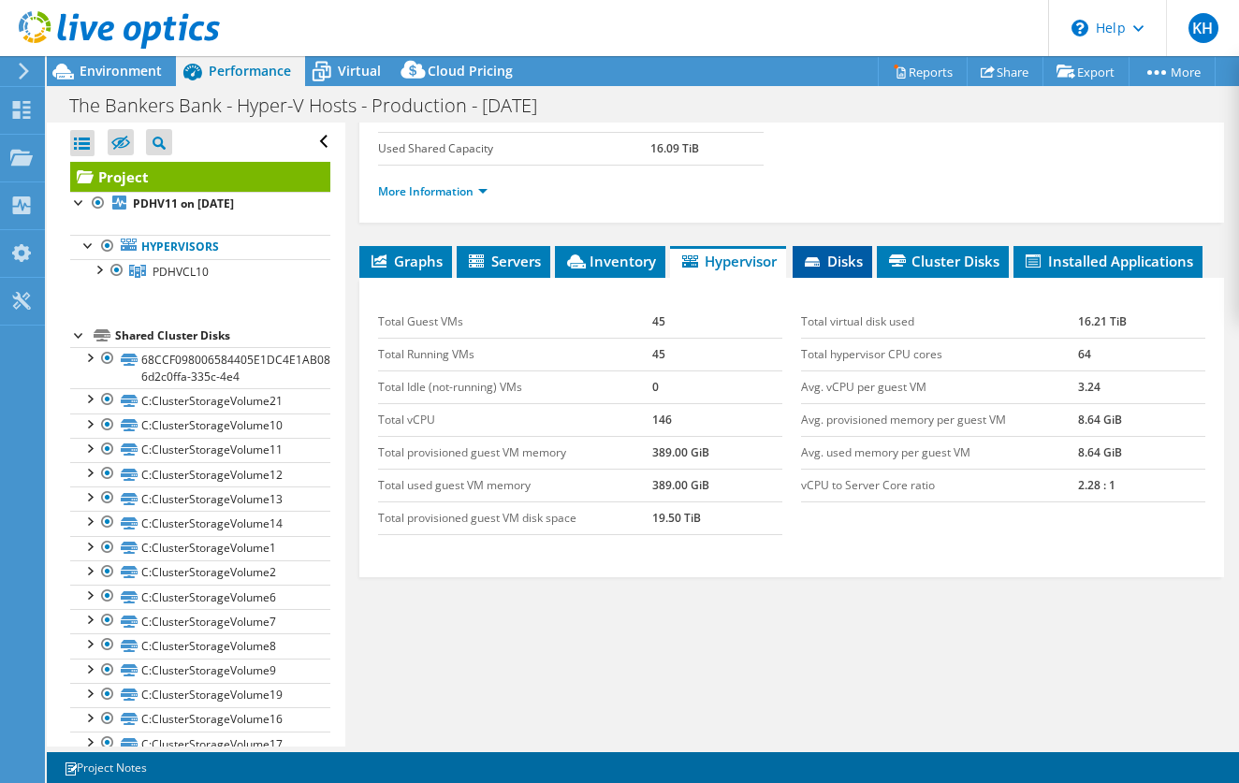
click at [843, 267] on span "Disks" at bounding box center [832, 261] width 61 height 19
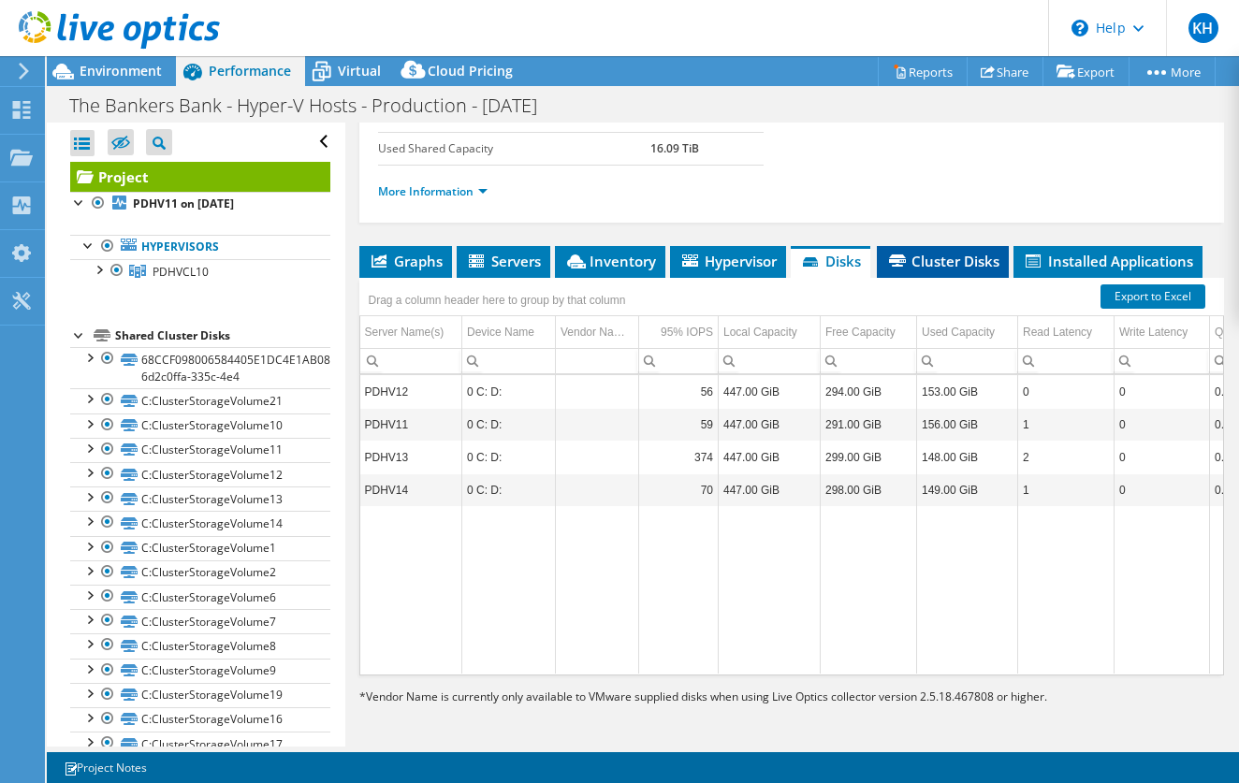
click at [951, 267] on span "Cluster Disks" at bounding box center [942, 261] width 113 height 19
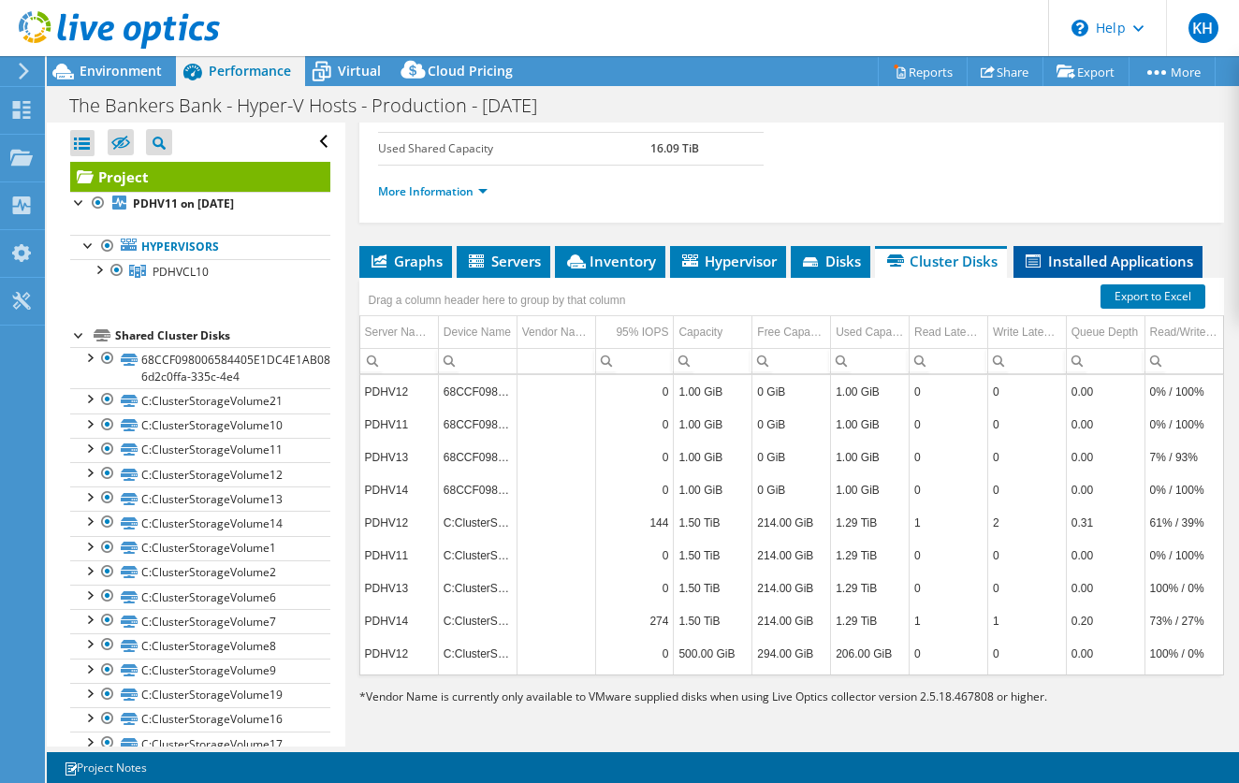
click at [1088, 263] on span "Installed Applications" at bounding box center [1108, 261] width 170 height 19
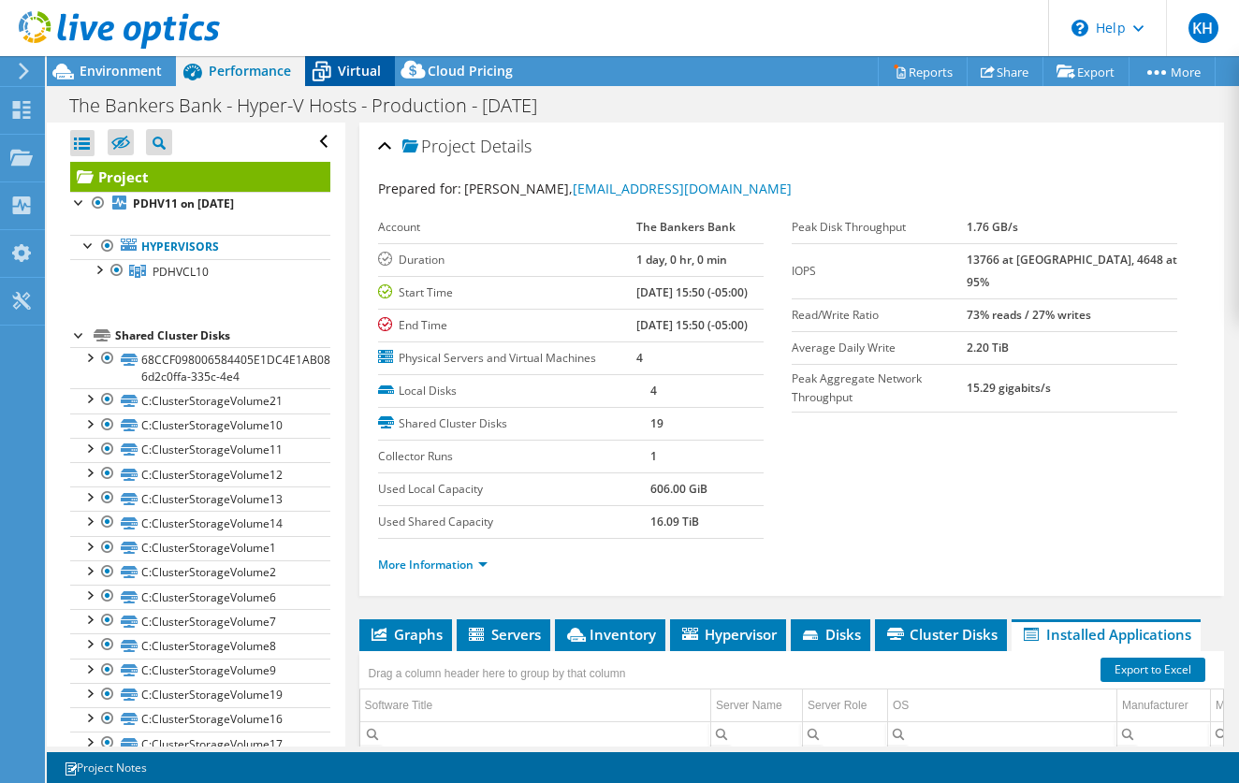
click at [355, 76] on span "Virtual" at bounding box center [359, 71] width 43 height 18
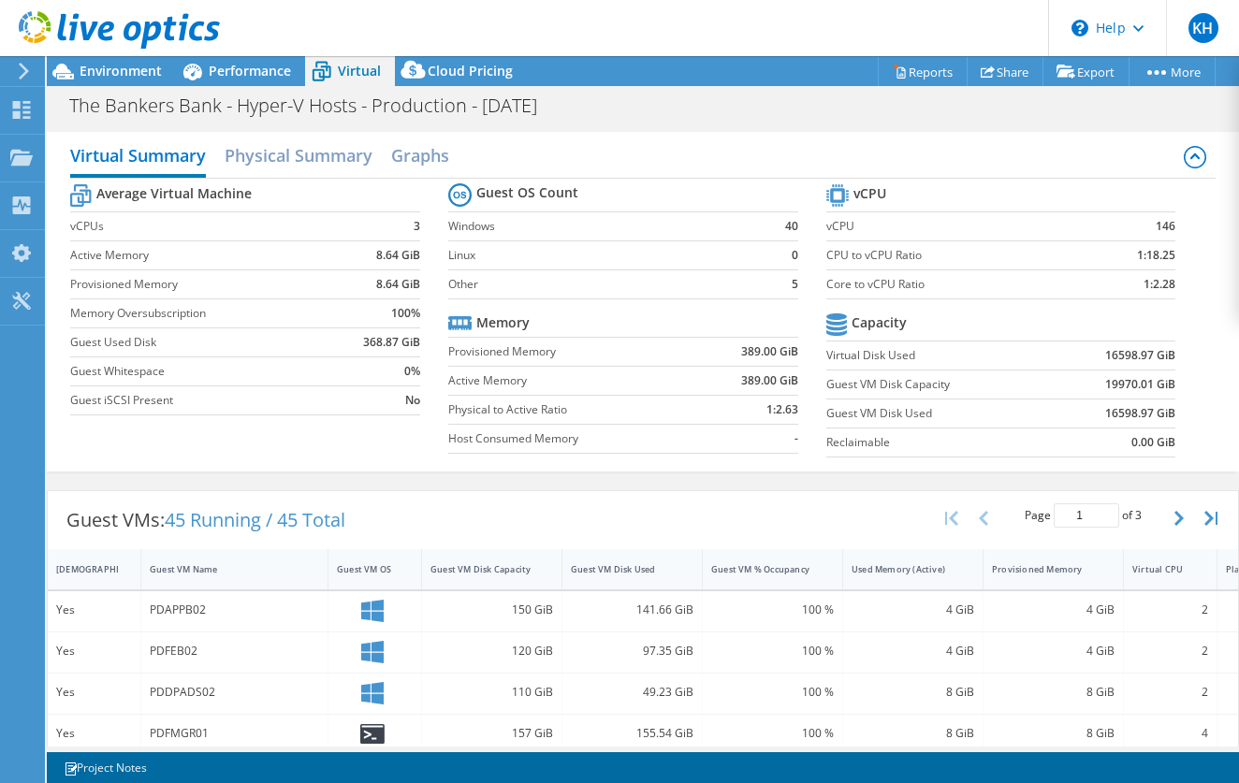
scroll to position [0, 0]
click at [321, 162] on h2 "Physical Summary" at bounding box center [299, 157] width 148 height 41
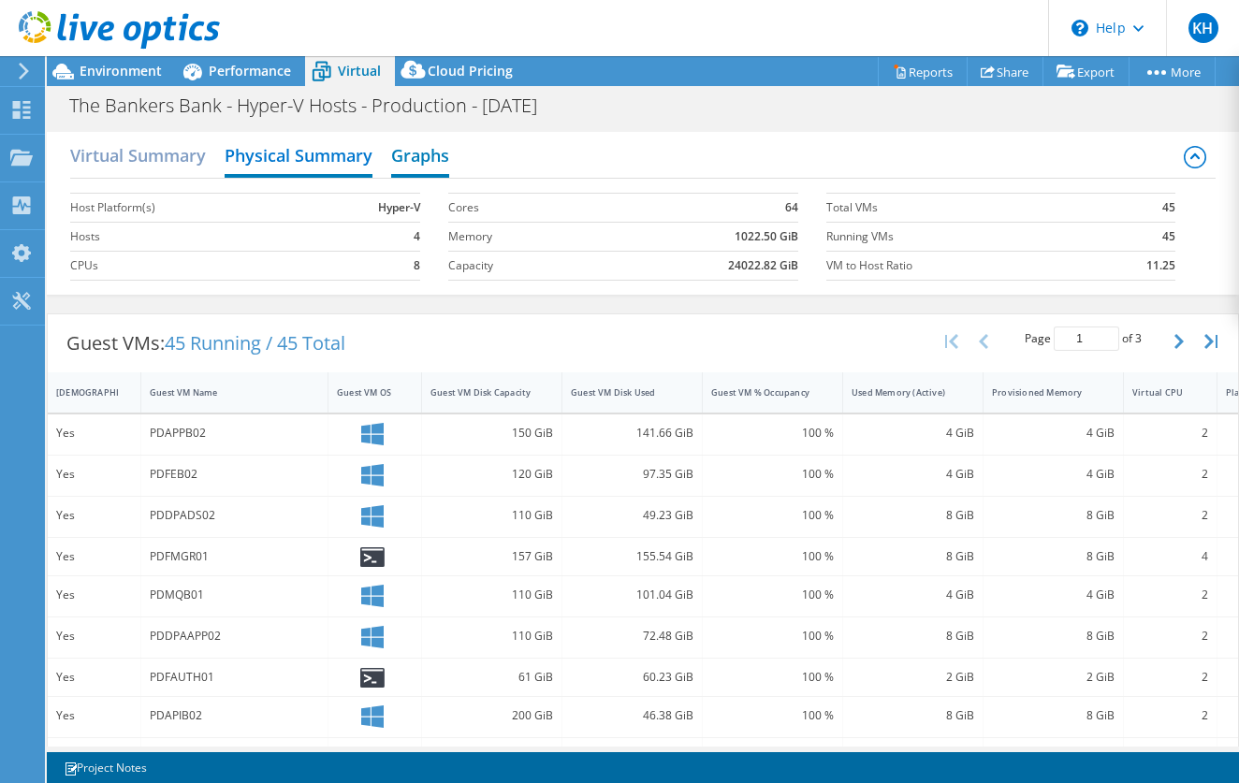
click at [436, 161] on h2 "Graphs" at bounding box center [420, 157] width 58 height 41
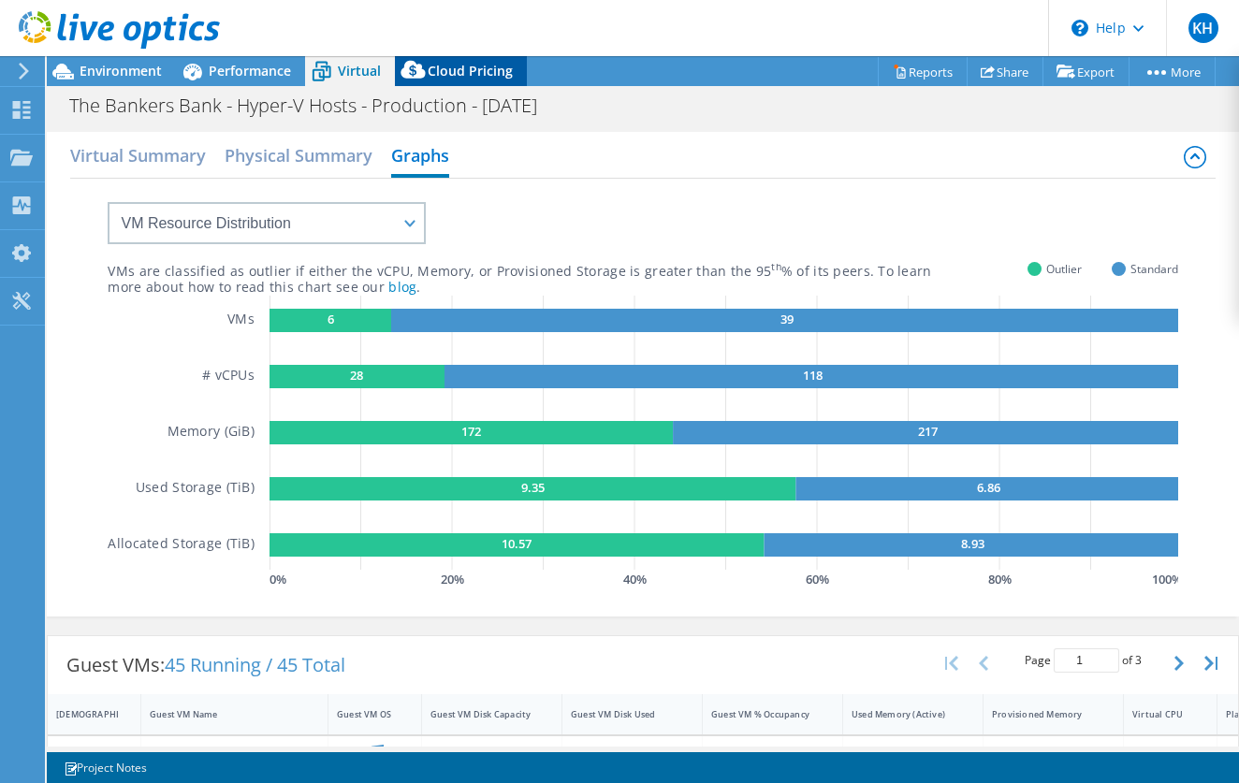
click at [473, 70] on span "Cloud Pricing" at bounding box center [470, 71] width 85 height 18
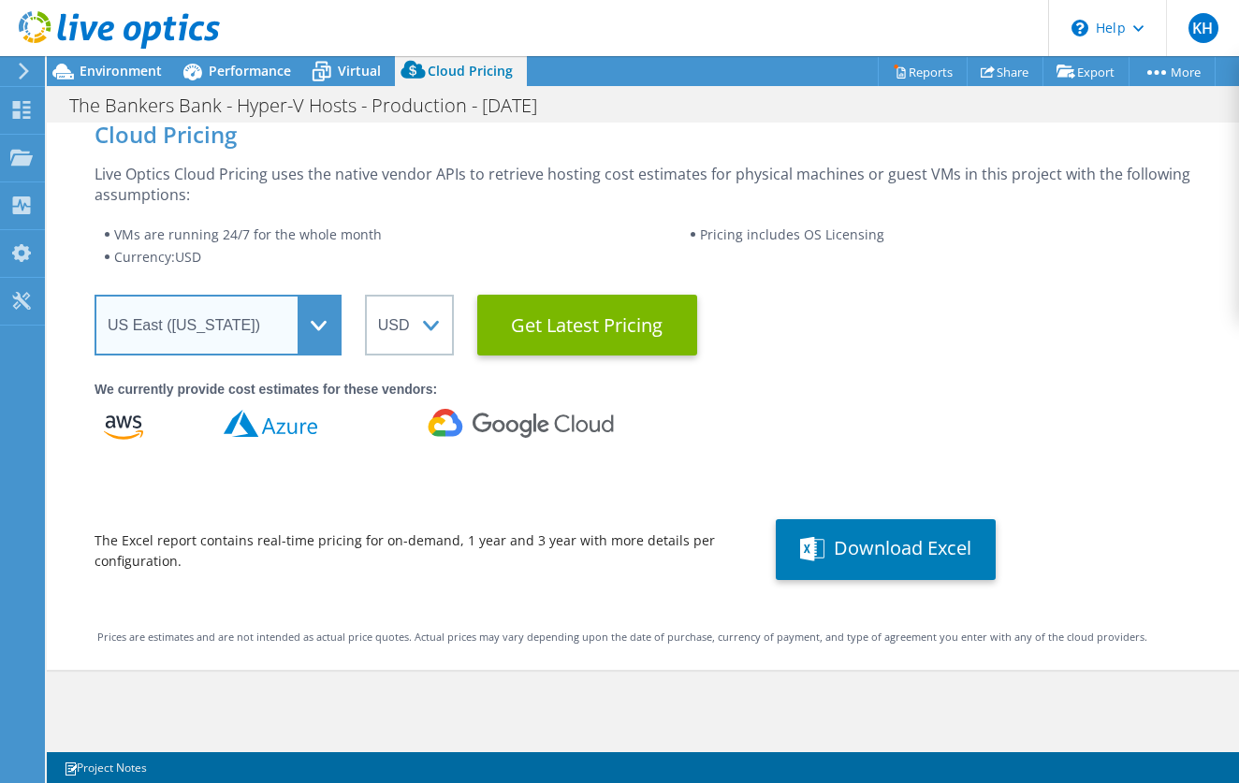
scroll to position [22, 0]
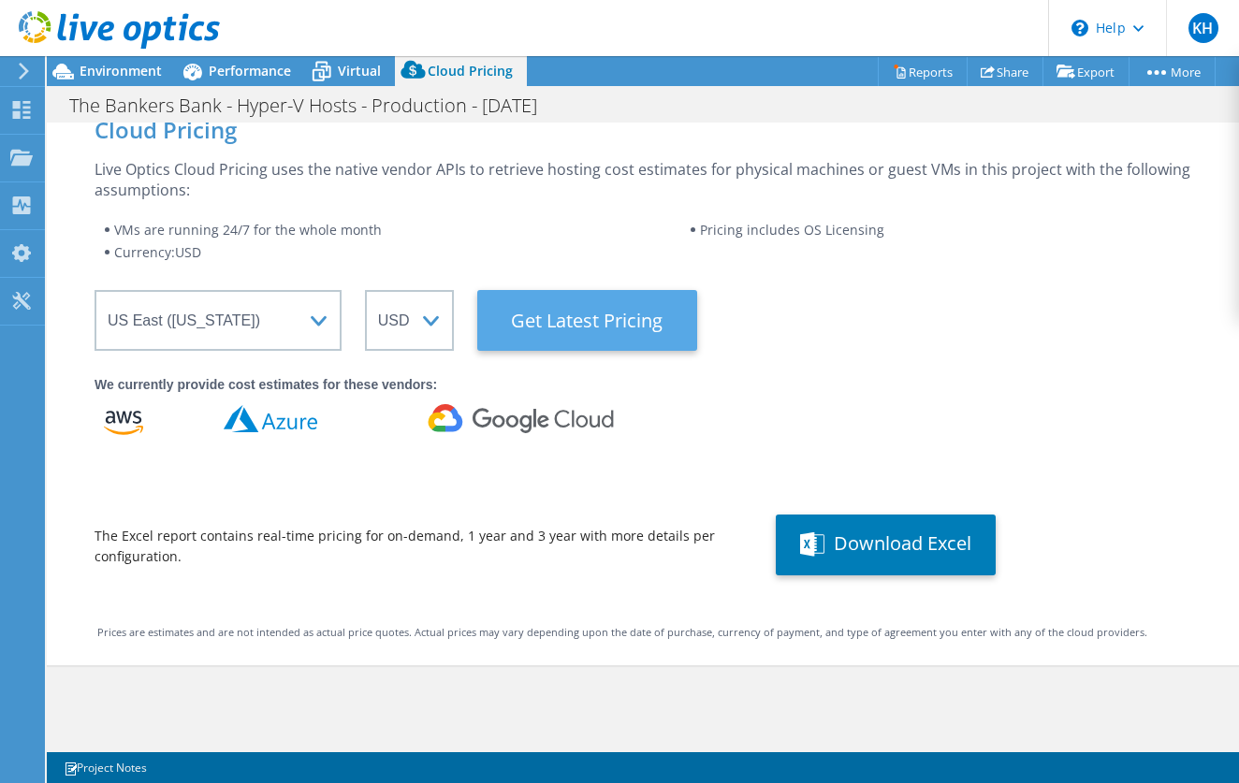
click at [554, 325] on Latest "Get Latest Pricing" at bounding box center [587, 320] width 220 height 61
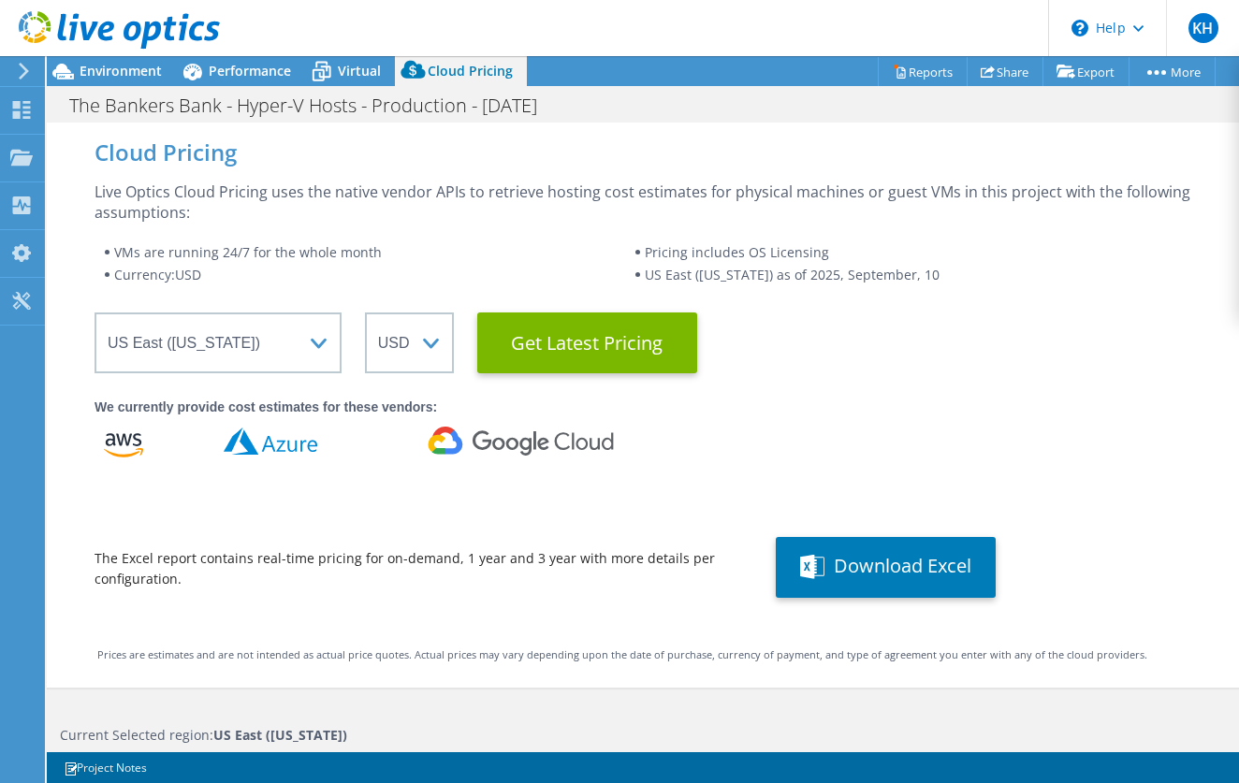
scroll to position [0, 0]
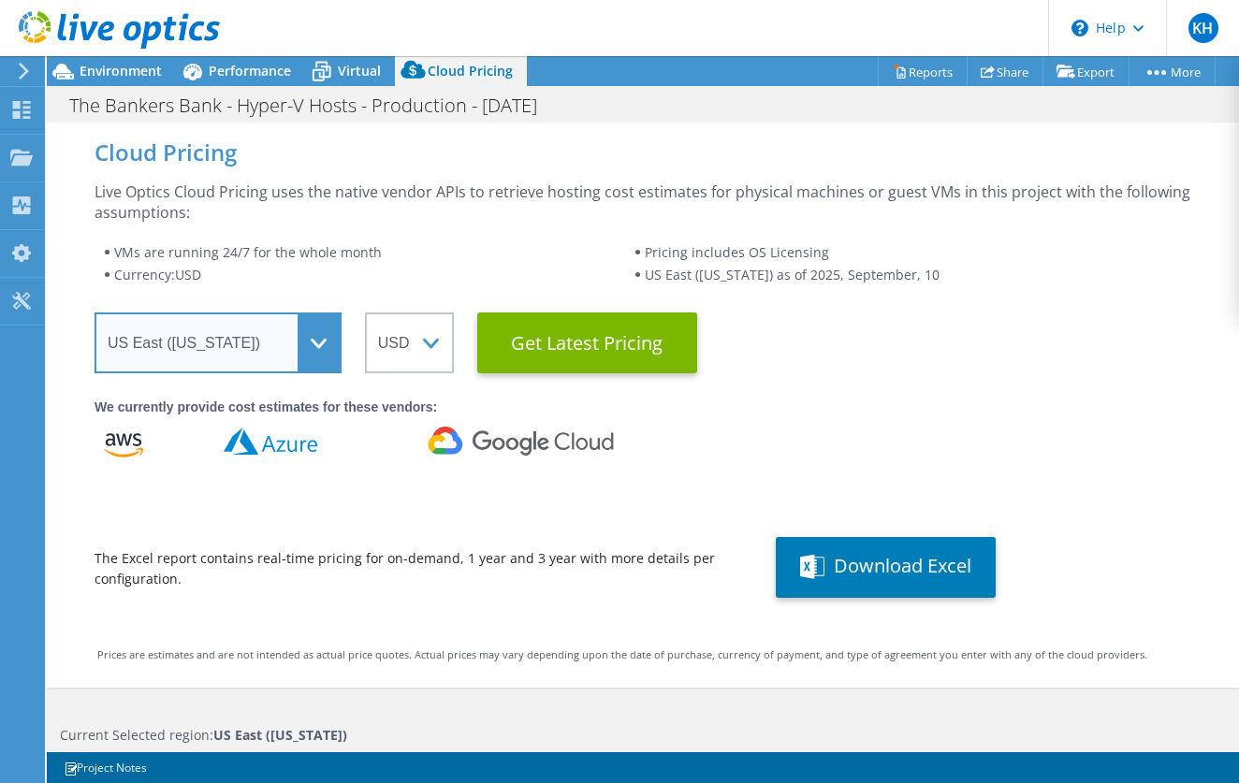
select select "USWest"
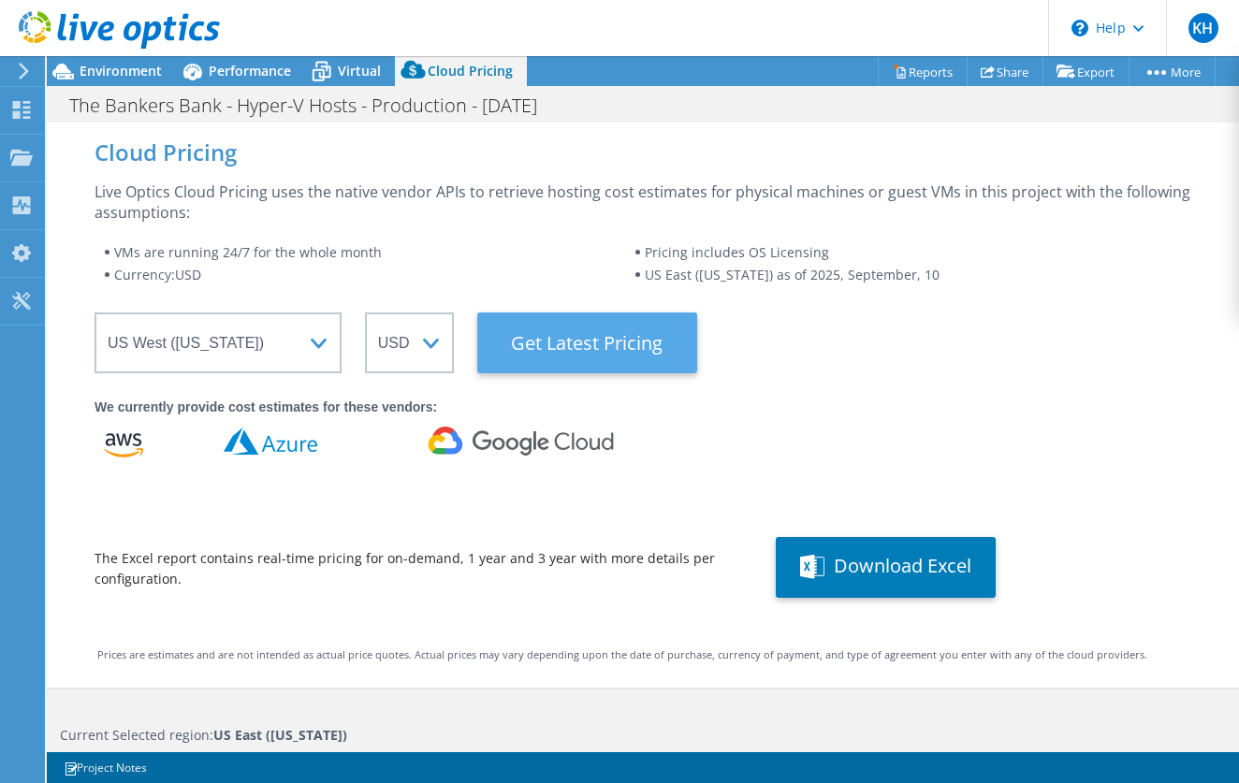
click at [597, 347] on Latest "Get Latest Pricing" at bounding box center [587, 343] width 220 height 61
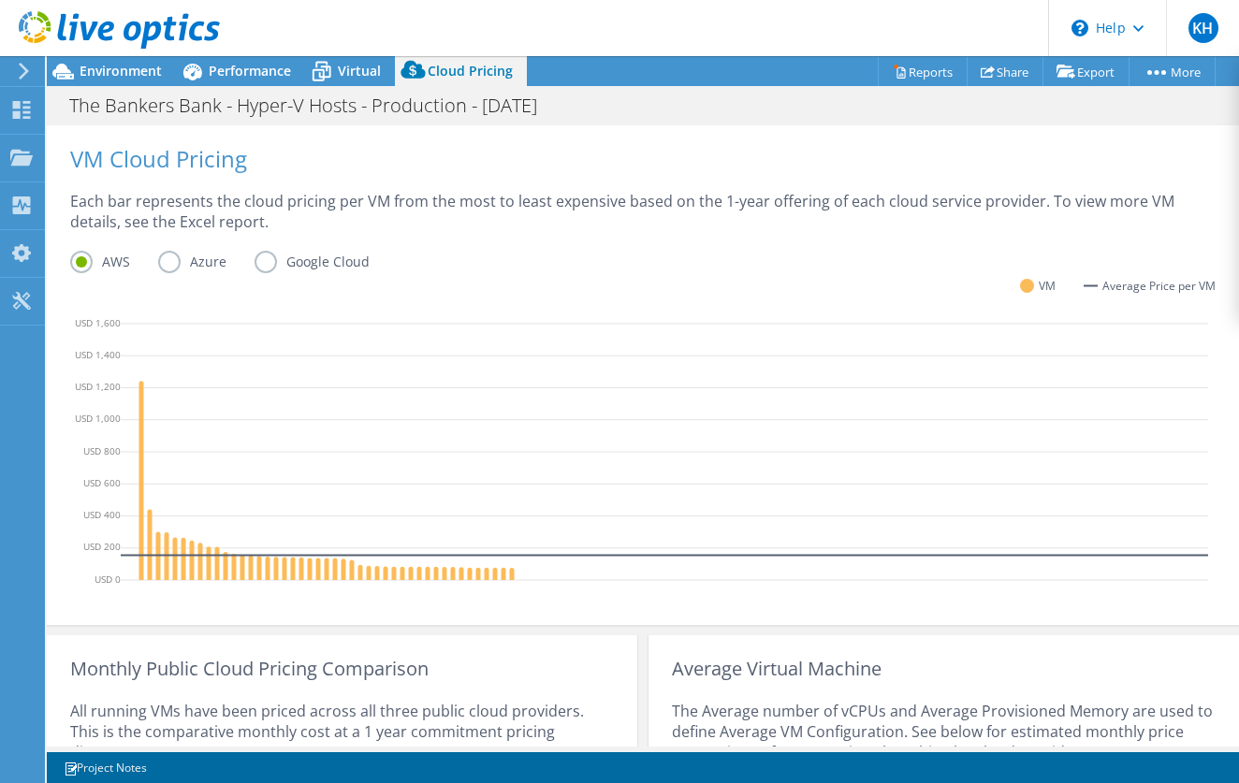
scroll to position [643, 0]
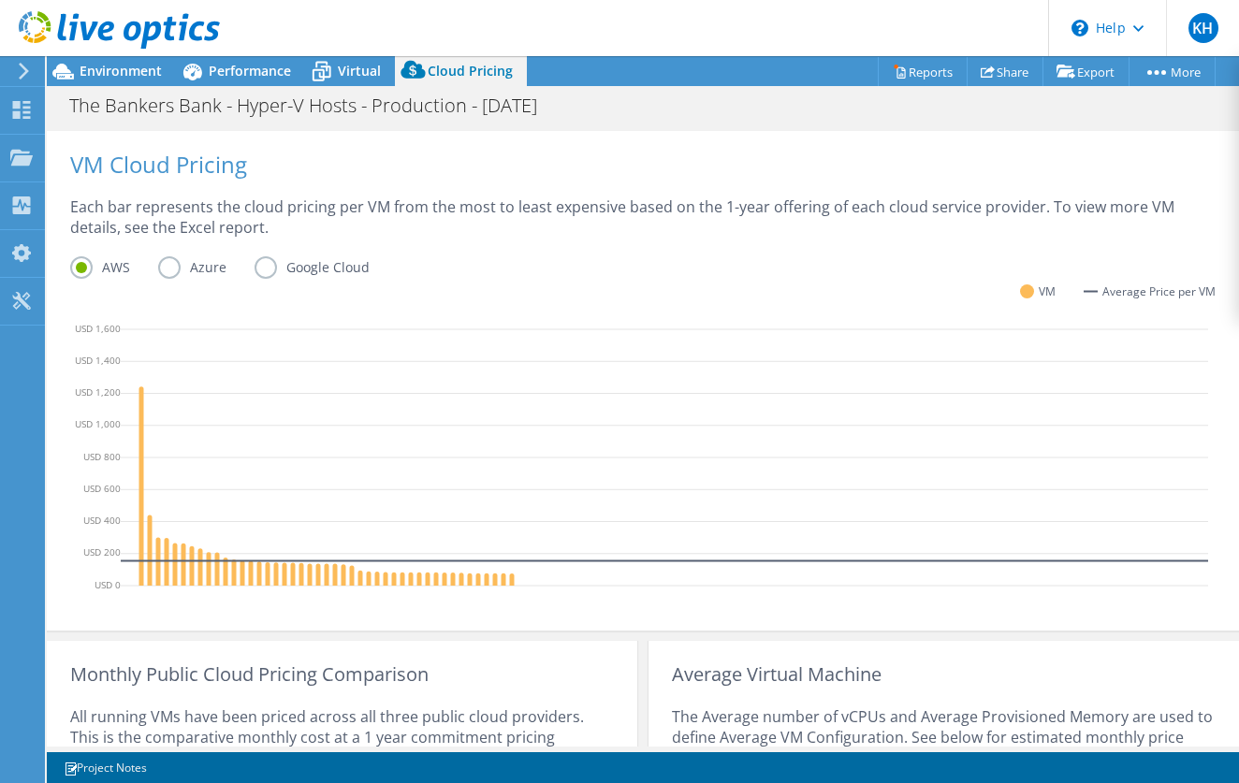
click at [171, 268] on label "Azure" at bounding box center [206, 267] width 96 height 22
click at [0, 0] on input "Azure" at bounding box center [0, 0] width 0 height 0
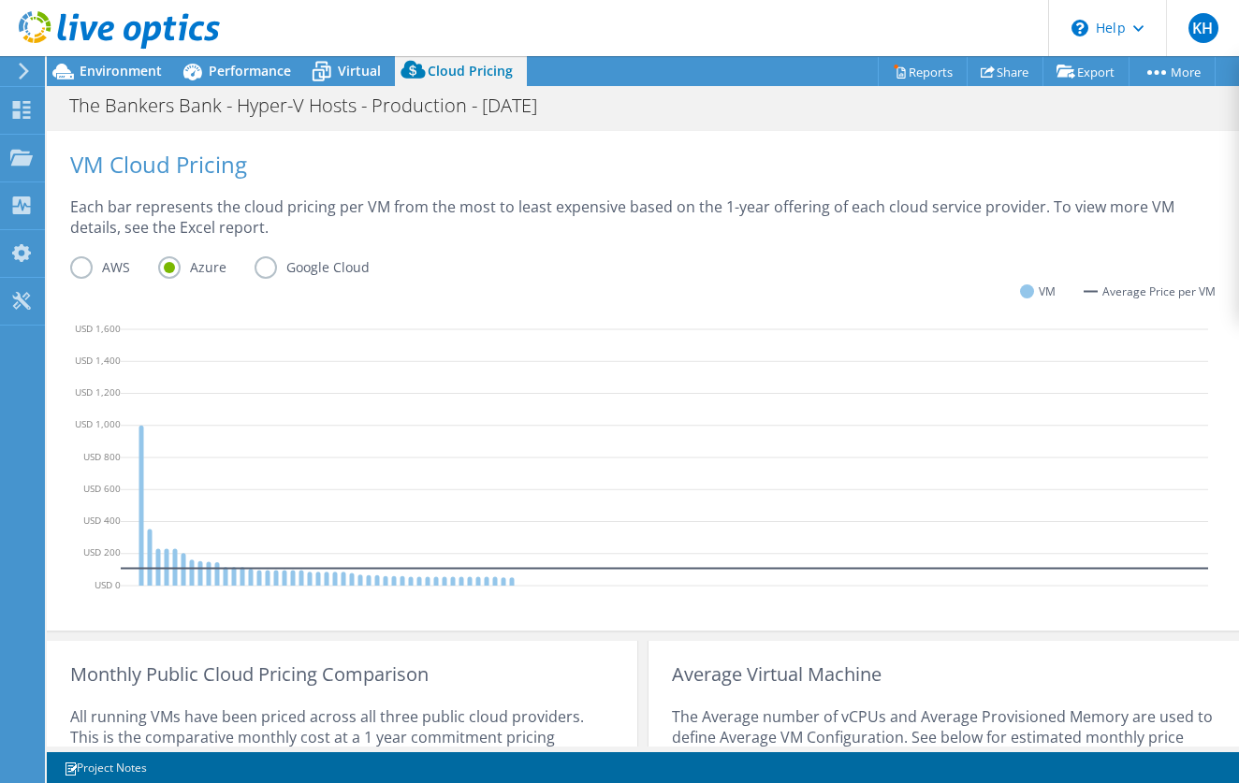
click at [268, 269] on label "Google Cloud" at bounding box center [326, 267] width 143 height 22
click at [0, 0] on input "Google Cloud" at bounding box center [0, 0] width 0 height 0
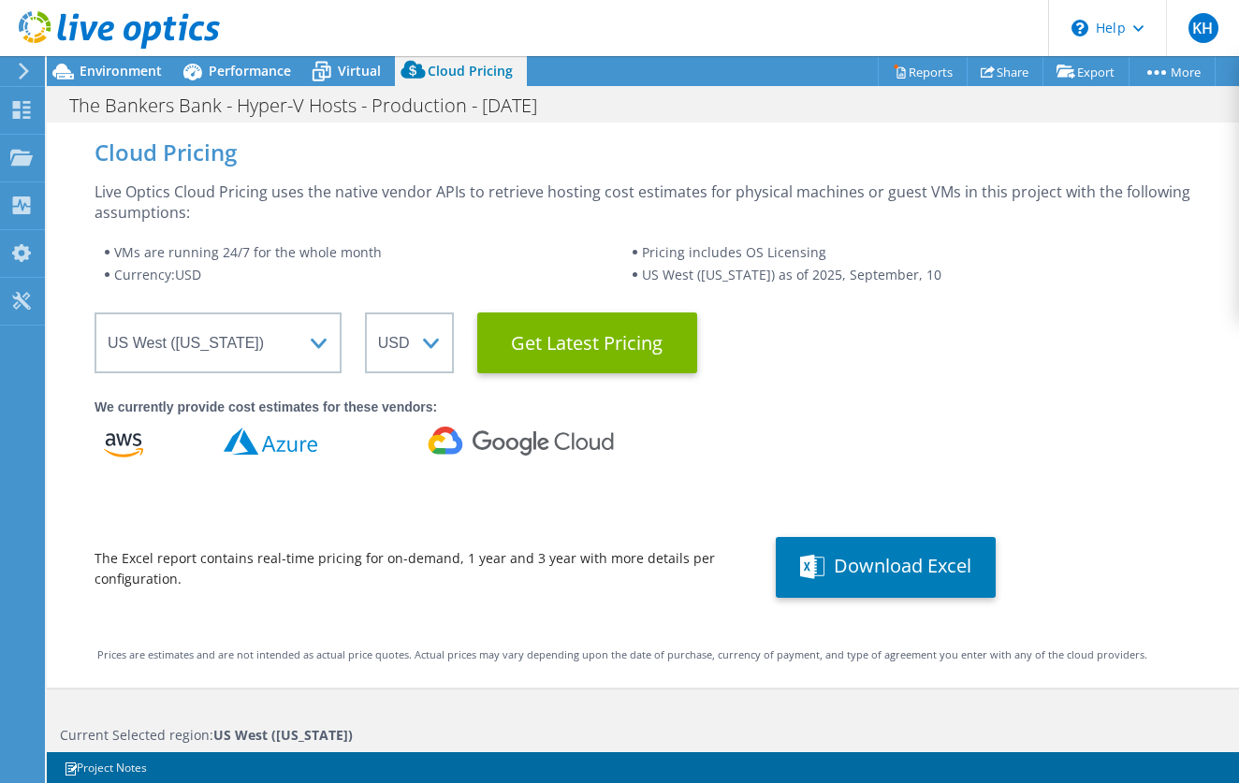
scroll to position [0, 0]
click at [904, 79] on link "Reports" at bounding box center [923, 71] width 90 height 29
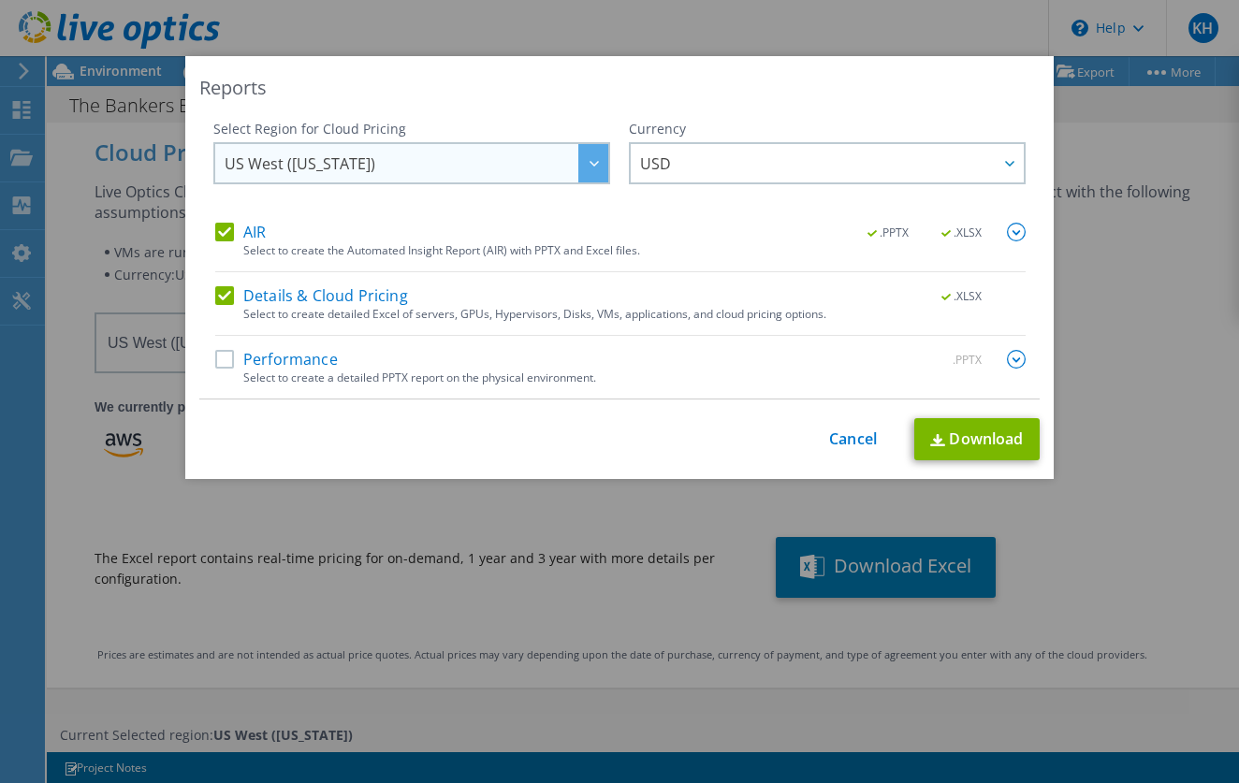
click at [591, 169] on div at bounding box center [593, 163] width 30 height 38
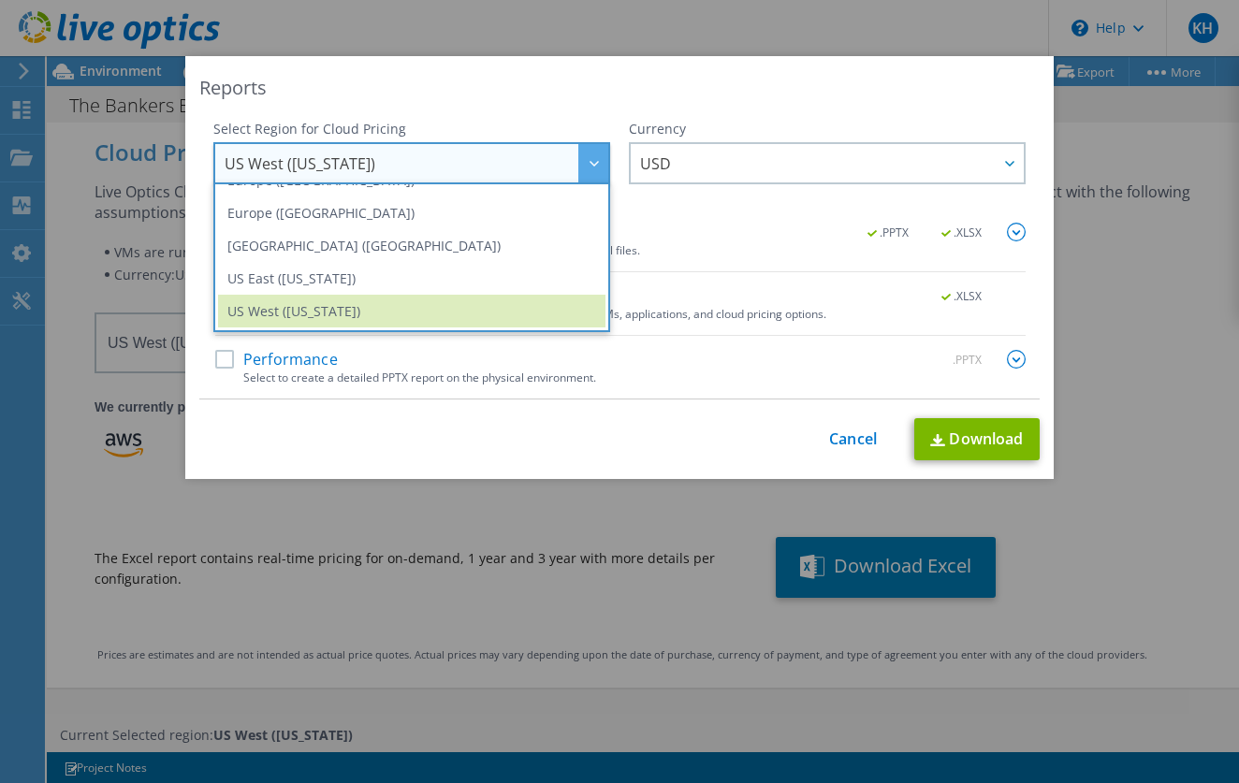
scroll to position [253, 0]
drag, startPoint x: 523, startPoint y: 271, endPoint x: 535, endPoint y: 309, distance: 39.4
click at [523, 271] on li "US East (Virginia)" at bounding box center [411, 278] width 387 height 33
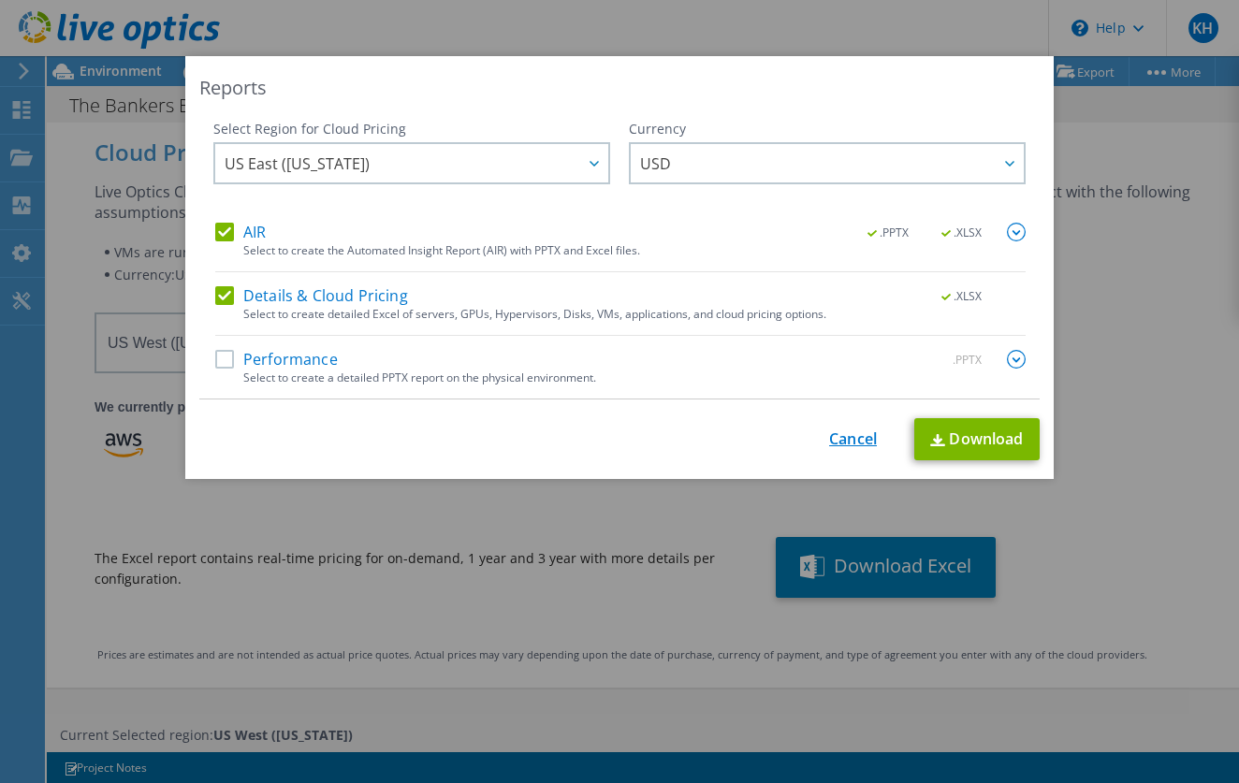
click at [834, 443] on link "Cancel" at bounding box center [853, 439] width 48 height 18
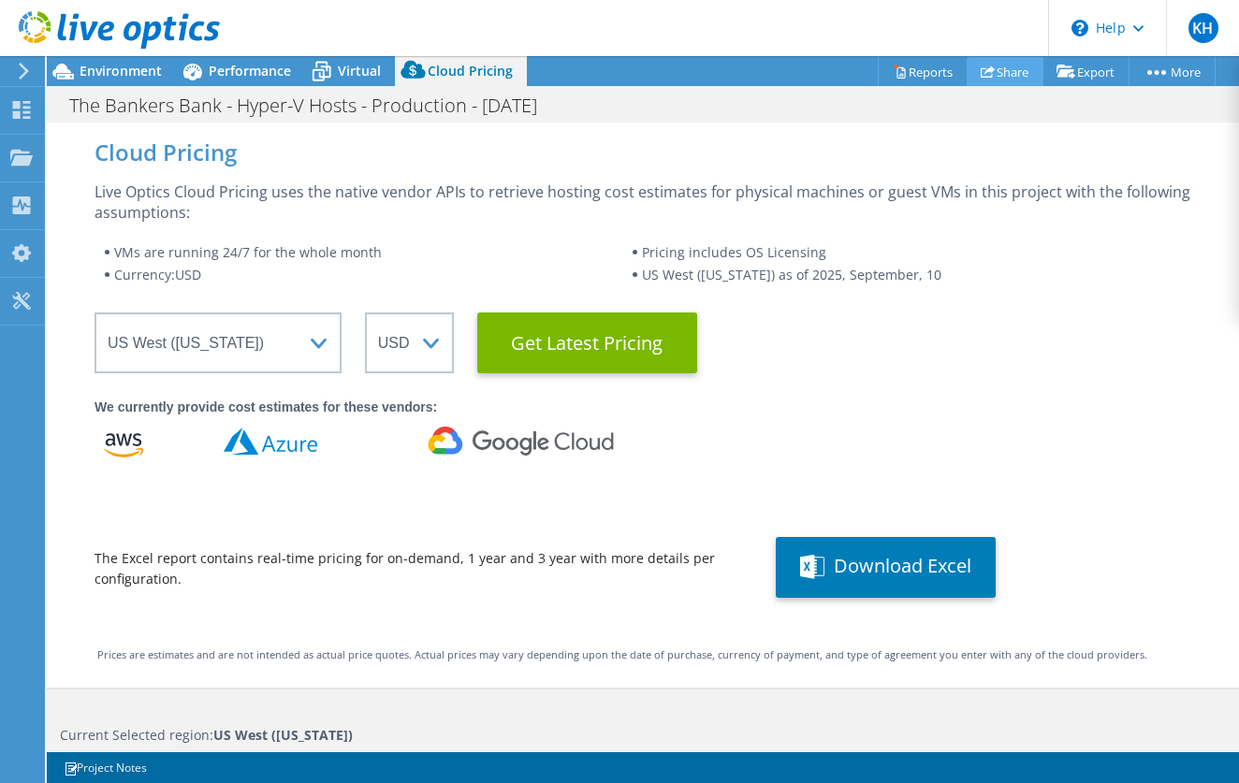
click at [1008, 80] on link "Share" at bounding box center [1005, 71] width 77 height 29
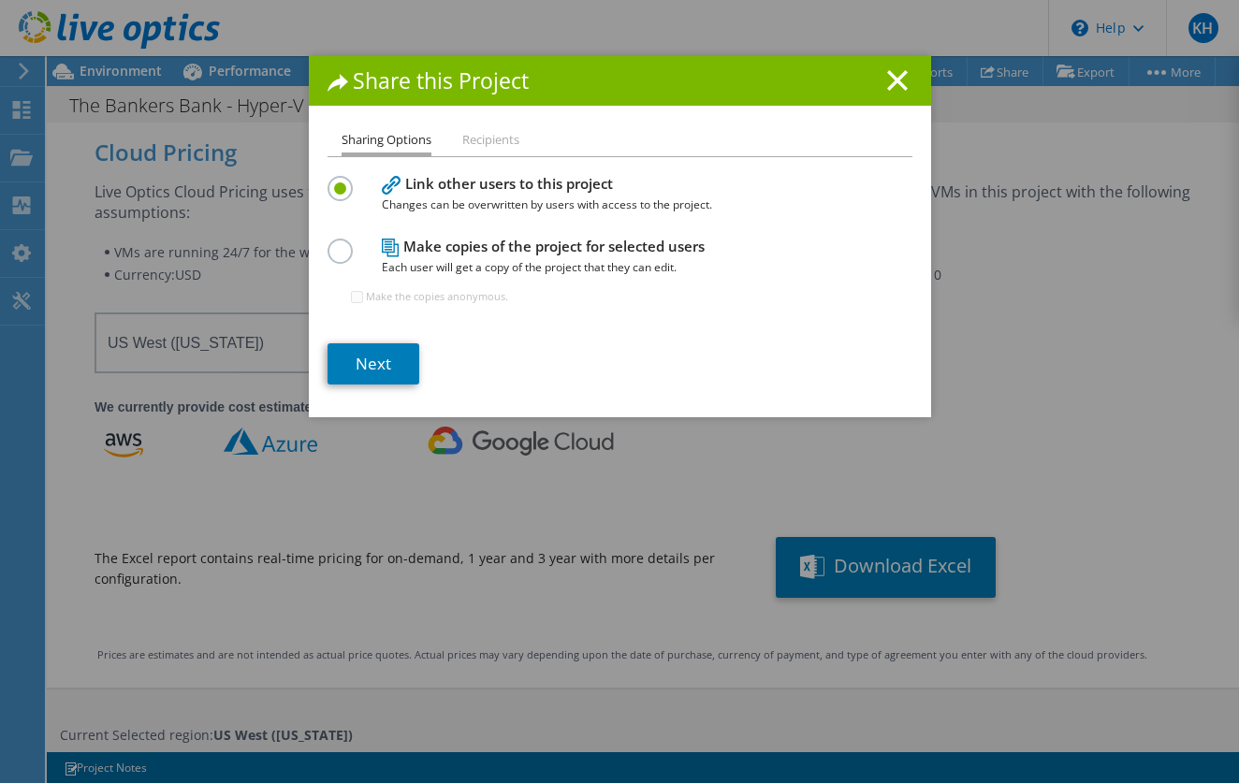
click at [504, 145] on li "Recipients" at bounding box center [490, 140] width 57 height 23
click at [897, 84] on icon at bounding box center [897, 80] width 21 height 21
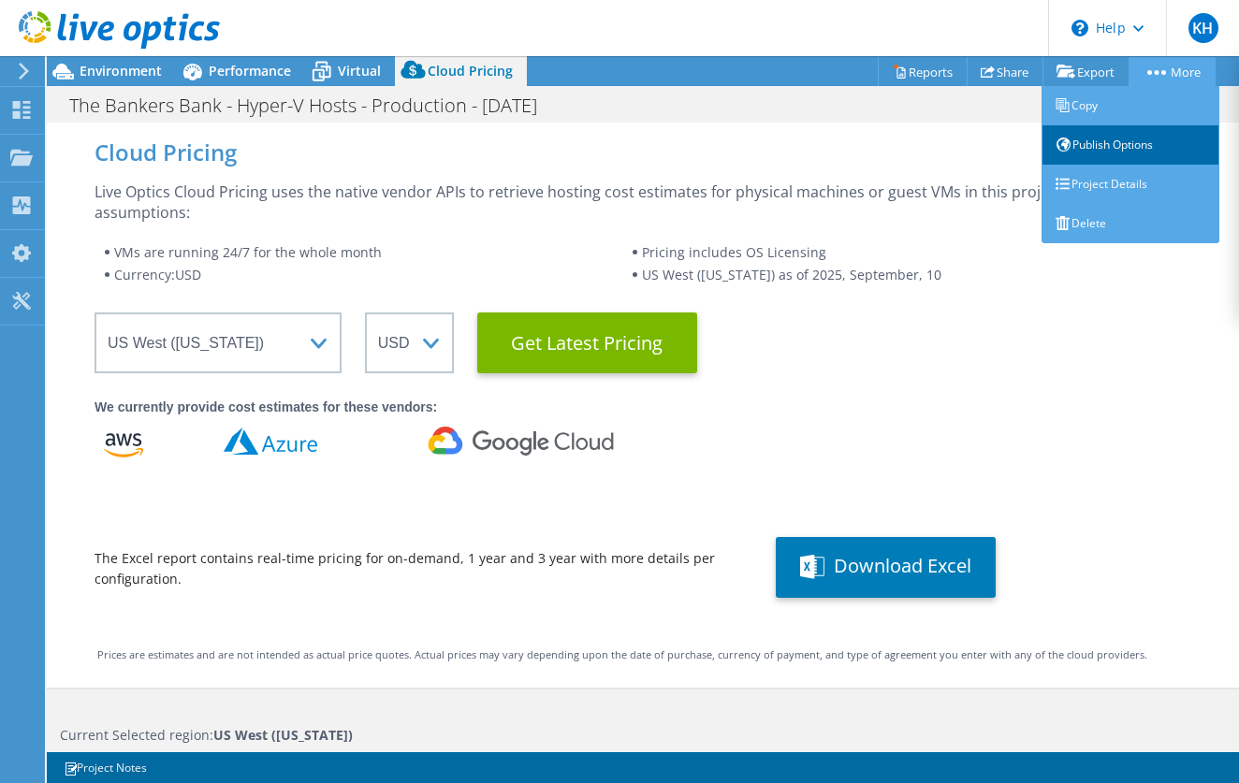
click at [1125, 140] on link "Publish Options" at bounding box center [1131, 144] width 178 height 39
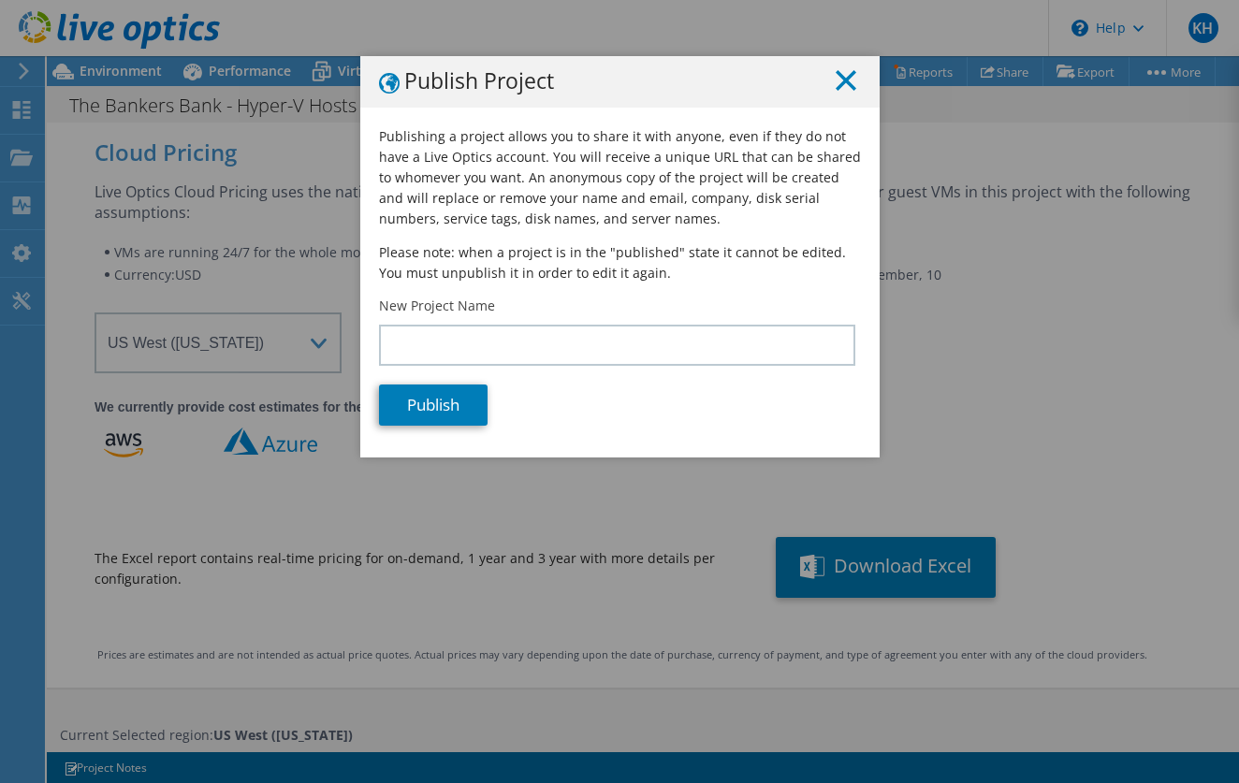
click at [840, 85] on line at bounding box center [846, 80] width 19 height 19
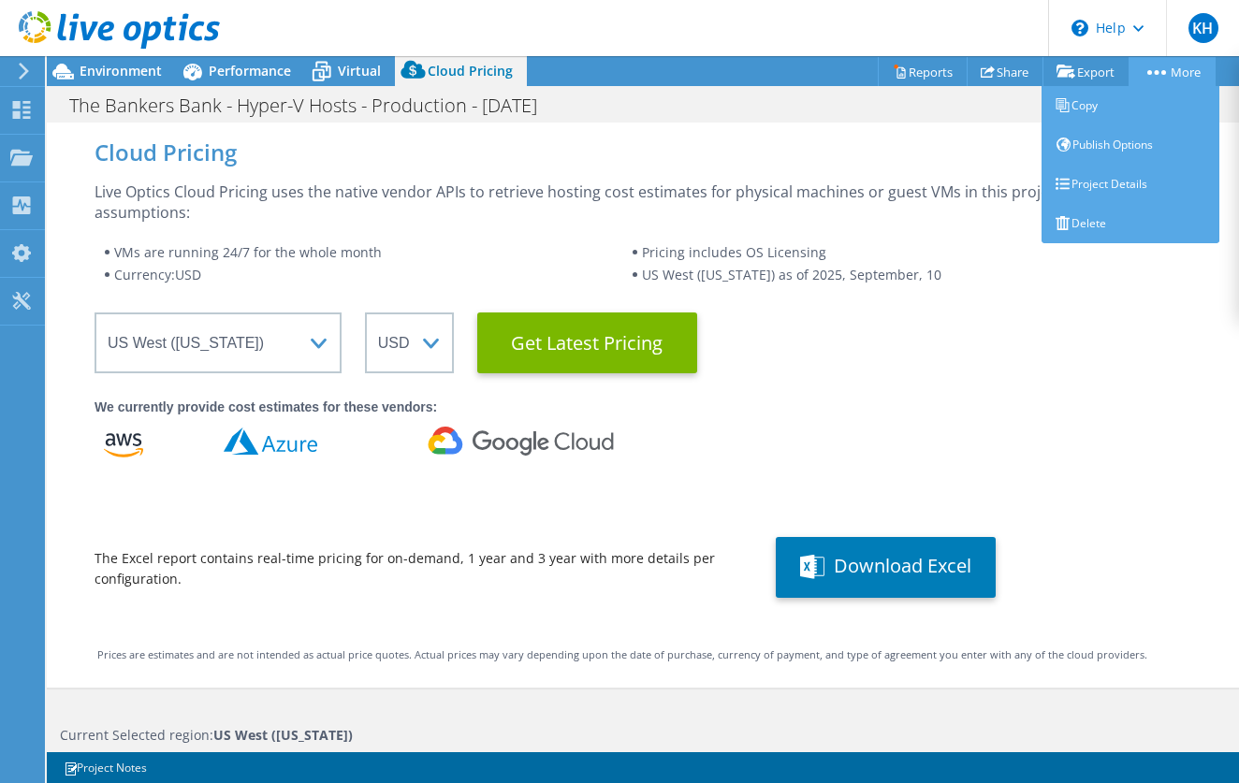
click at [1151, 73] on icon at bounding box center [1156, 72] width 19 height 5
click at [1097, 184] on link "Project Details" at bounding box center [1131, 184] width 178 height 39
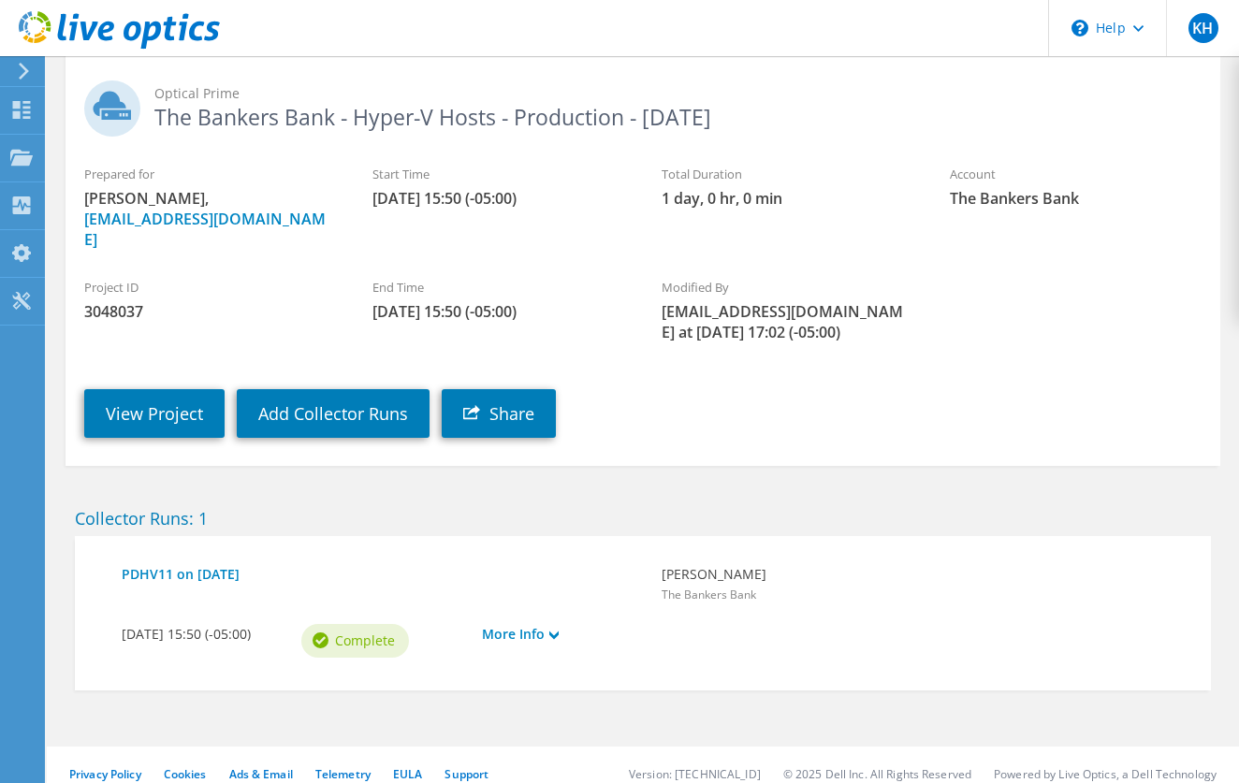
scroll to position [101, 0]
click at [546, 625] on link "More Info" at bounding box center [562, 635] width 161 height 21
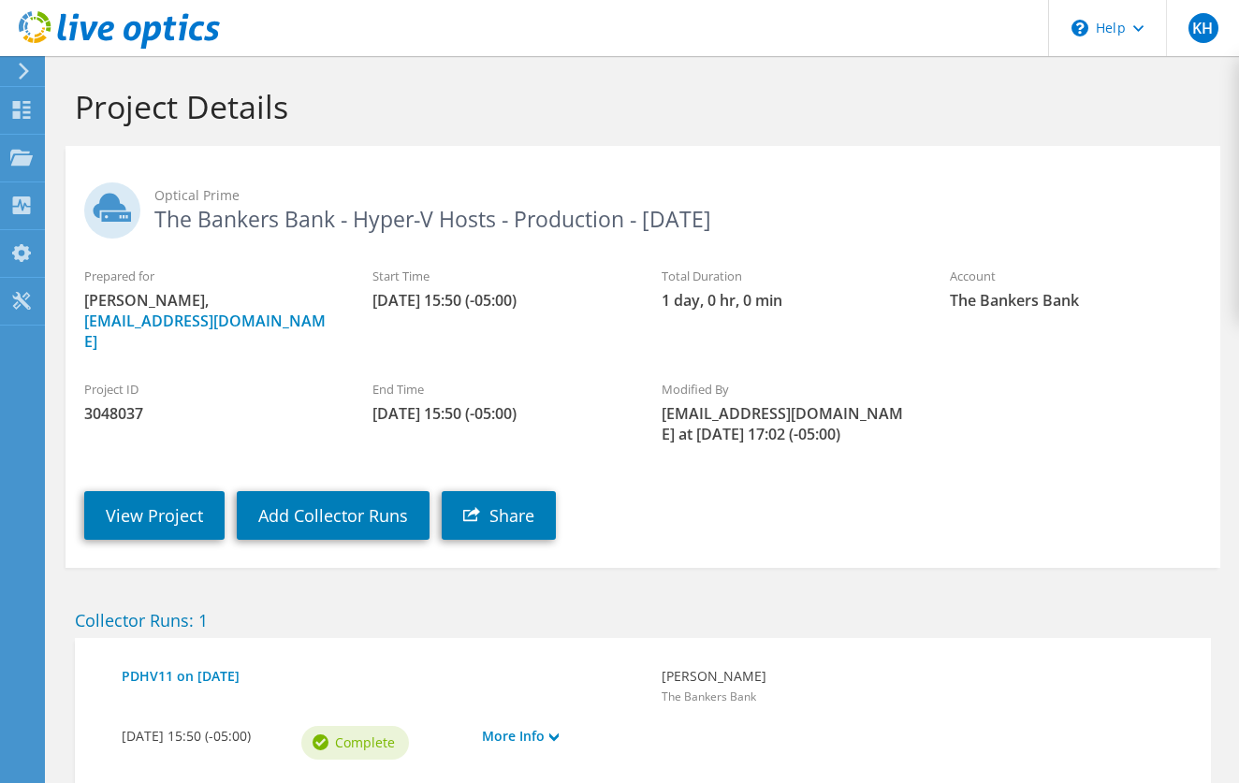
scroll to position [0, 0]
click at [489, 503] on link "Share" at bounding box center [499, 515] width 114 height 49
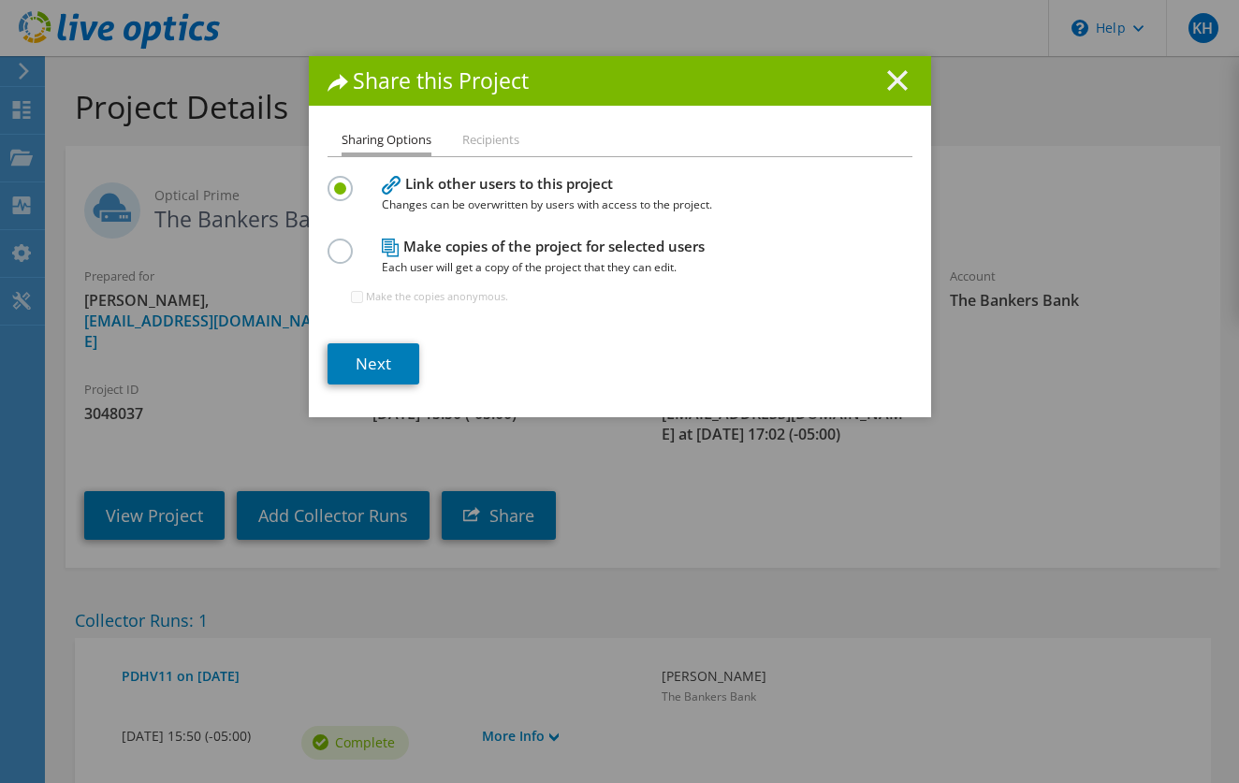
click at [902, 81] on icon at bounding box center [897, 80] width 21 height 21
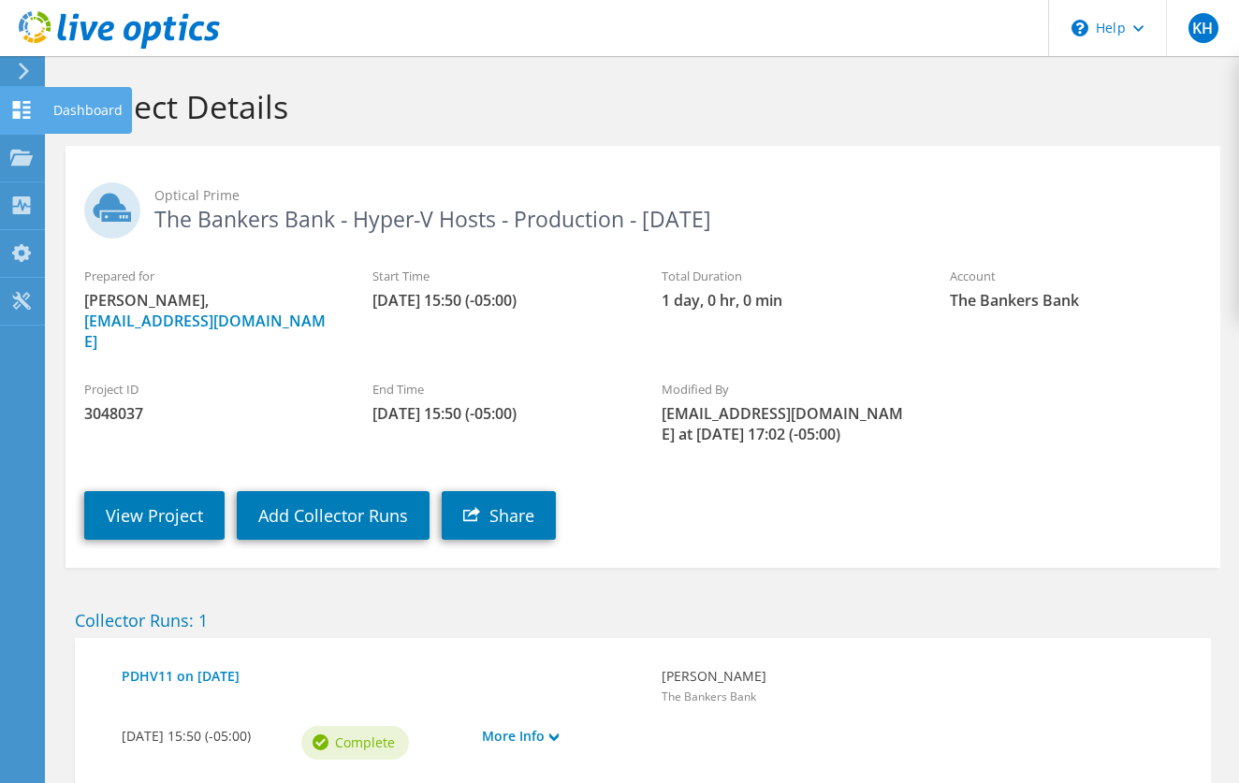
click at [22, 107] on icon at bounding box center [21, 110] width 22 height 18
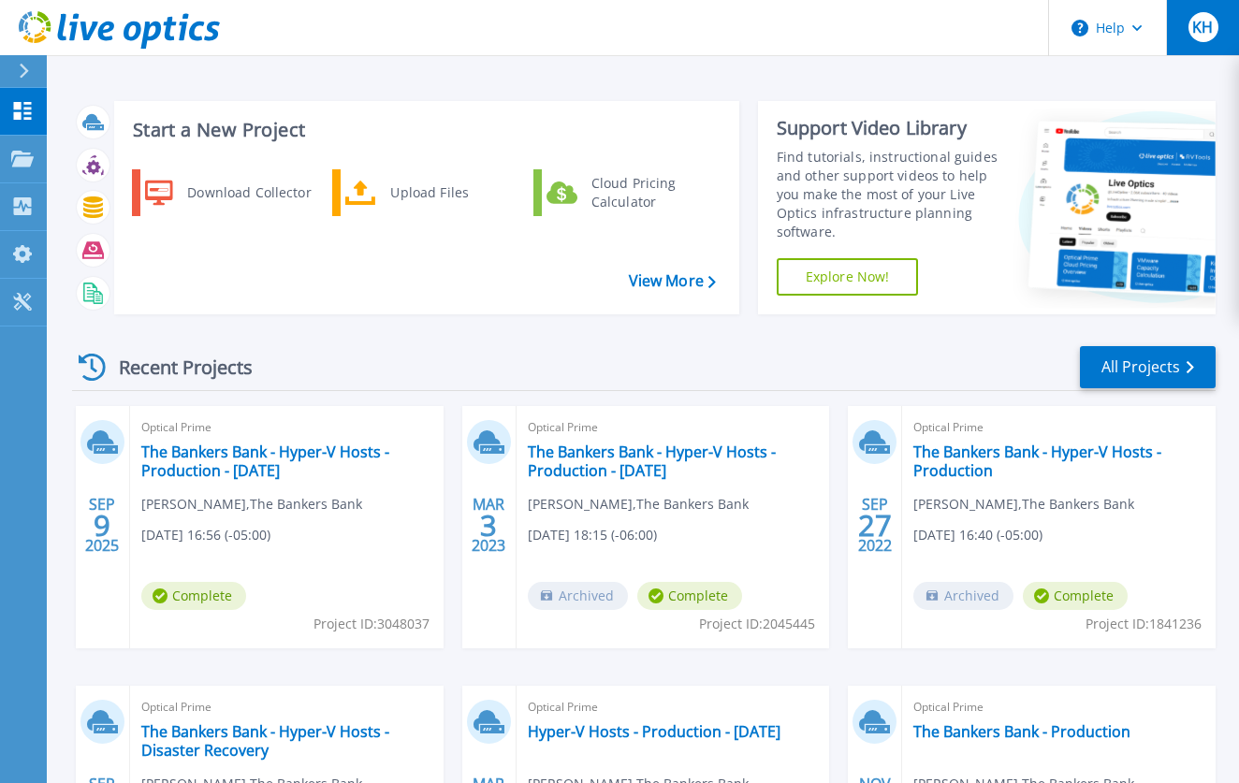
click at [1201, 35] on span "KH" at bounding box center [1202, 27] width 21 height 15
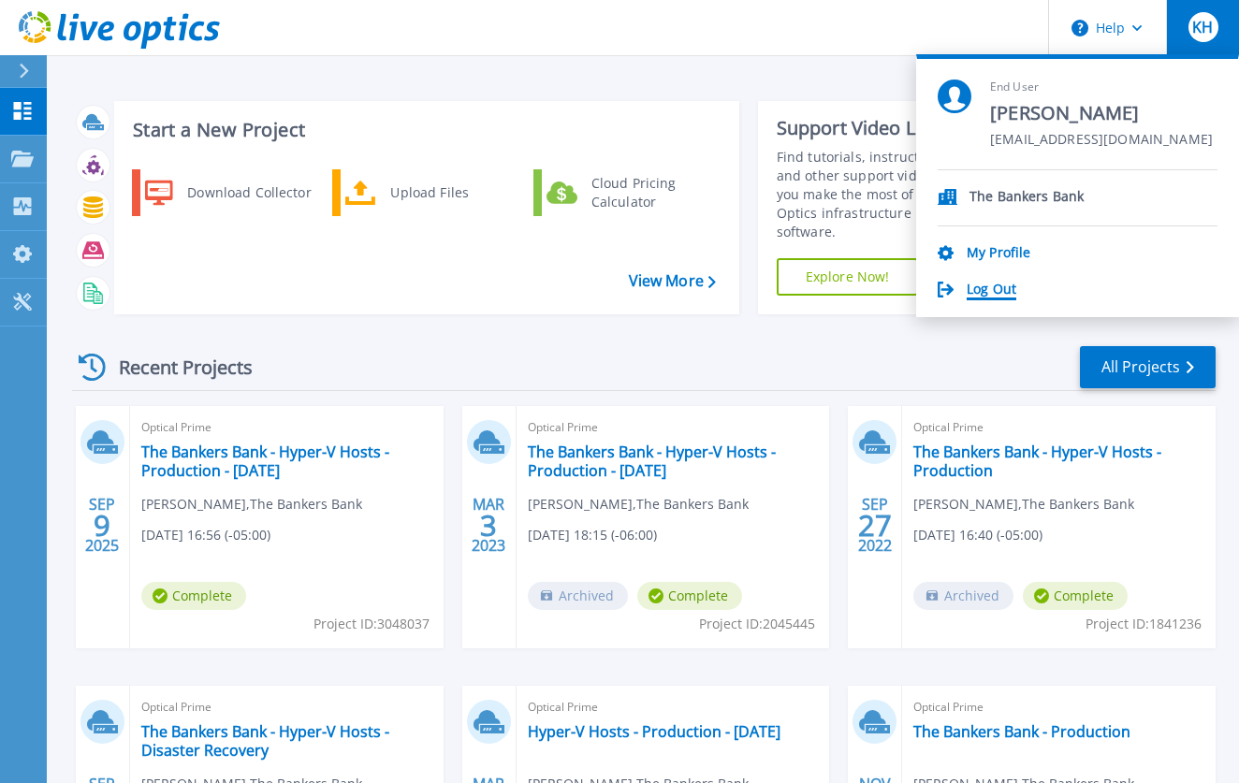
click at [987, 288] on link "Log Out" at bounding box center [992, 291] width 50 height 18
